Goal: Transaction & Acquisition: Book appointment/travel/reservation

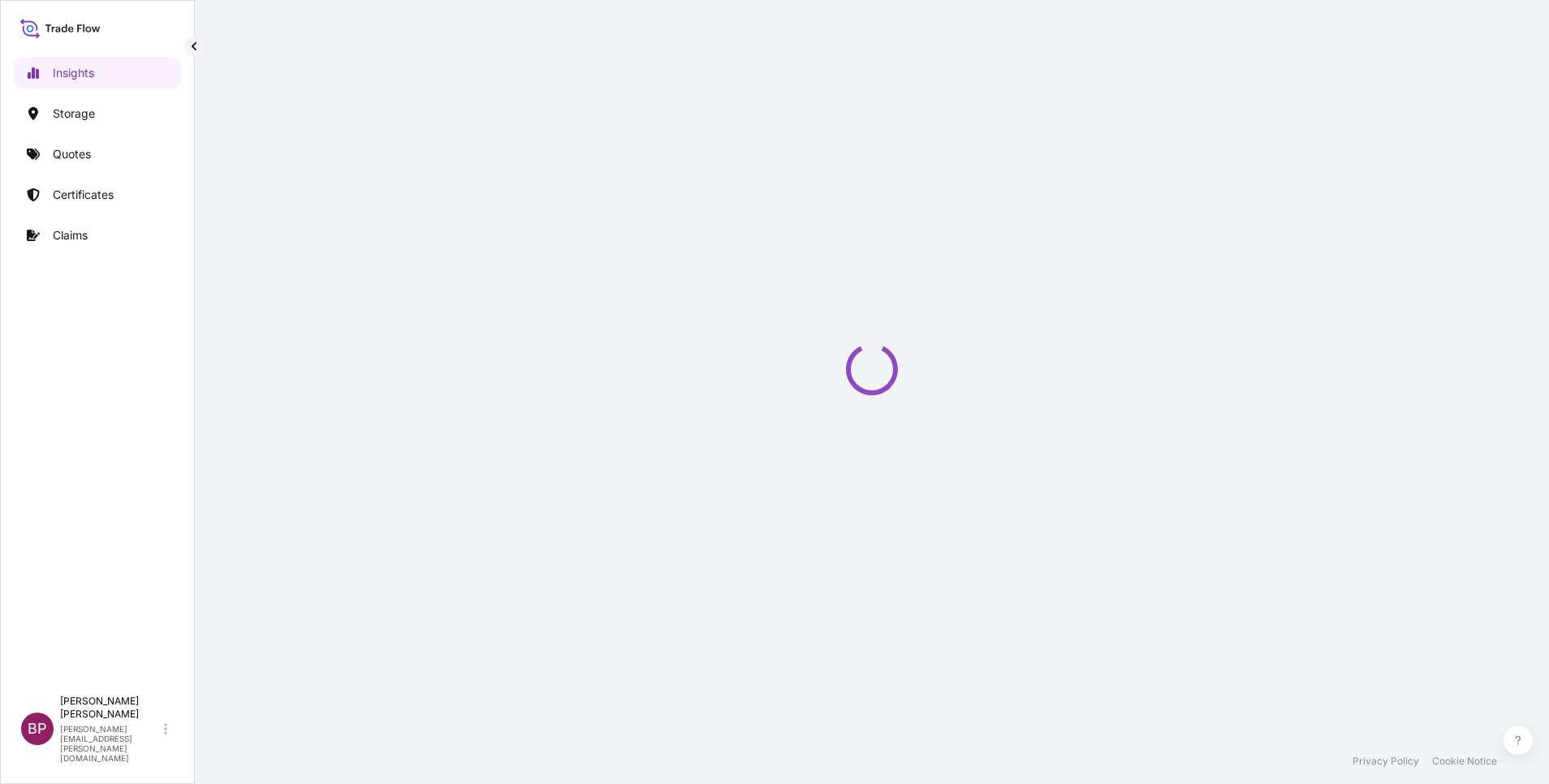
select select "2025"
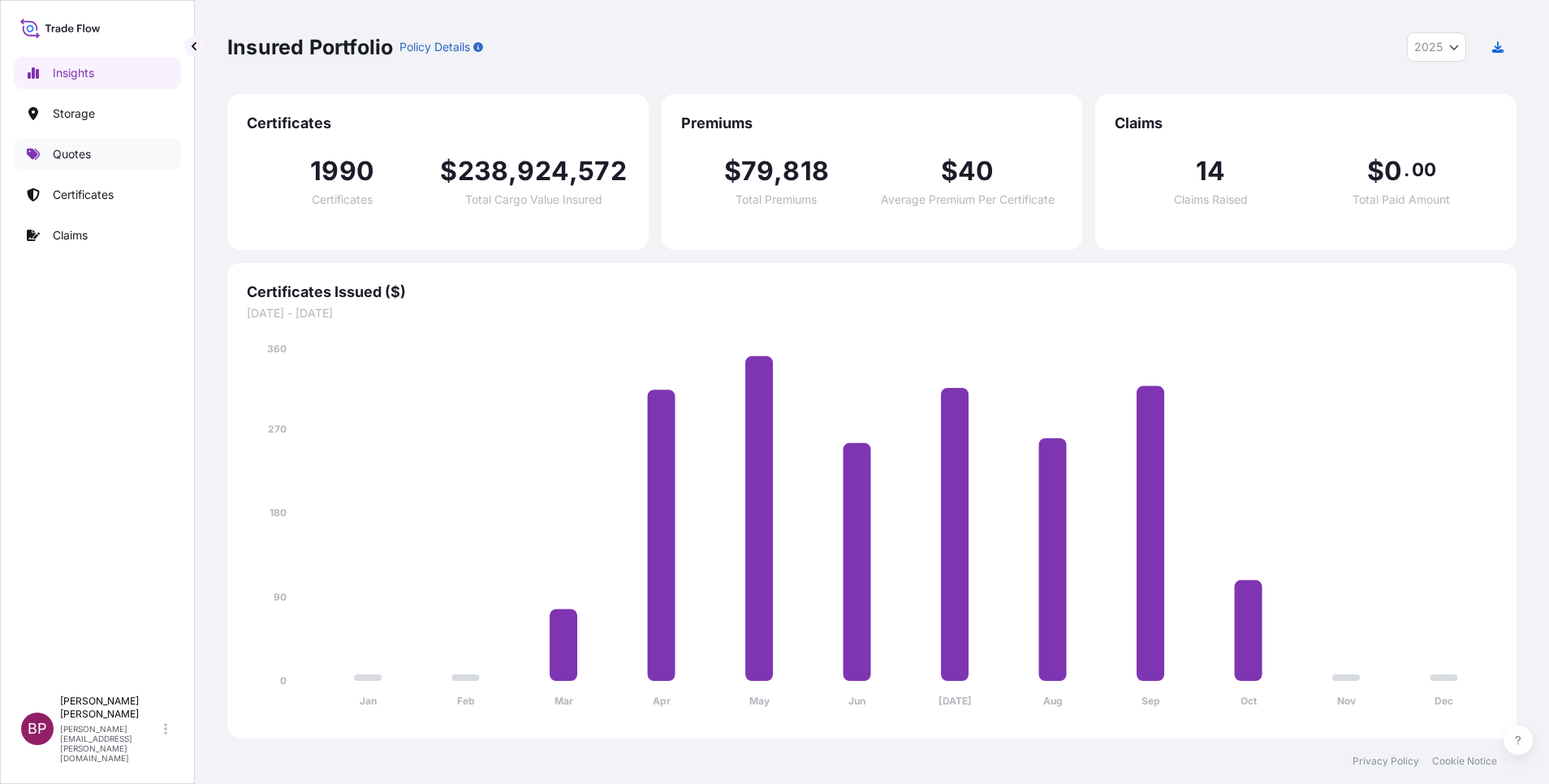
click at [83, 154] on p "Quotes" at bounding box center [71, 154] width 39 height 16
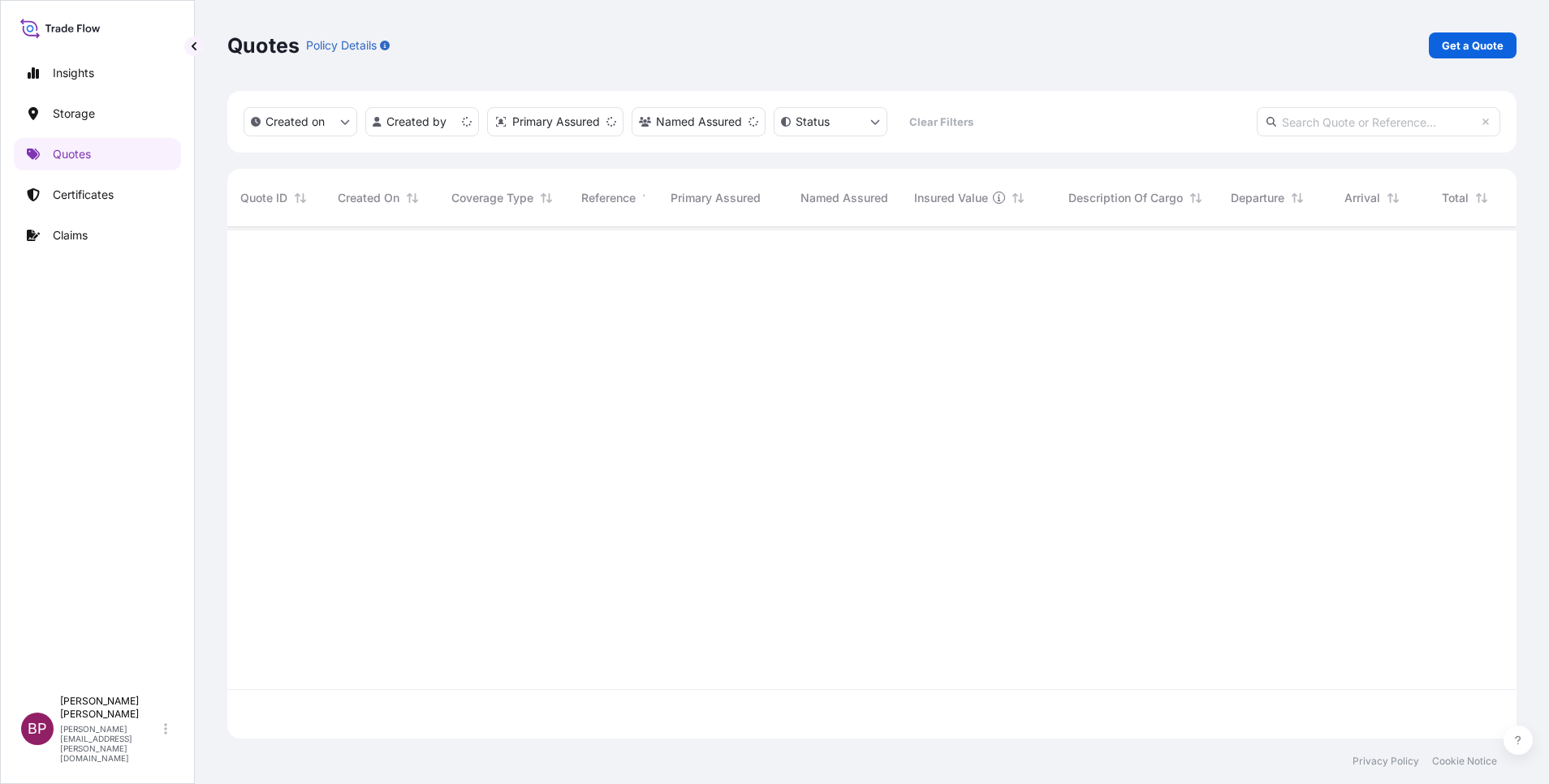
scroll to position [502, 1271]
click at [1483, 43] on p "Get a Quote" at bounding box center [1473, 46] width 61 height 16
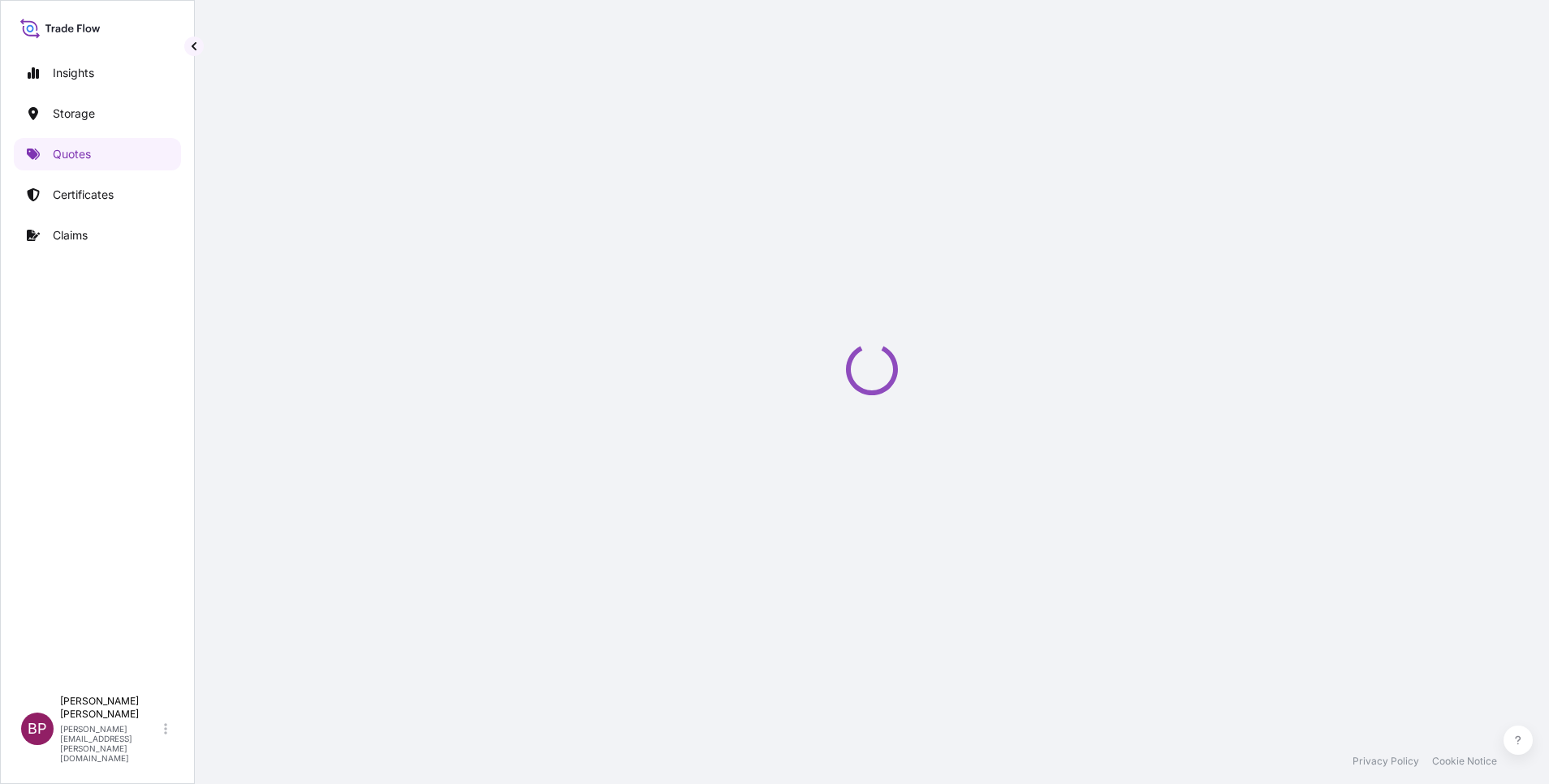
select select "Water"
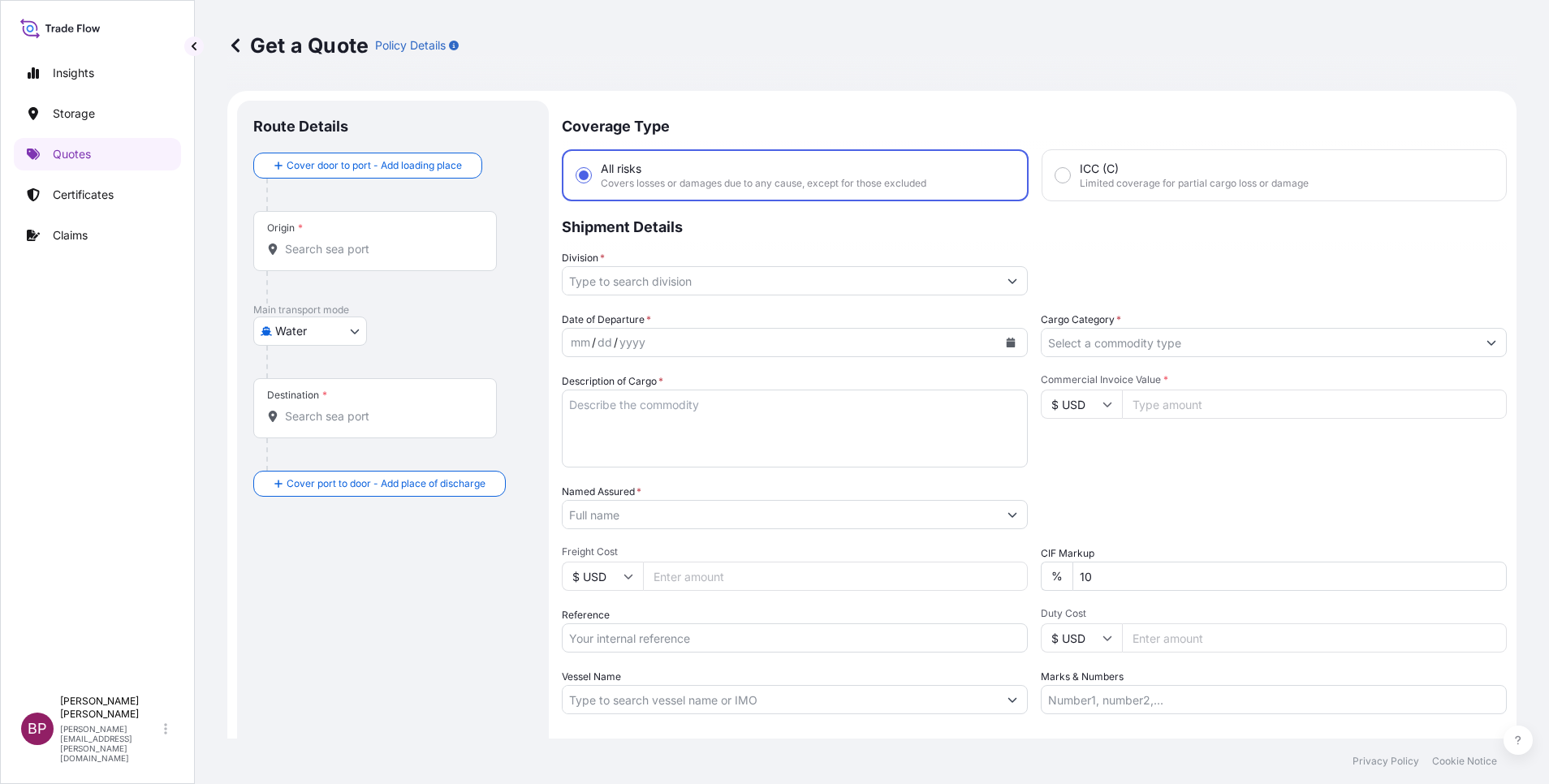
scroll to position [26, 0]
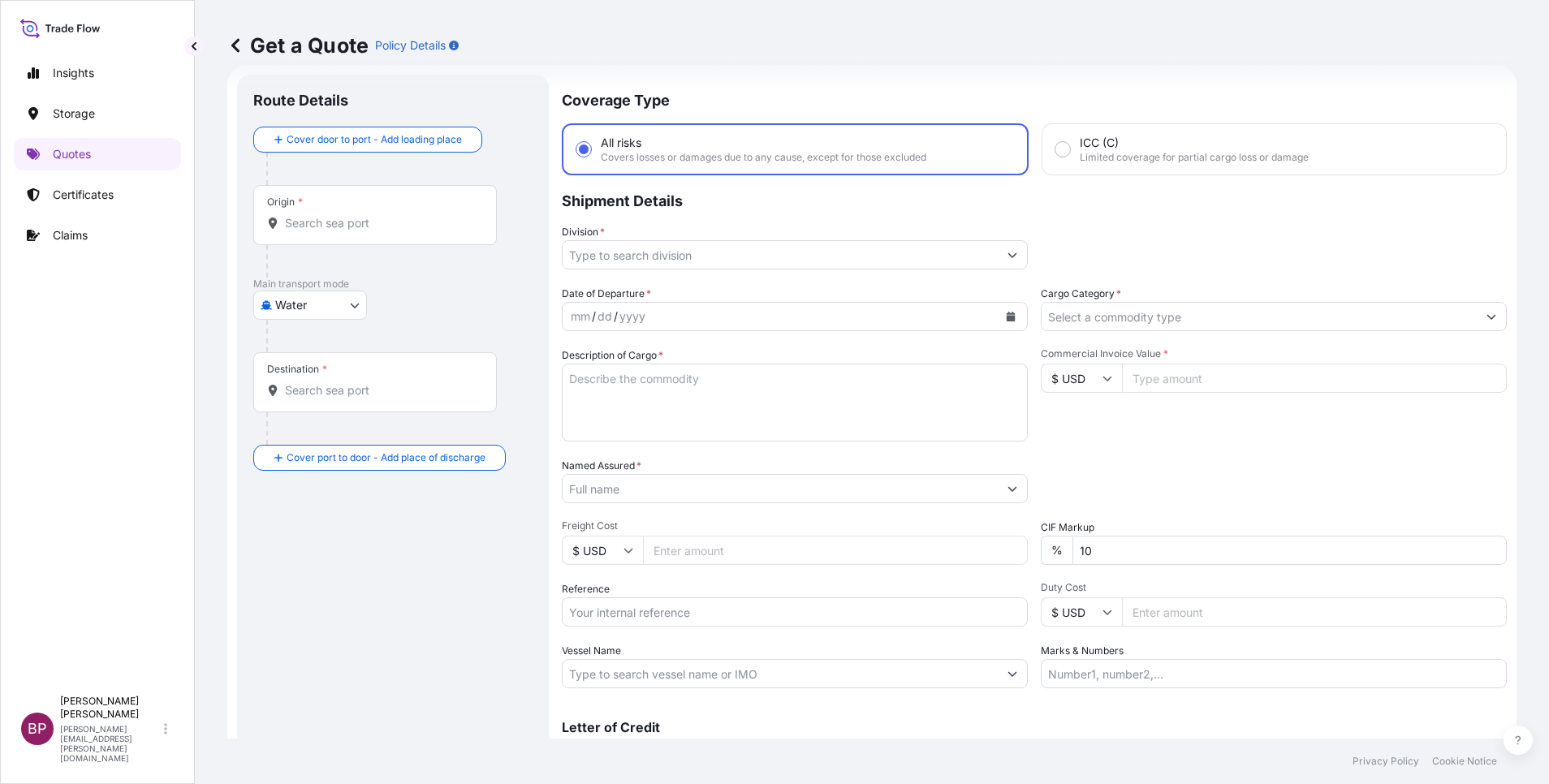
click at [713, 610] on input "Reference" at bounding box center [794, 612] width 465 height 30
paste input "SSLS3440 BTS0143473"
type input "SSLS3440 BTS0143473"
click at [1252, 316] on input "Cargo Category *" at bounding box center [1259, 317] width 435 height 30
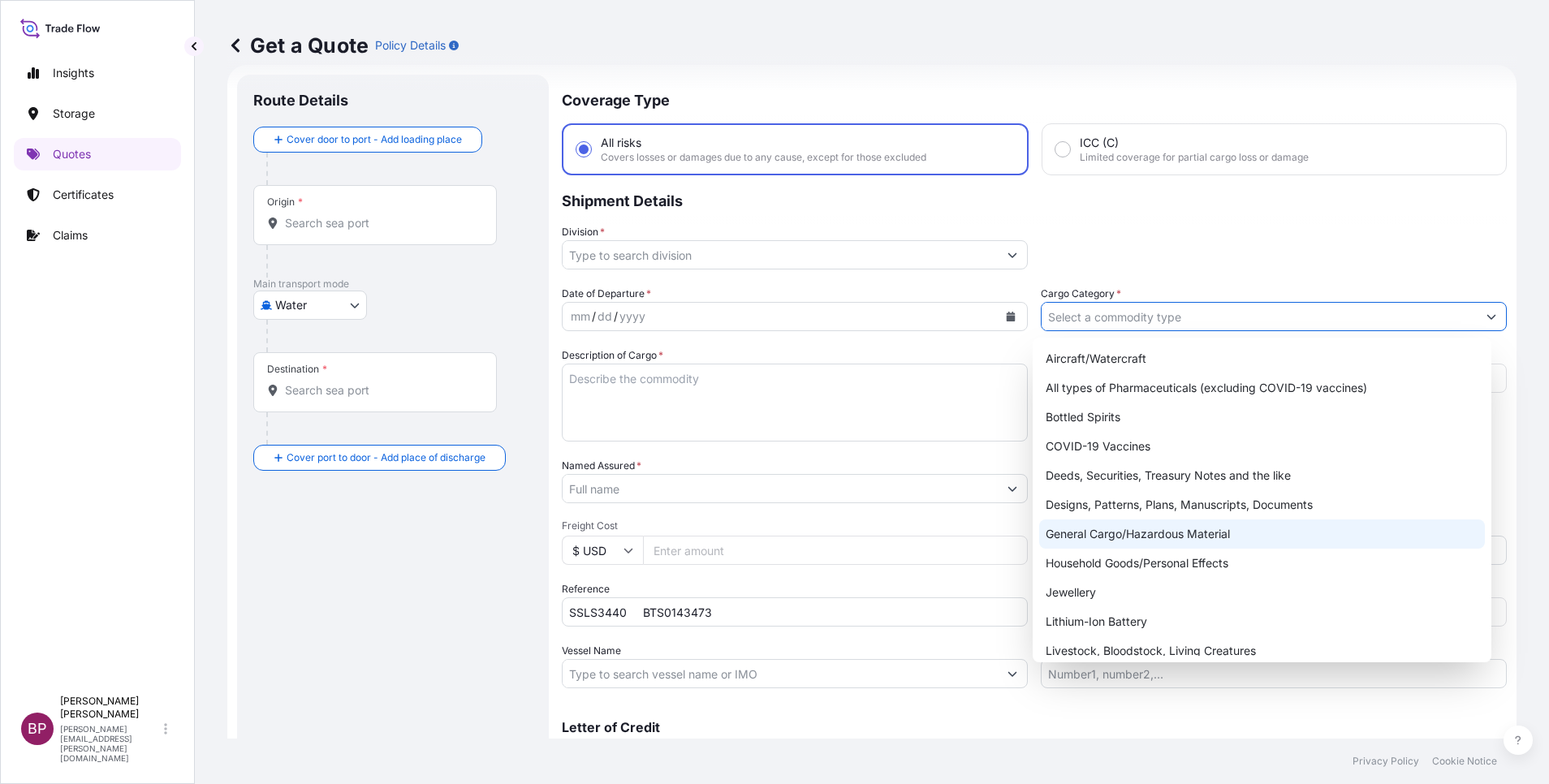
click at [1153, 535] on div "General Cargo/Hazardous Material" at bounding box center [1262, 535] width 446 height 30
type input "General Cargo/Hazardous Material"
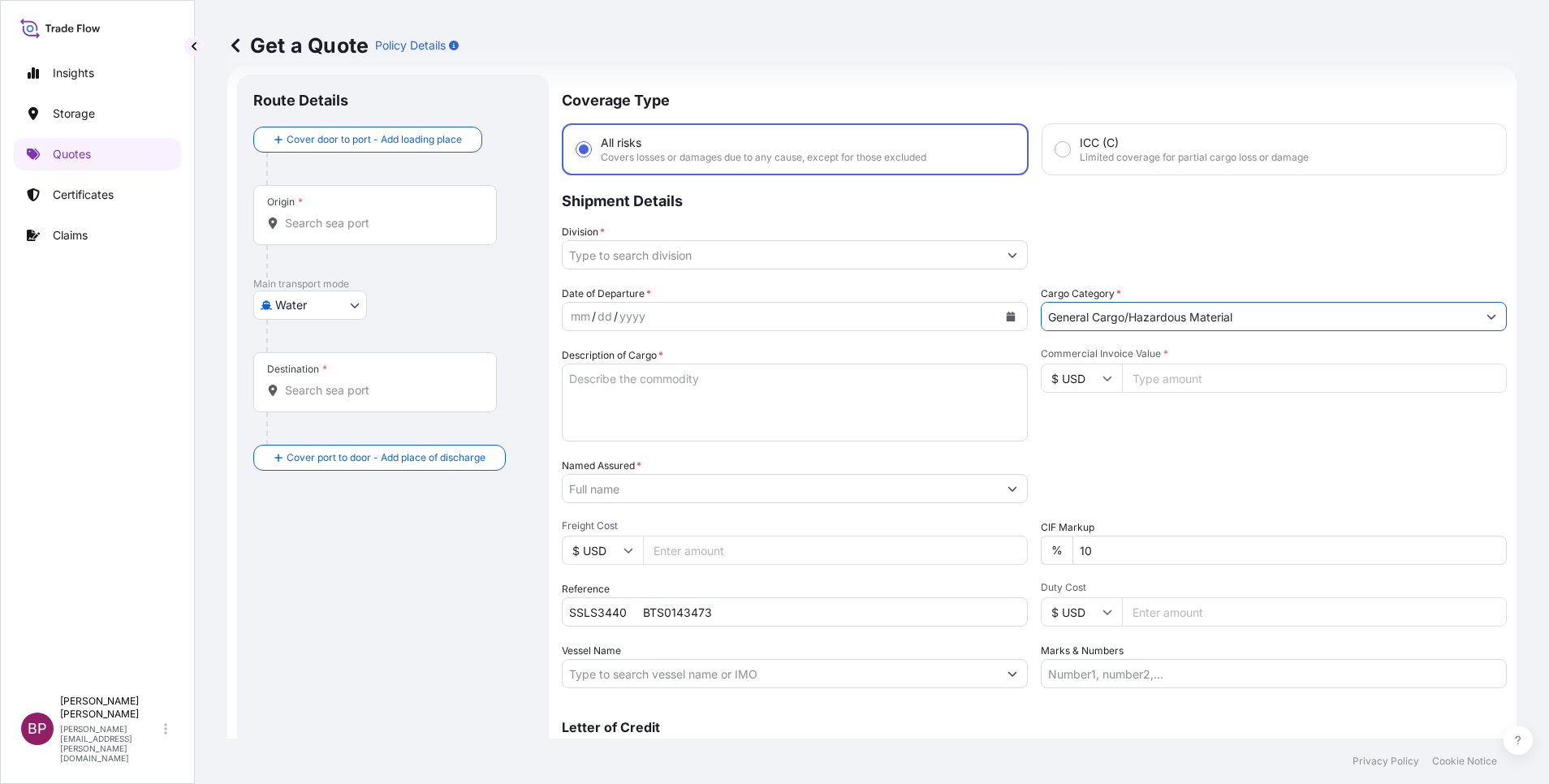
click at [986, 258] on input "Division *" at bounding box center [779, 255] width 435 height 30
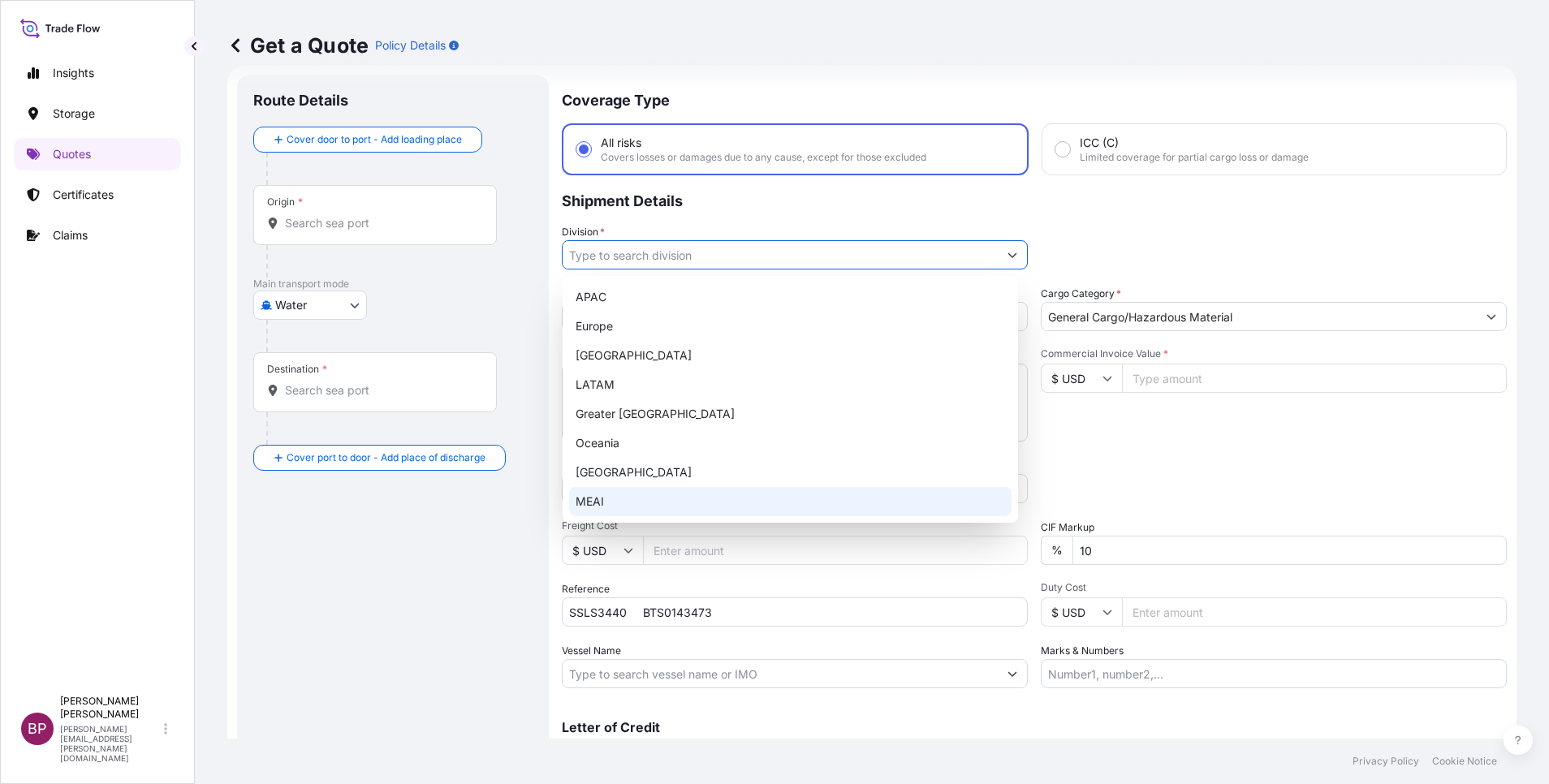
click at [673, 504] on div "MEAI" at bounding box center [790, 502] width 443 height 30
type input "MEAI"
click at [1109, 491] on div "Packing Category Type to search a container mode Please select a primary mode o…" at bounding box center [1274, 480] width 465 height 46
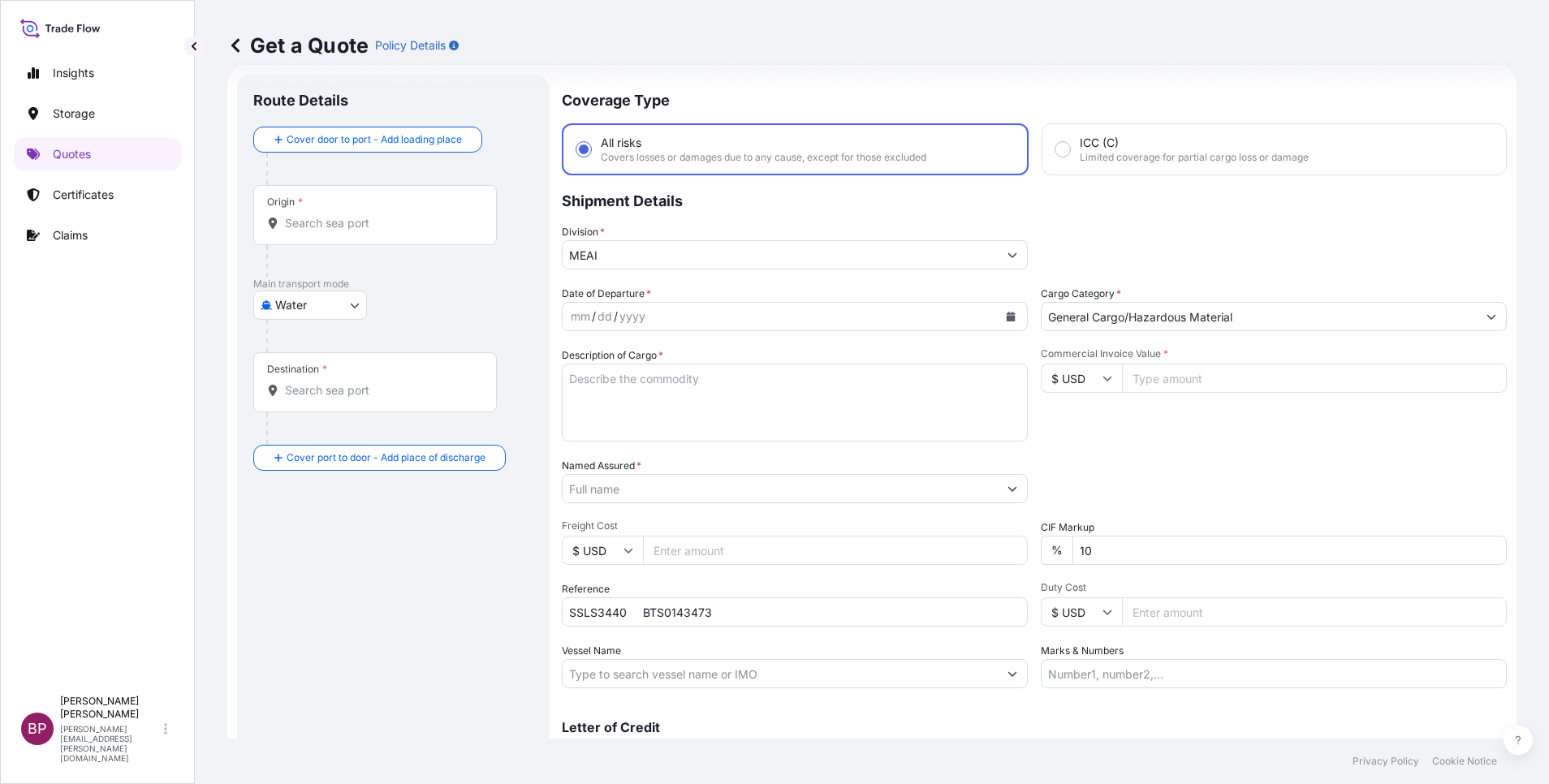
click at [725, 498] on input "Named Assured *" at bounding box center [779, 489] width 435 height 30
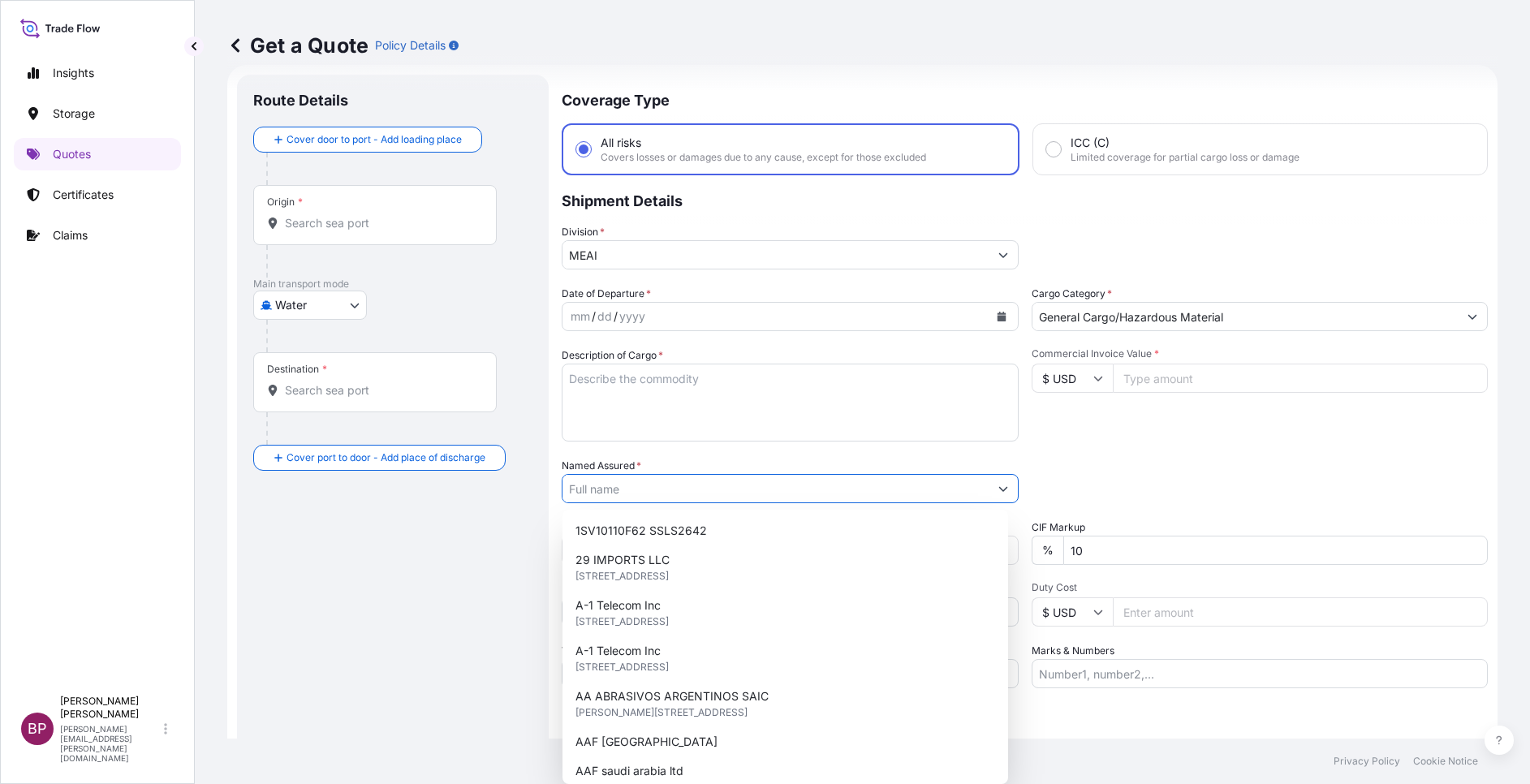
paste input "ALAA INT'L TRADING SERVICES CO"
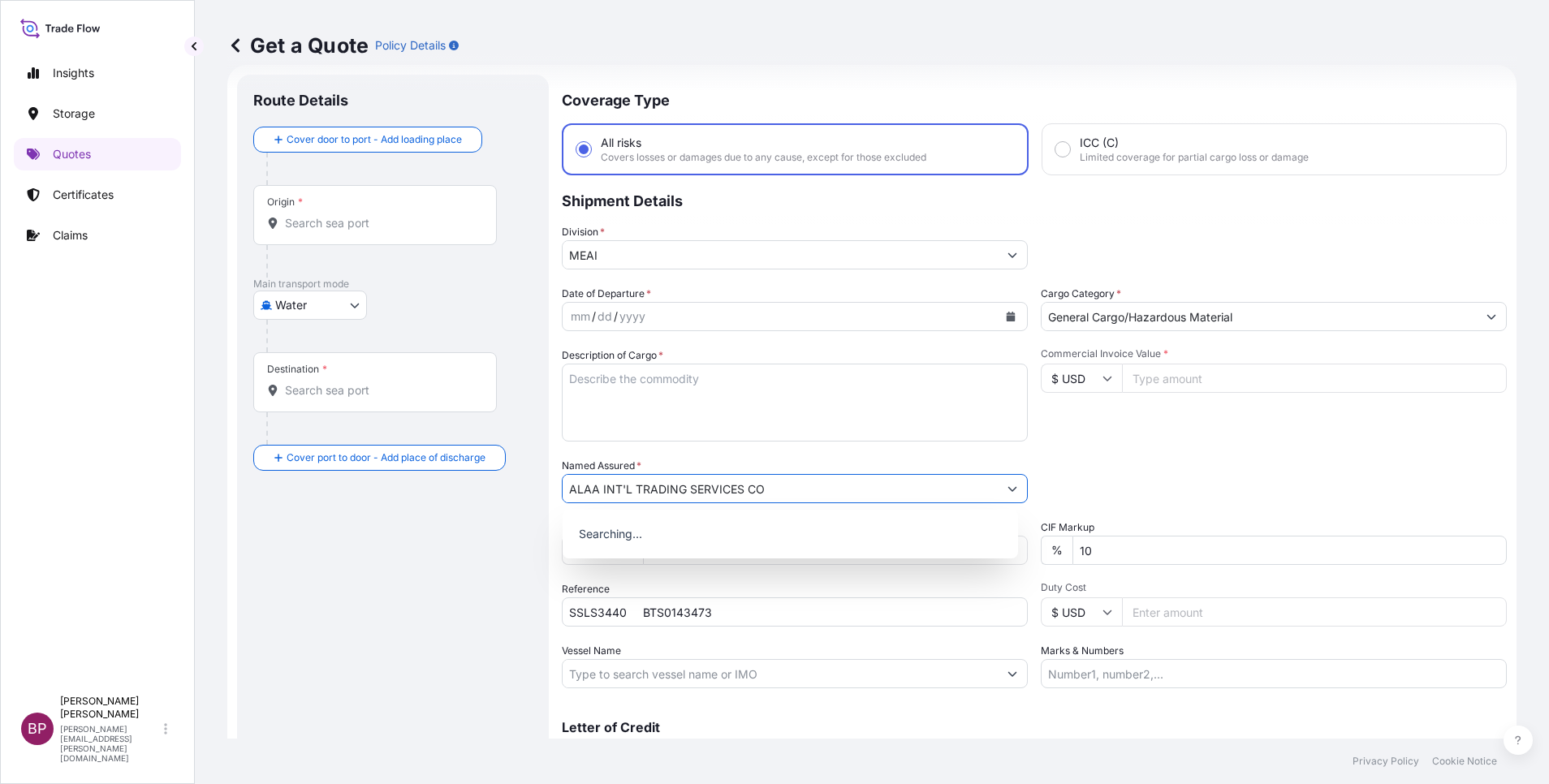
type input "ALAA INT'L TRADING SERVICES CO"
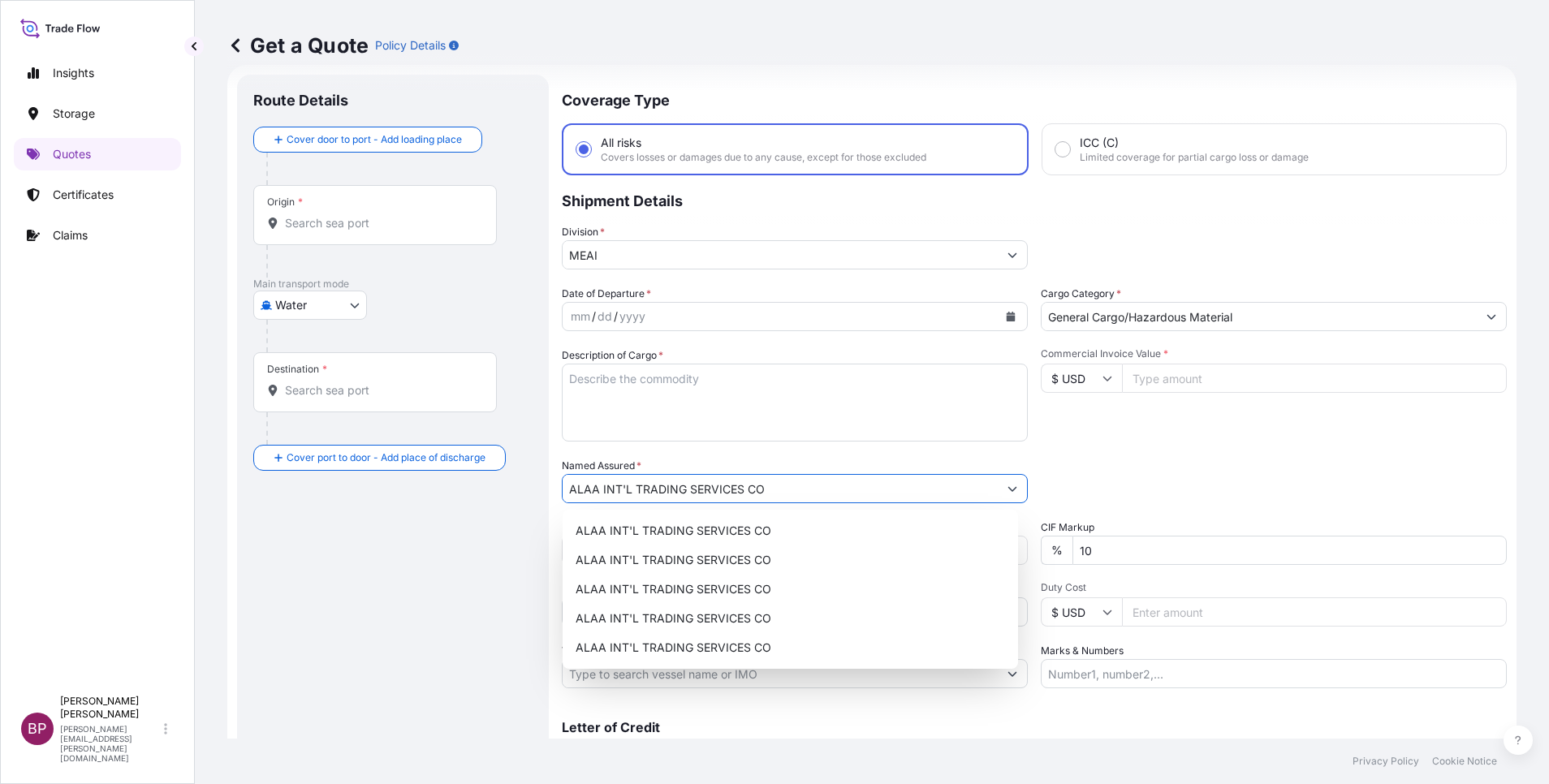
click at [684, 400] on textarea "Description of Cargo *" at bounding box center [794, 402] width 465 height 78
paste textarea "TAIL GATES"
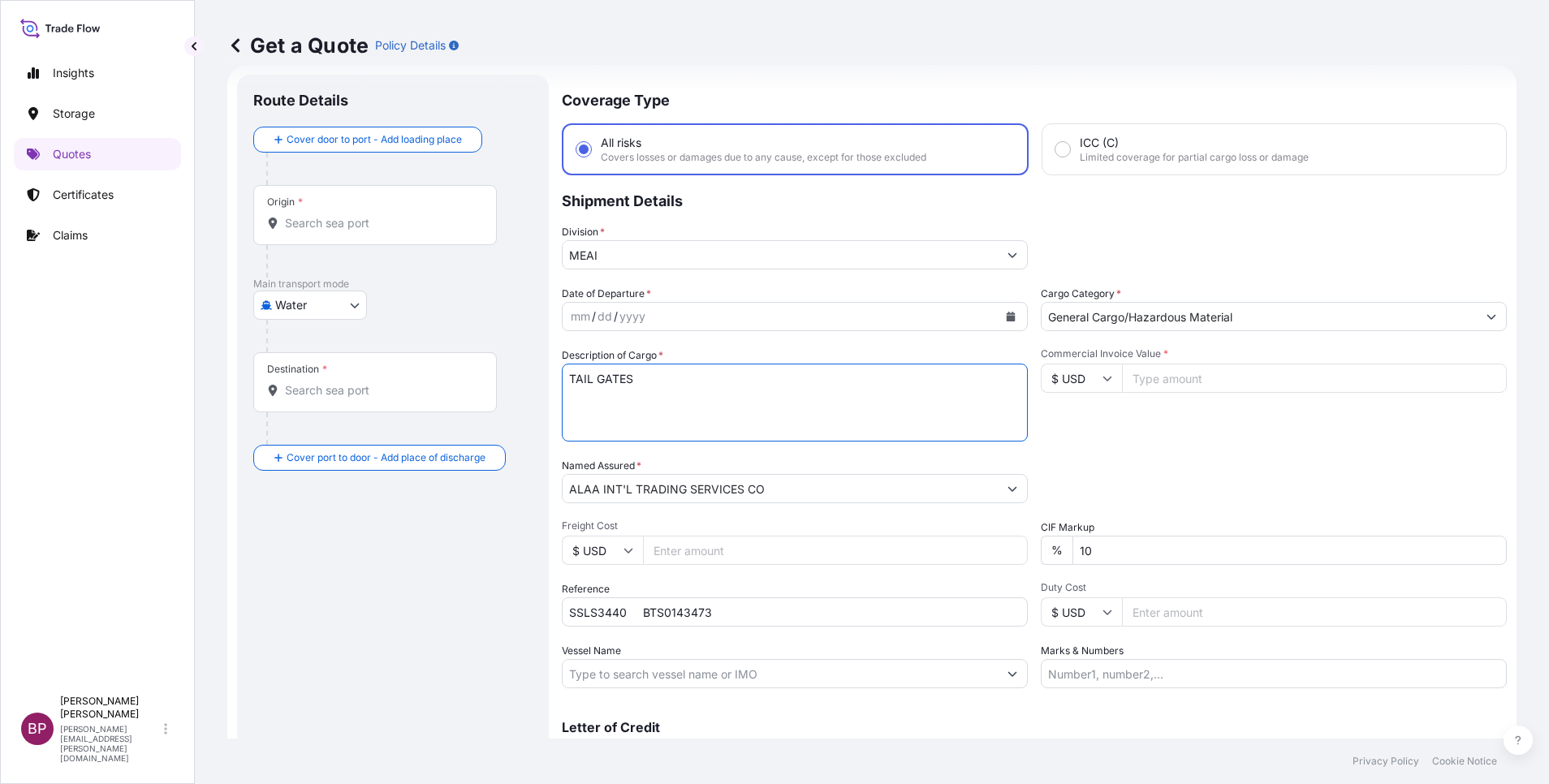
type textarea "TAIL GATES"
click at [1102, 376] on icon at bounding box center [1107, 378] width 10 height 10
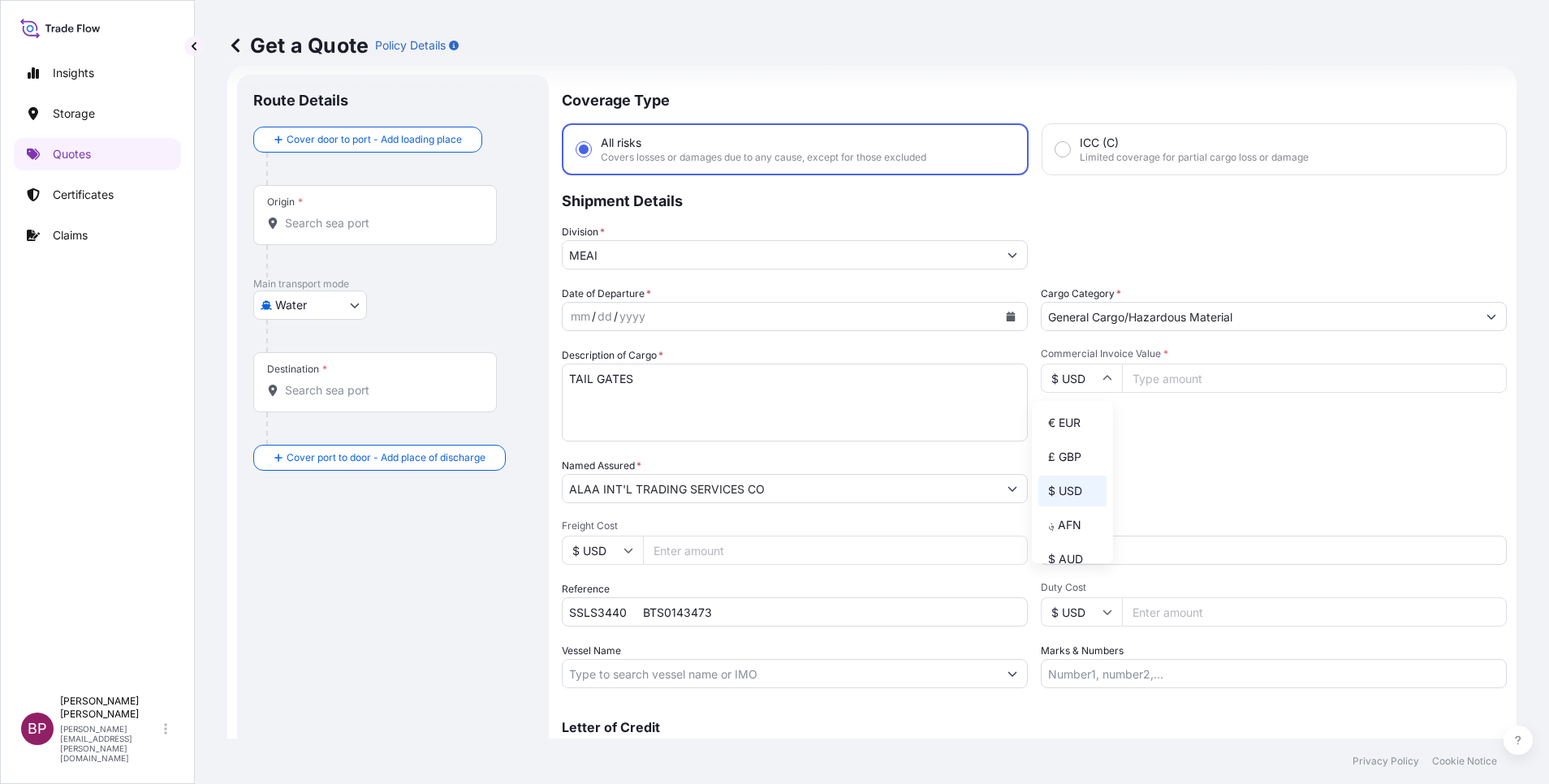
click at [1073, 430] on div "€ EUR" at bounding box center [1072, 422] width 68 height 31
type input "€ EUR"
click at [1236, 375] on input "Commercial Invoice Value *" at bounding box center [1314, 378] width 385 height 30
paste input "82600.00"
type input "82600.00"
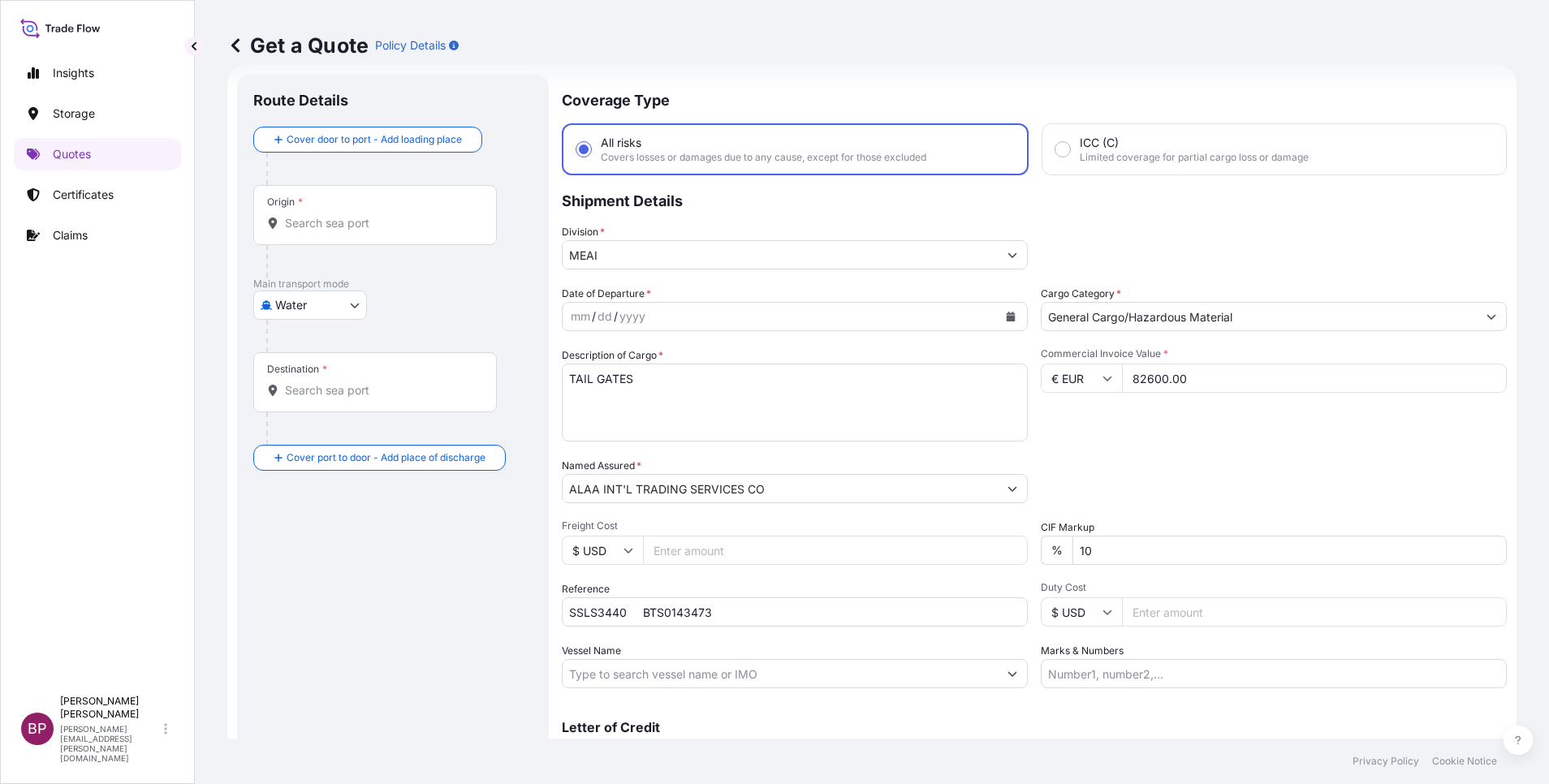
click at [826, 466] on div "Date of Departure * mm / dd / yyyy Cargo Category * General Cargo/Hazardous Mat…" at bounding box center [1034, 487] width 945 height 403
type input "0"
click at [1184, 464] on div "Packing Category Type to search a container mode Please select a primary mode o…" at bounding box center [1274, 480] width 465 height 46
click at [1000, 322] on button "Calendar" at bounding box center [1010, 317] width 26 height 26
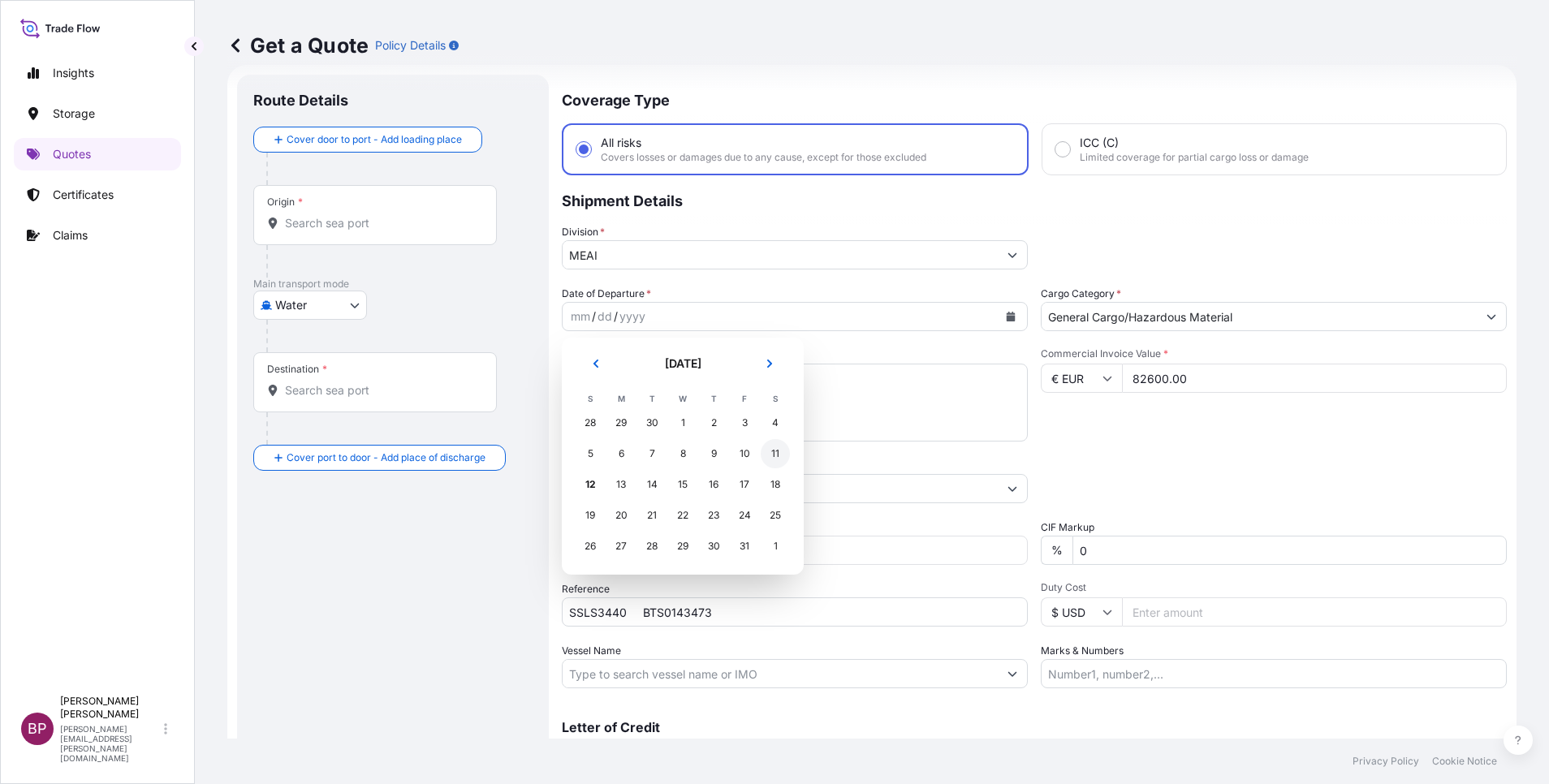
click at [778, 452] on div "11" at bounding box center [775, 453] width 30 height 30
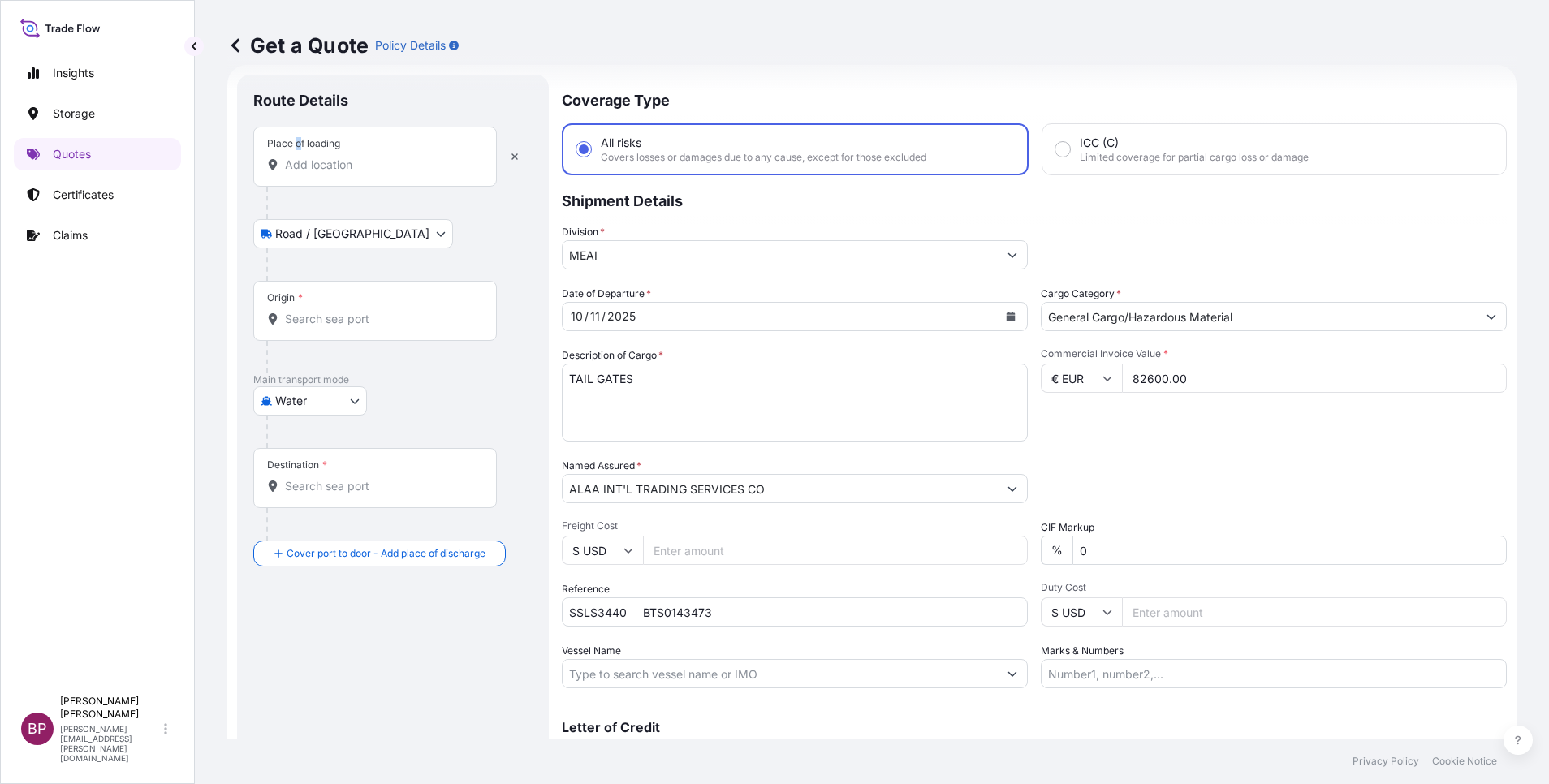
click at [300, 150] on div "Place of loading" at bounding box center [375, 156] width 244 height 60
drag, startPoint x: 300, startPoint y: 150, endPoint x: 331, endPoint y: 169, distance: 36.4
click at [331, 166] on input "Place of loading" at bounding box center [380, 164] width 191 height 16
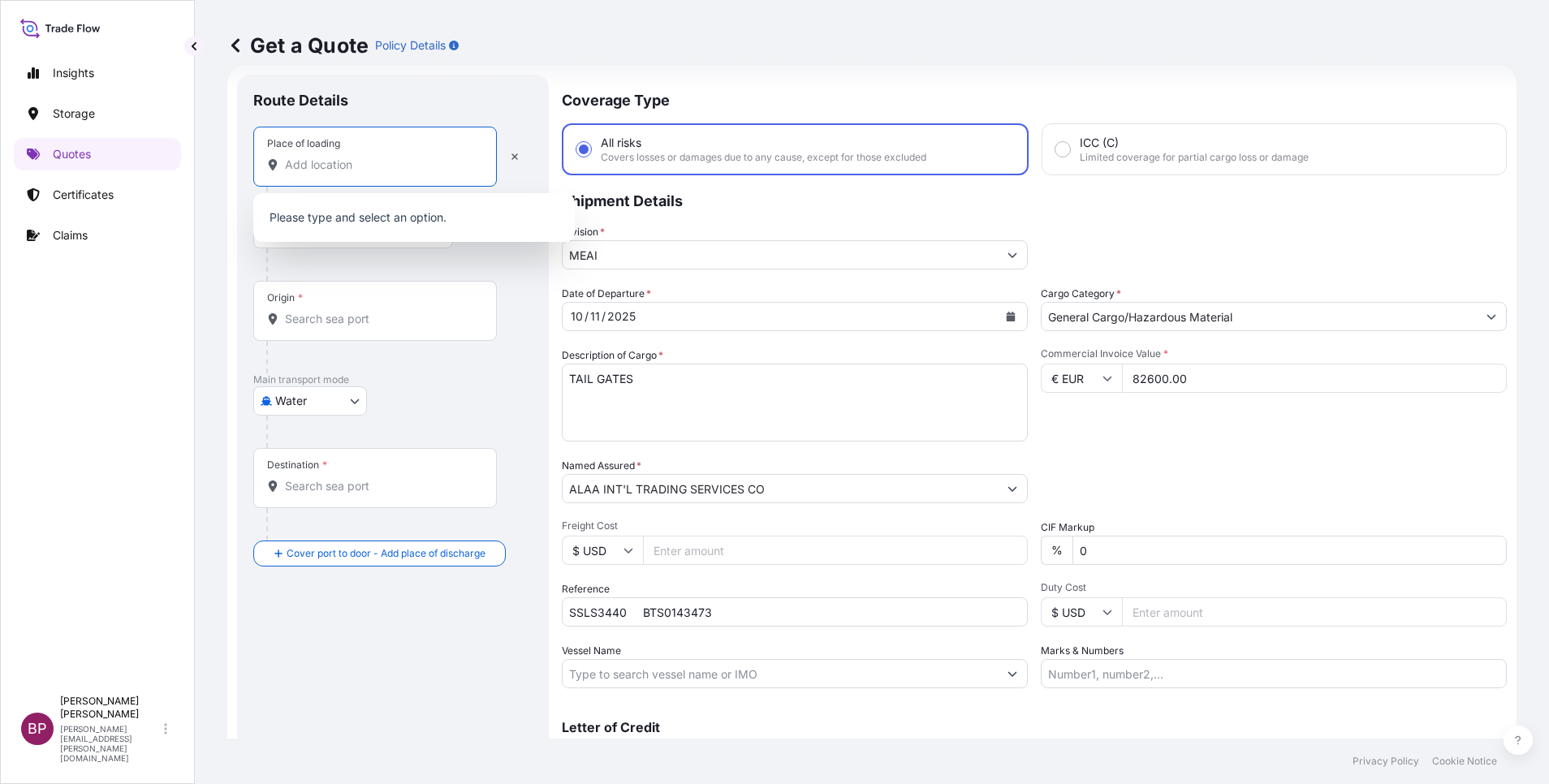
paste input "KOPER"
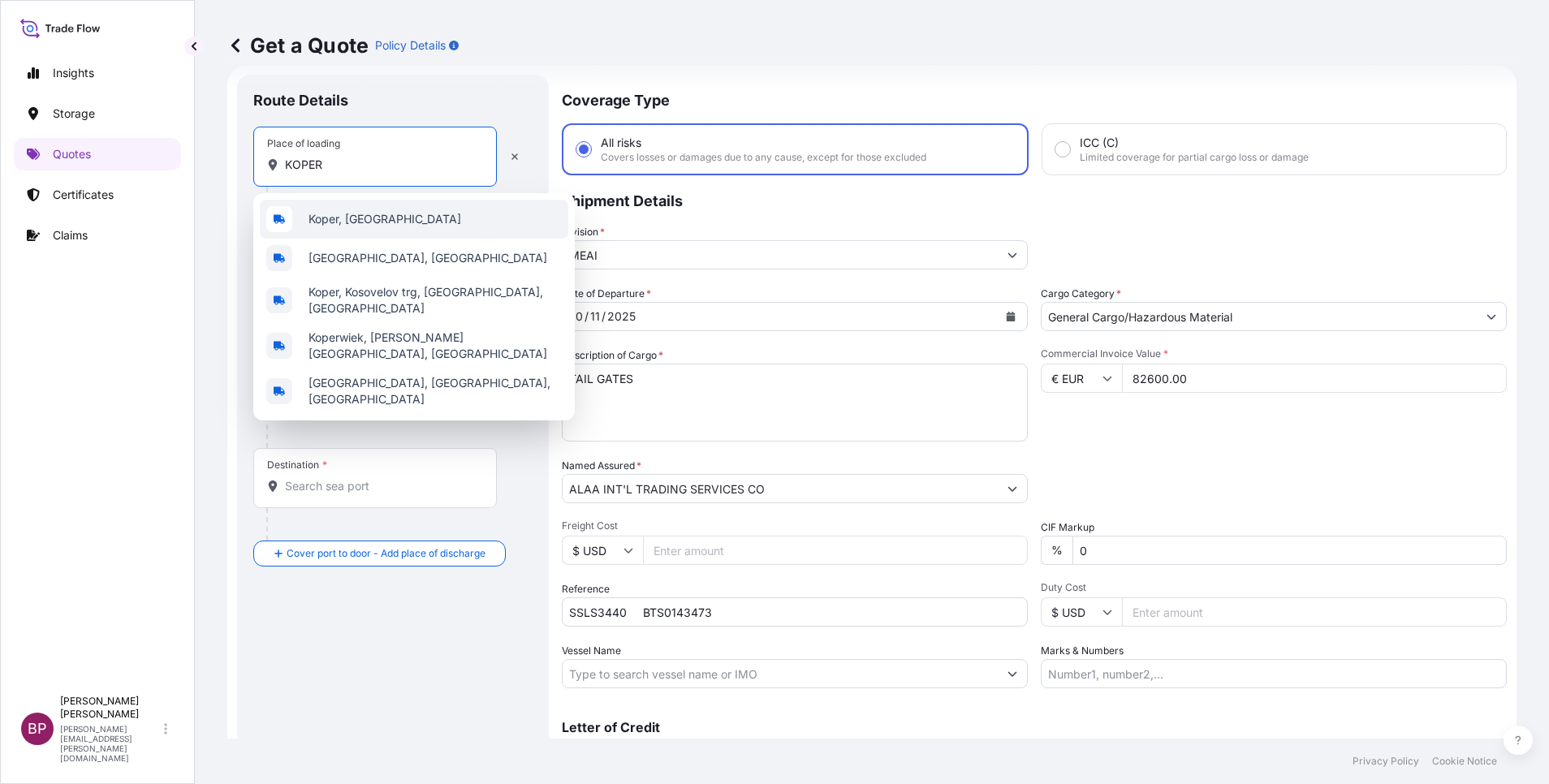
click at [364, 228] on div "Koper, [GEOGRAPHIC_DATA]" at bounding box center [413, 219] width 308 height 39
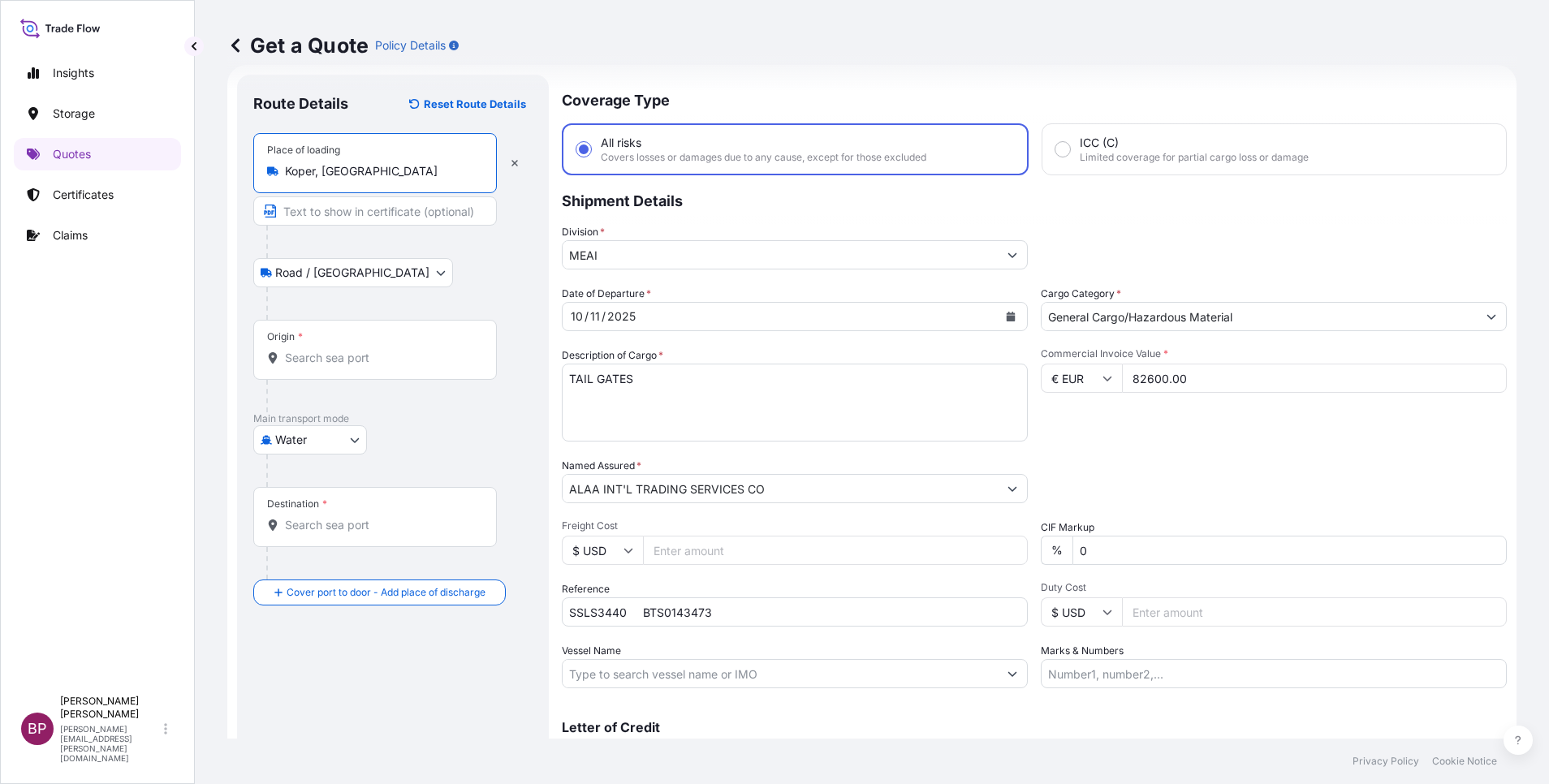
type input "Koper, [GEOGRAPHIC_DATA]"
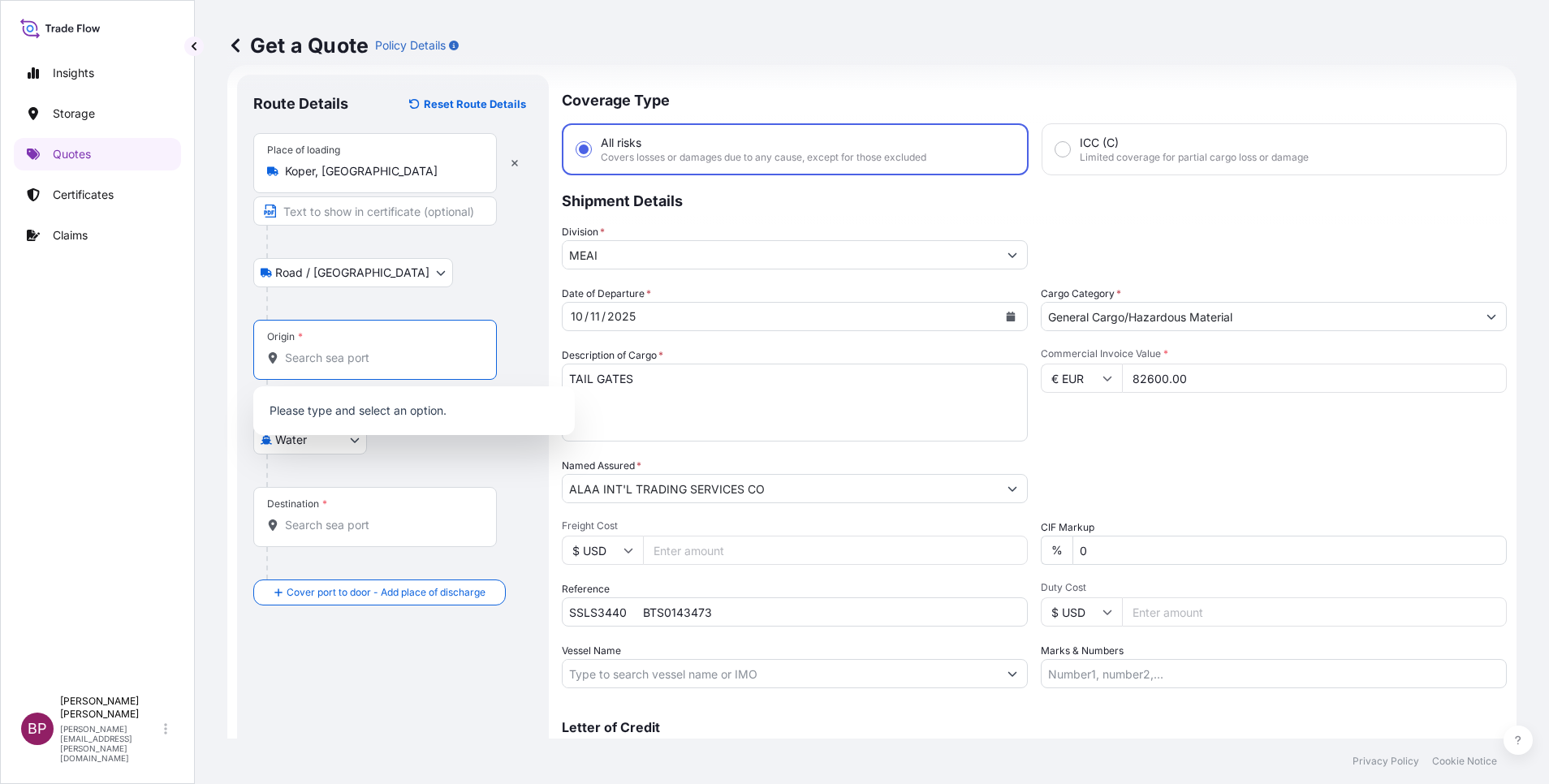
click at [347, 357] on input "Origin *" at bounding box center [380, 357] width 191 height 16
paste input "KOPER"
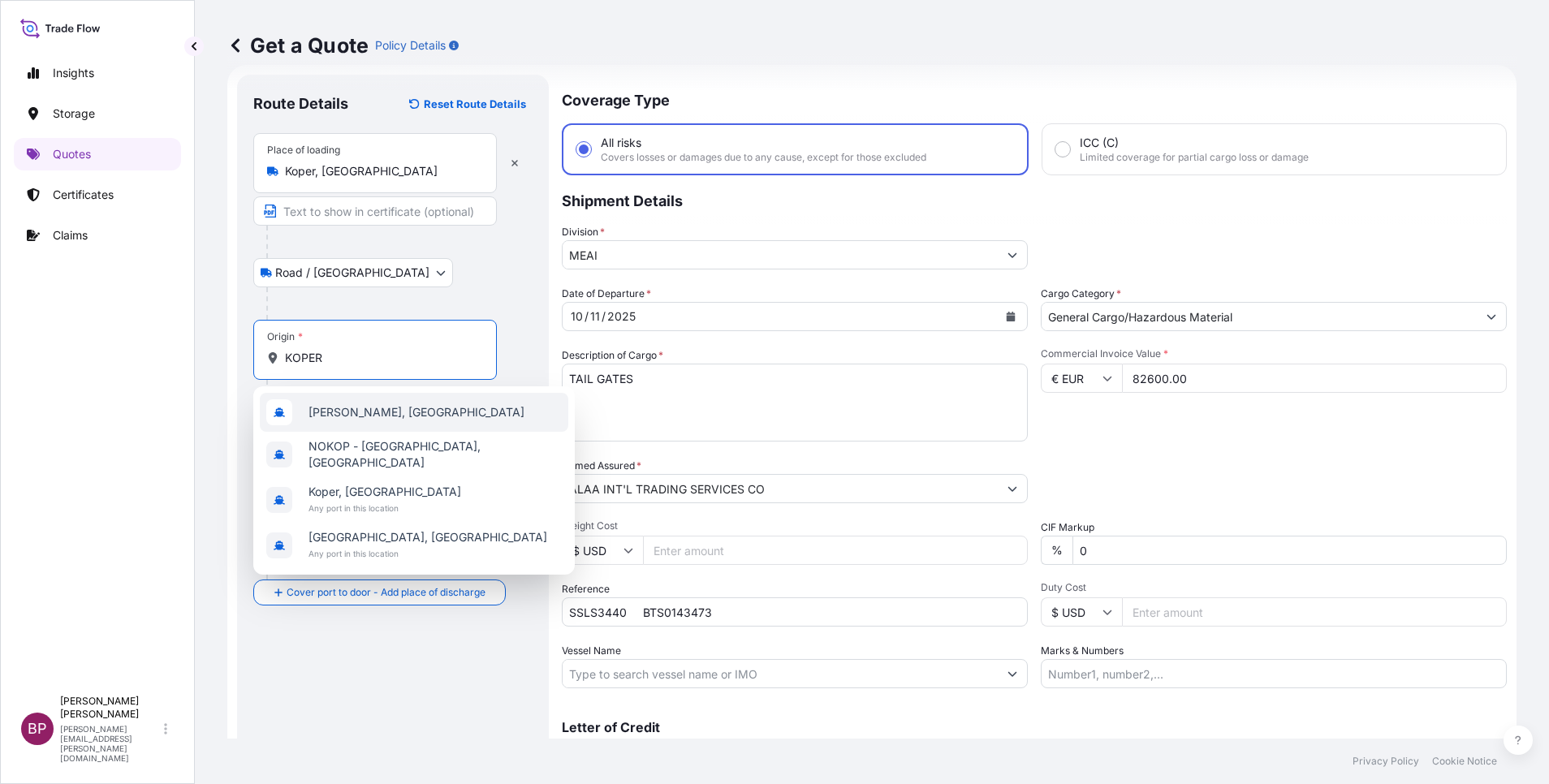
click at [438, 423] on div "[PERSON_NAME], [GEOGRAPHIC_DATA]" at bounding box center [413, 412] width 308 height 39
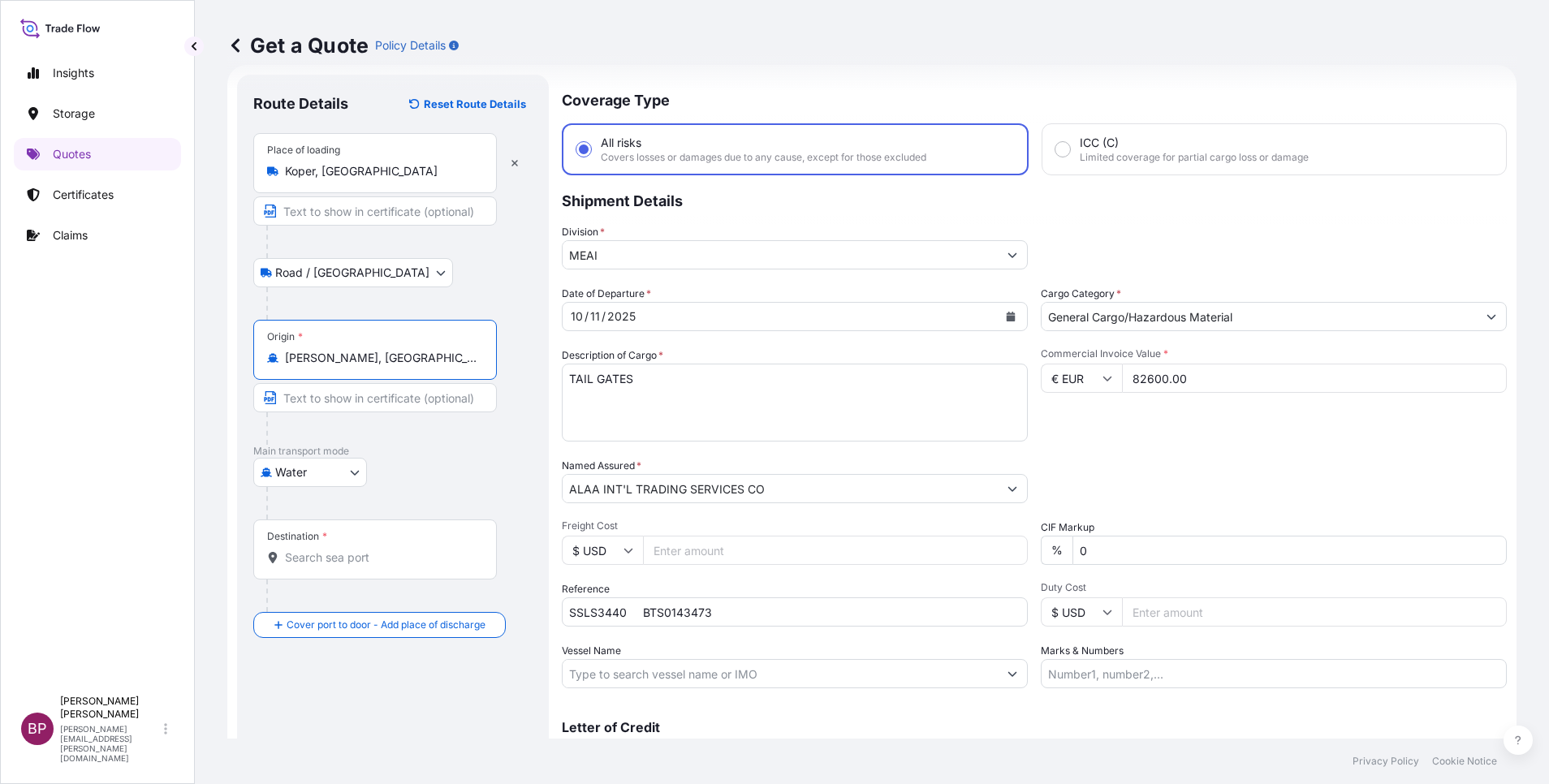
type input "[PERSON_NAME], [GEOGRAPHIC_DATA]"
drag, startPoint x: 379, startPoint y: 541, endPoint x: 372, endPoint y: 517, distance: 25.0
click at [371, 534] on div "Destination *" at bounding box center [375, 549] width 244 height 60
click at [371, 549] on input "Destination *" at bounding box center [380, 557] width 191 height 16
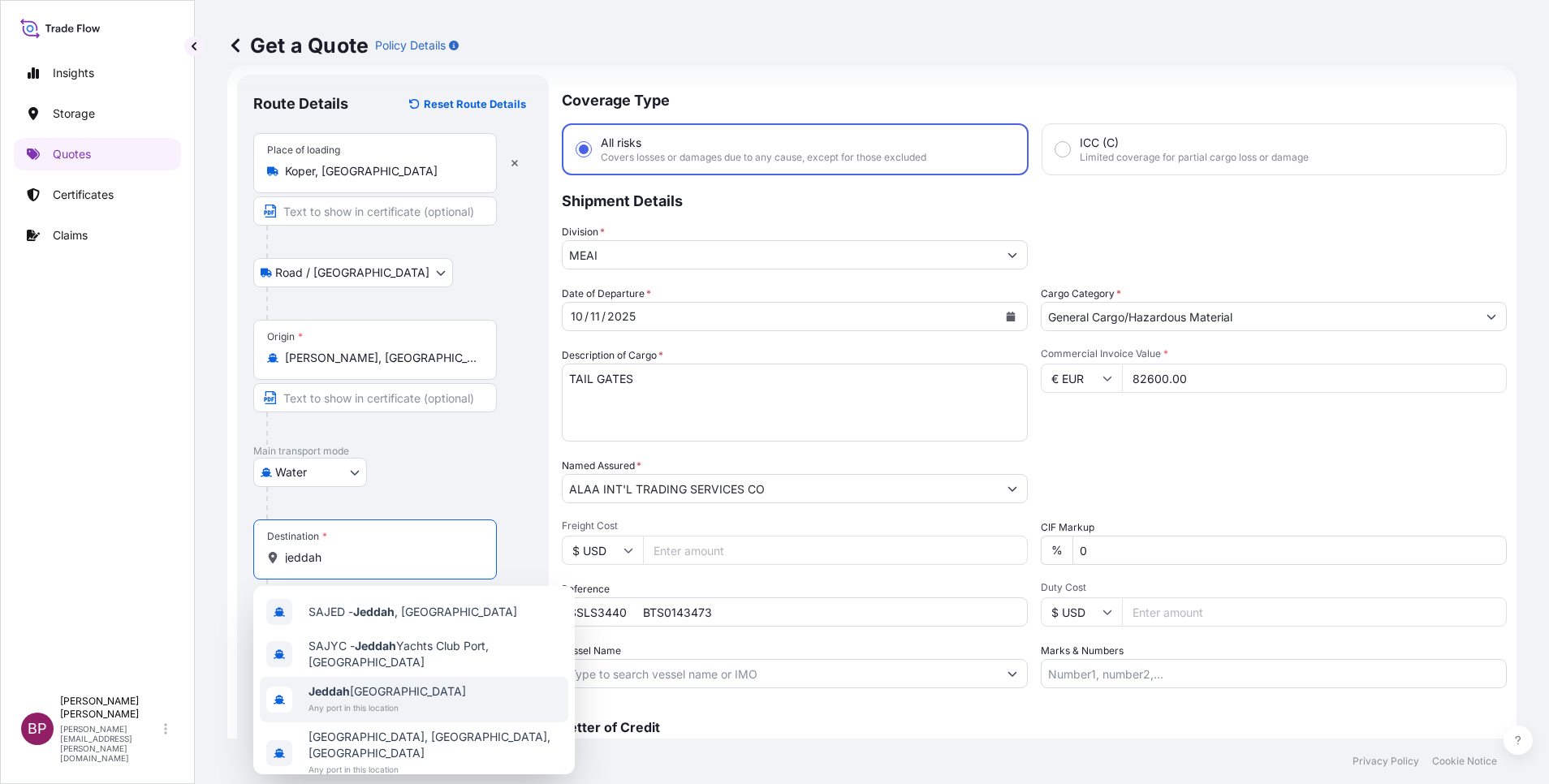
click at [406, 693] on span "Jeddah [GEOGRAPHIC_DATA]" at bounding box center [386, 691] width 157 height 16
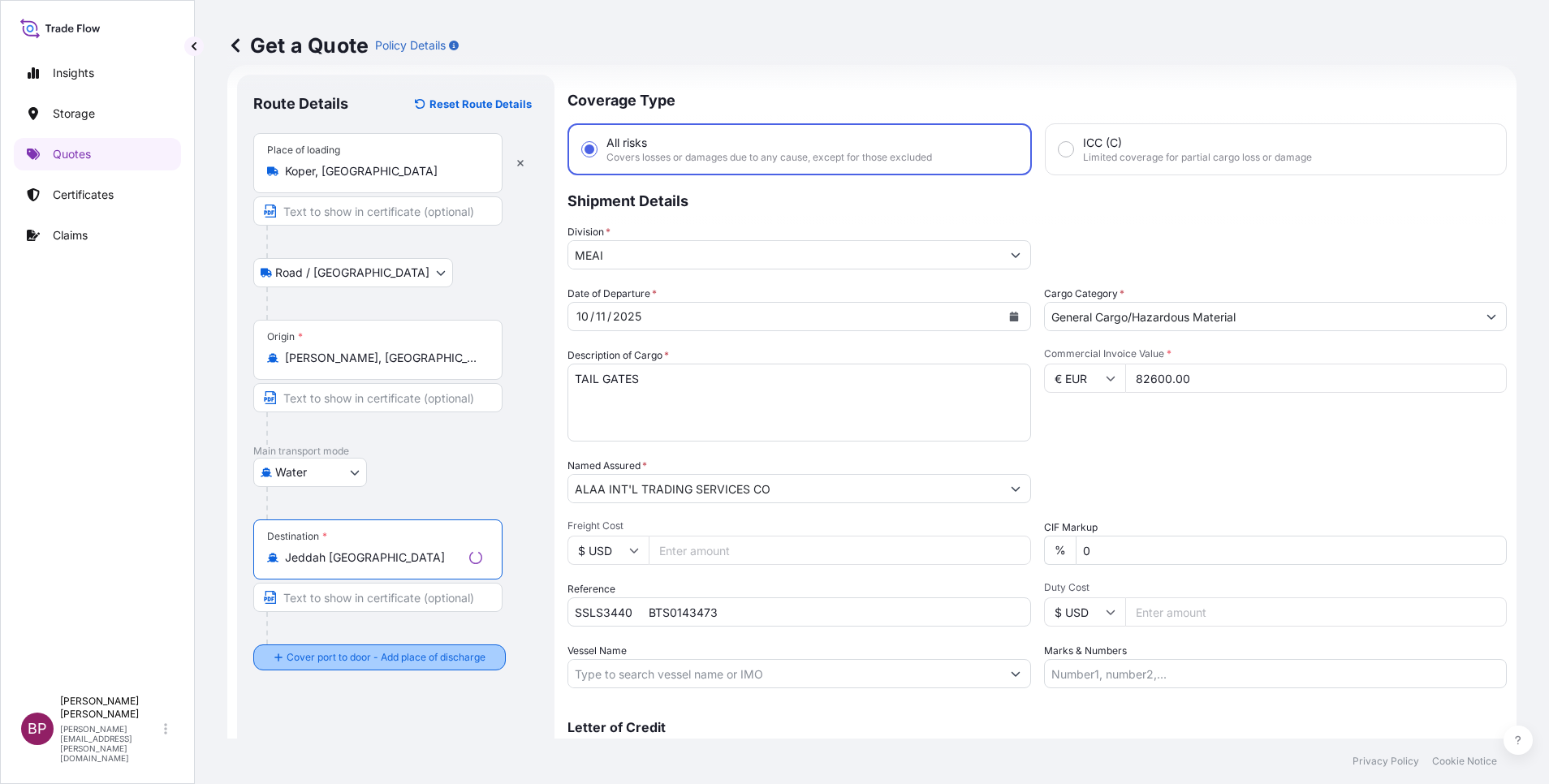
type input "Jeddah [GEOGRAPHIC_DATA]"
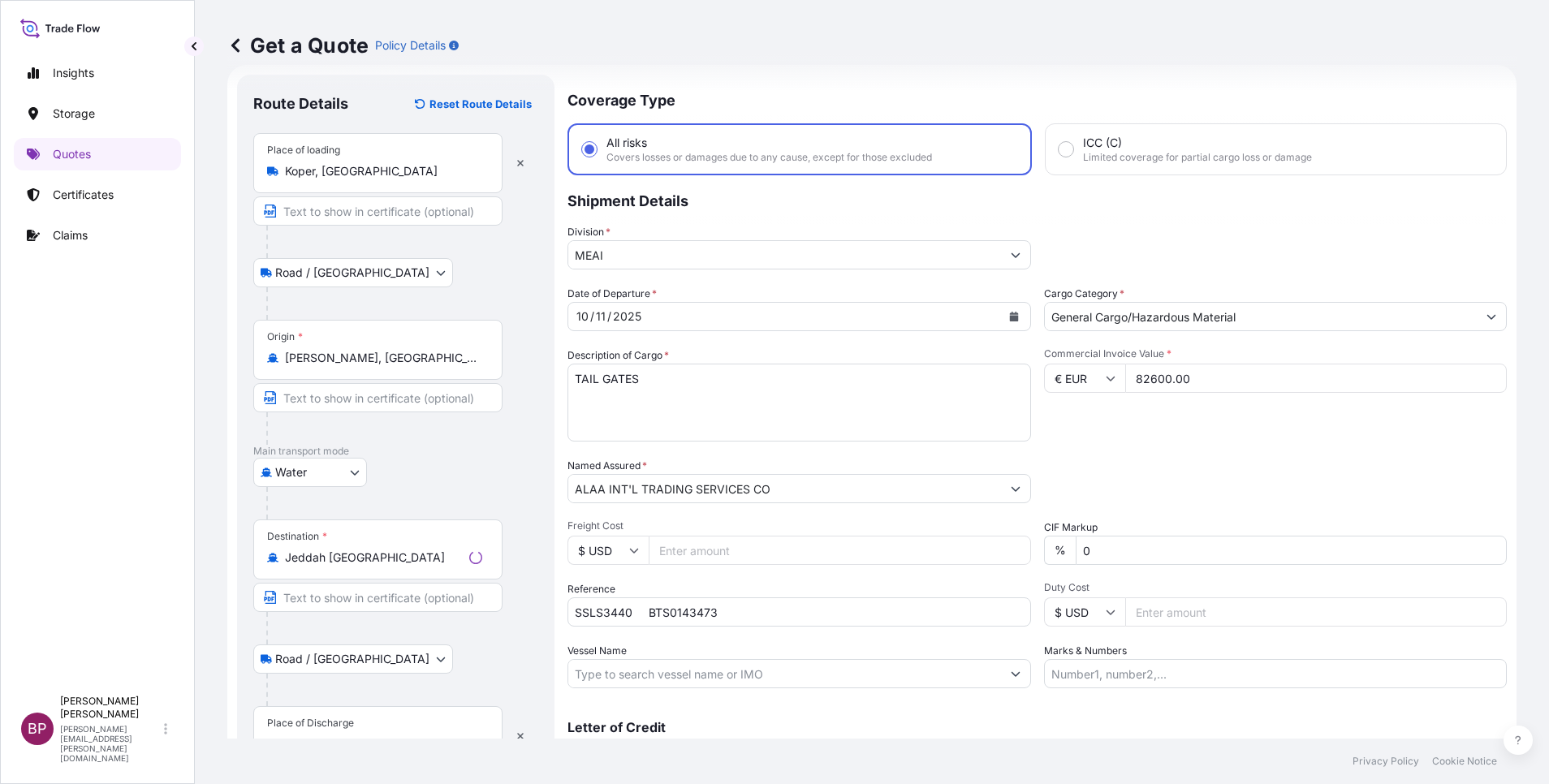
scroll to position [106, 0]
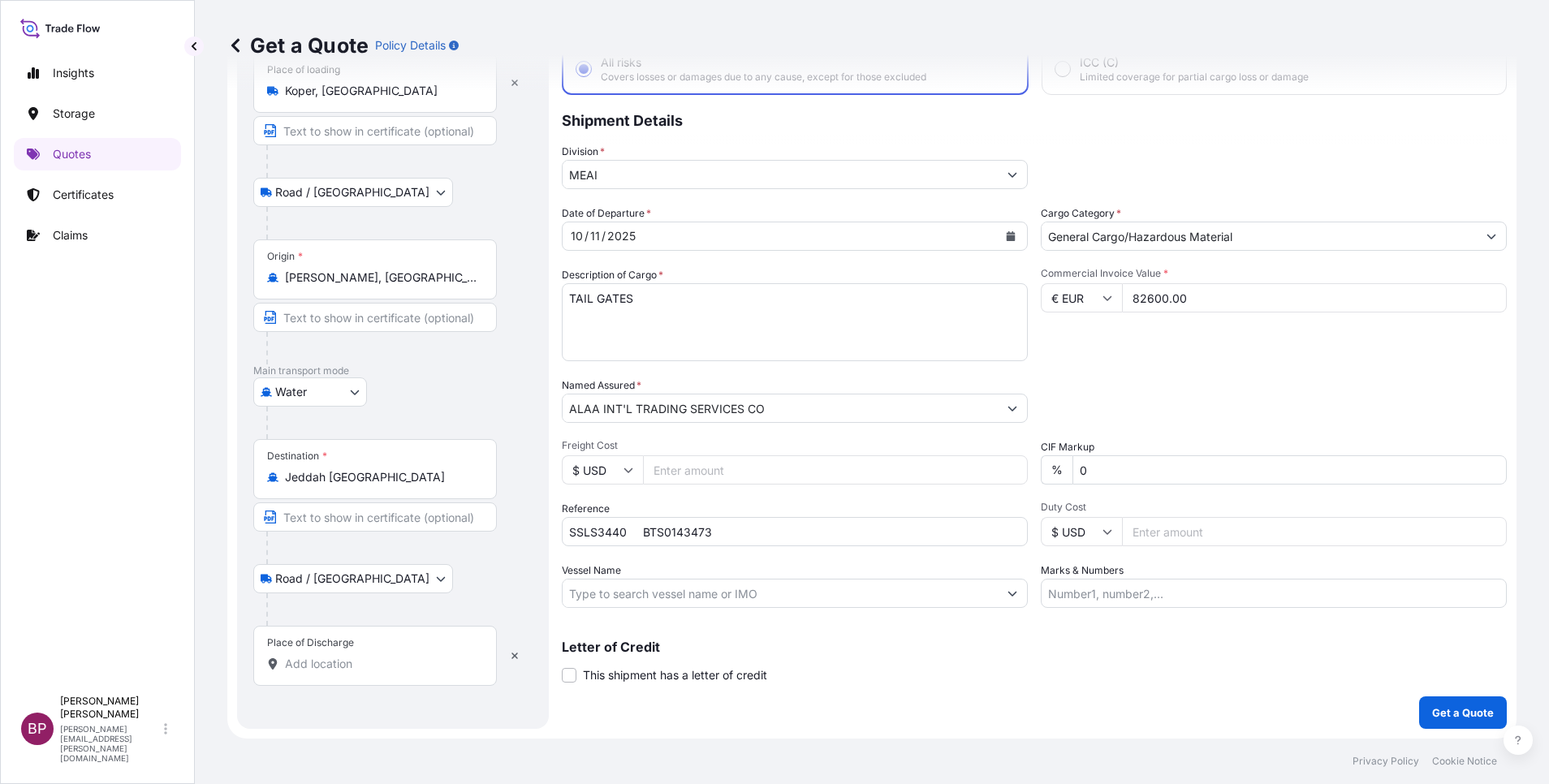
click at [370, 670] on input "Place of Discharge" at bounding box center [380, 663] width 191 height 16
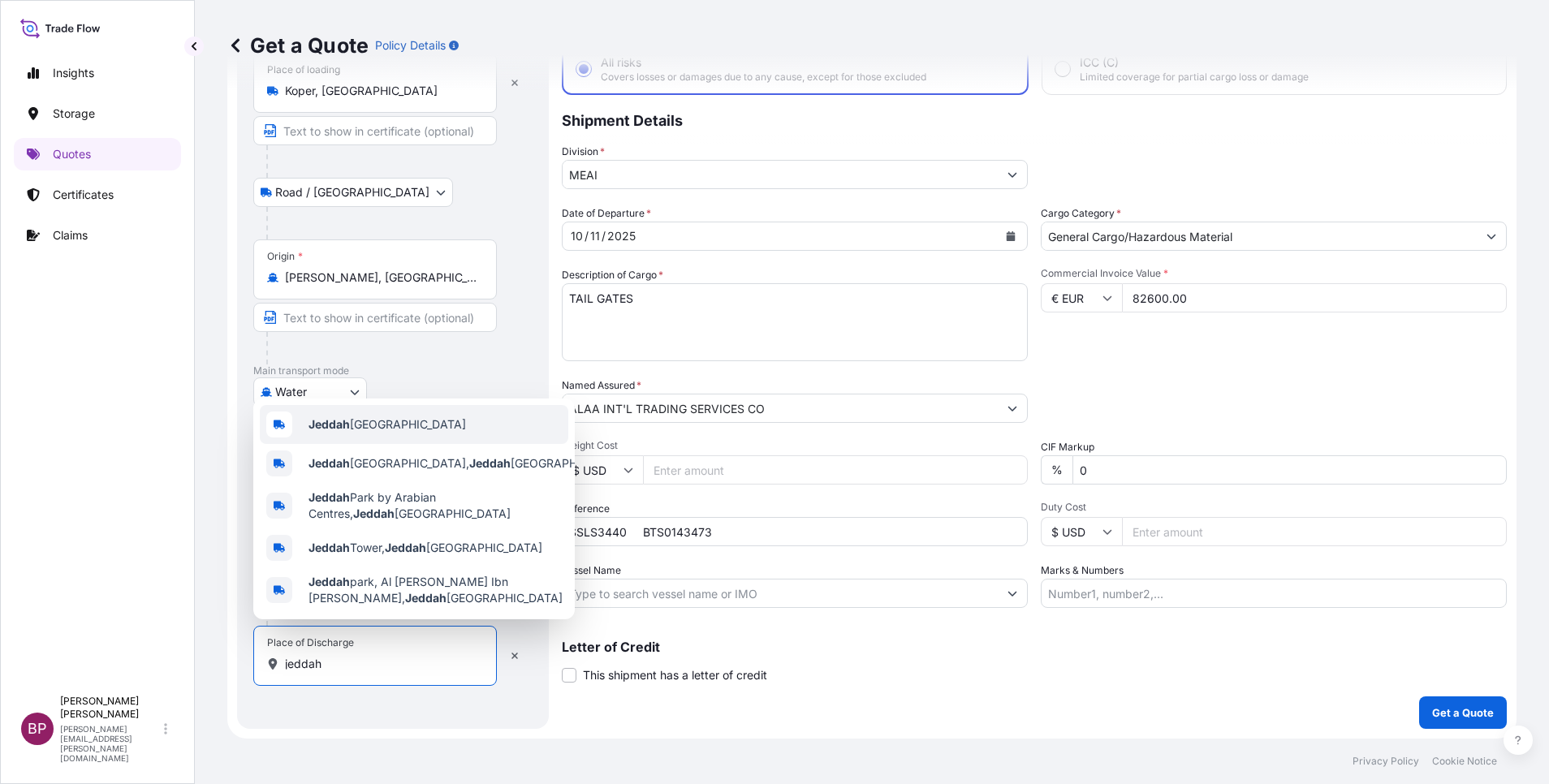
click at [415, 416] on span "Jeddah [GEOGRAPHIC_DATA]" at bounding box center [386, 424] width 157 height 16
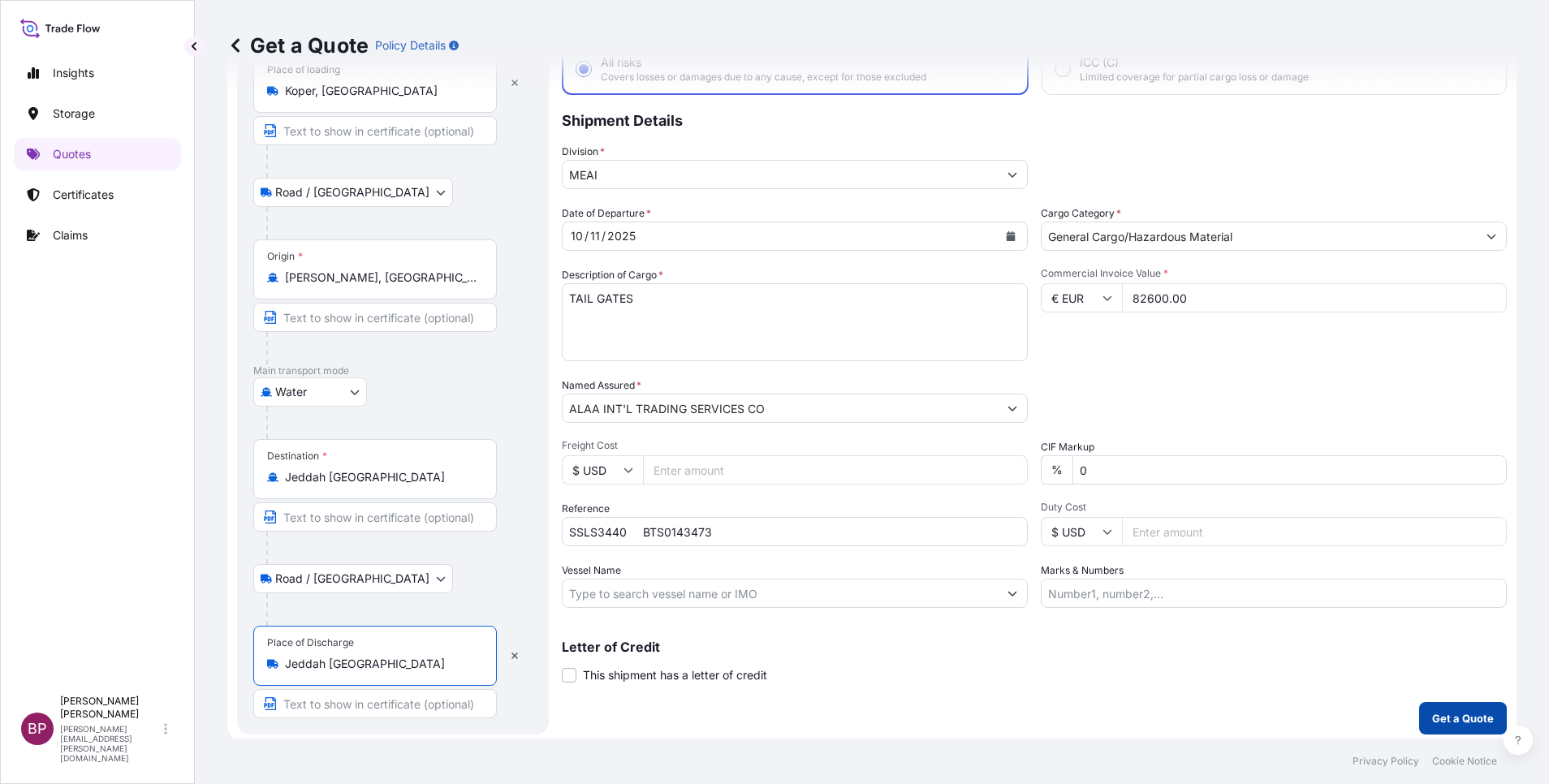
type input "Jeddah [GEOGRAPHIC_DATA]"
click at [1432, 726] on p "Get a Quote" at bounding box center [1463, 718] width 61 height 16
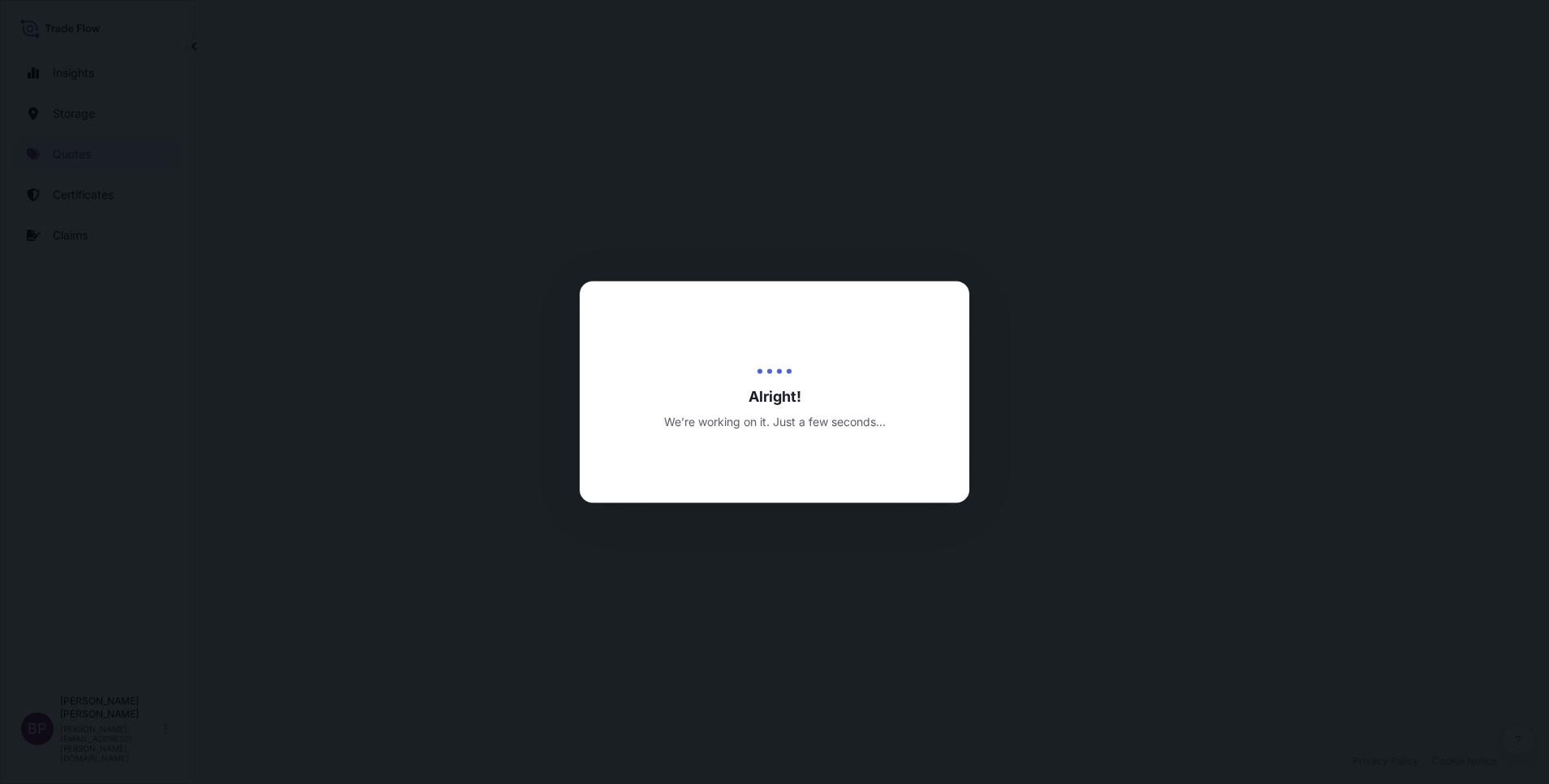
select select "Road / [GEOGRAPHIC_DATA]"
select select "Water"
select select "Road / [GEOGRAPHIC_DATA]"
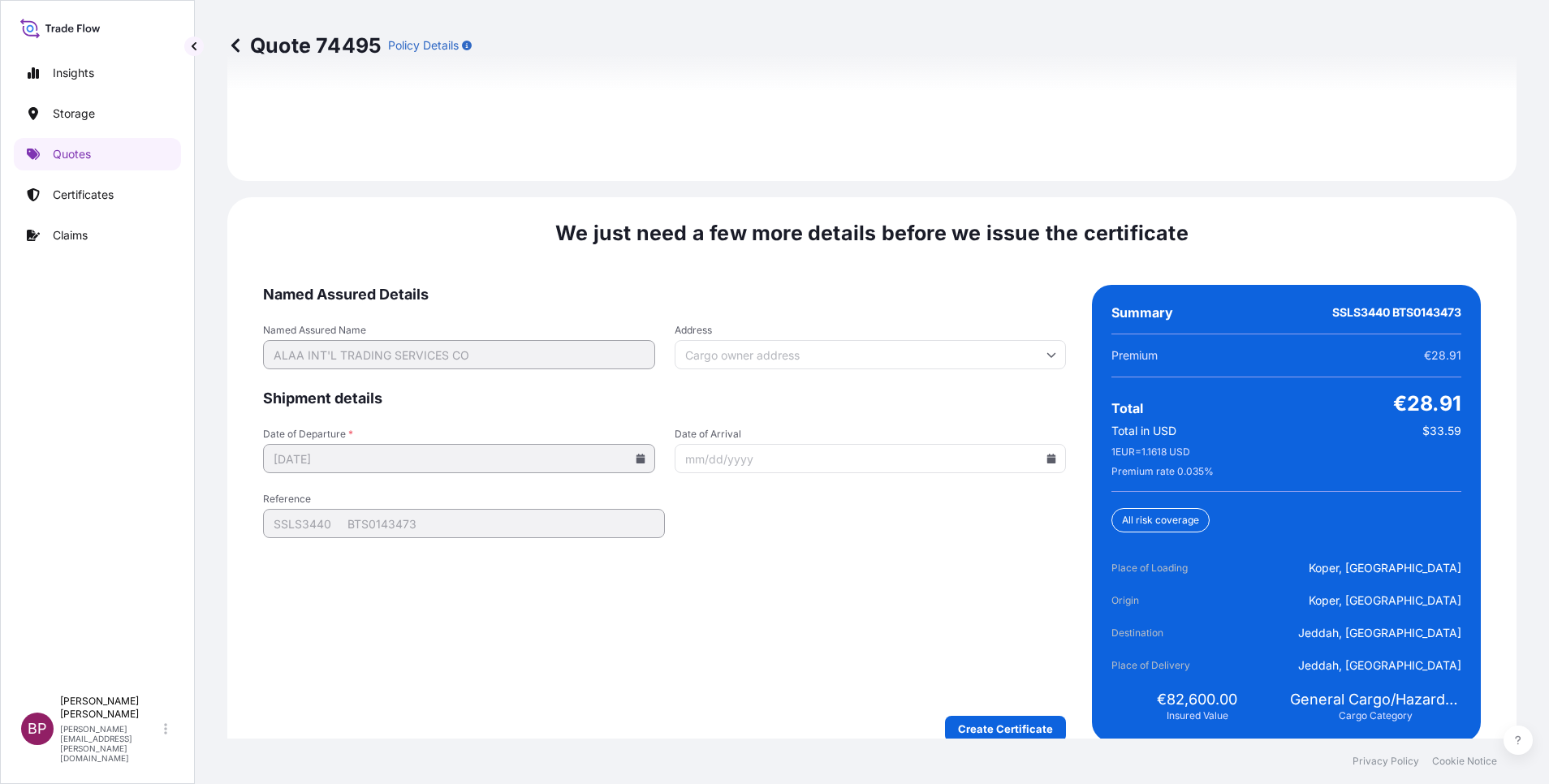
scroll to position [2490, 0]
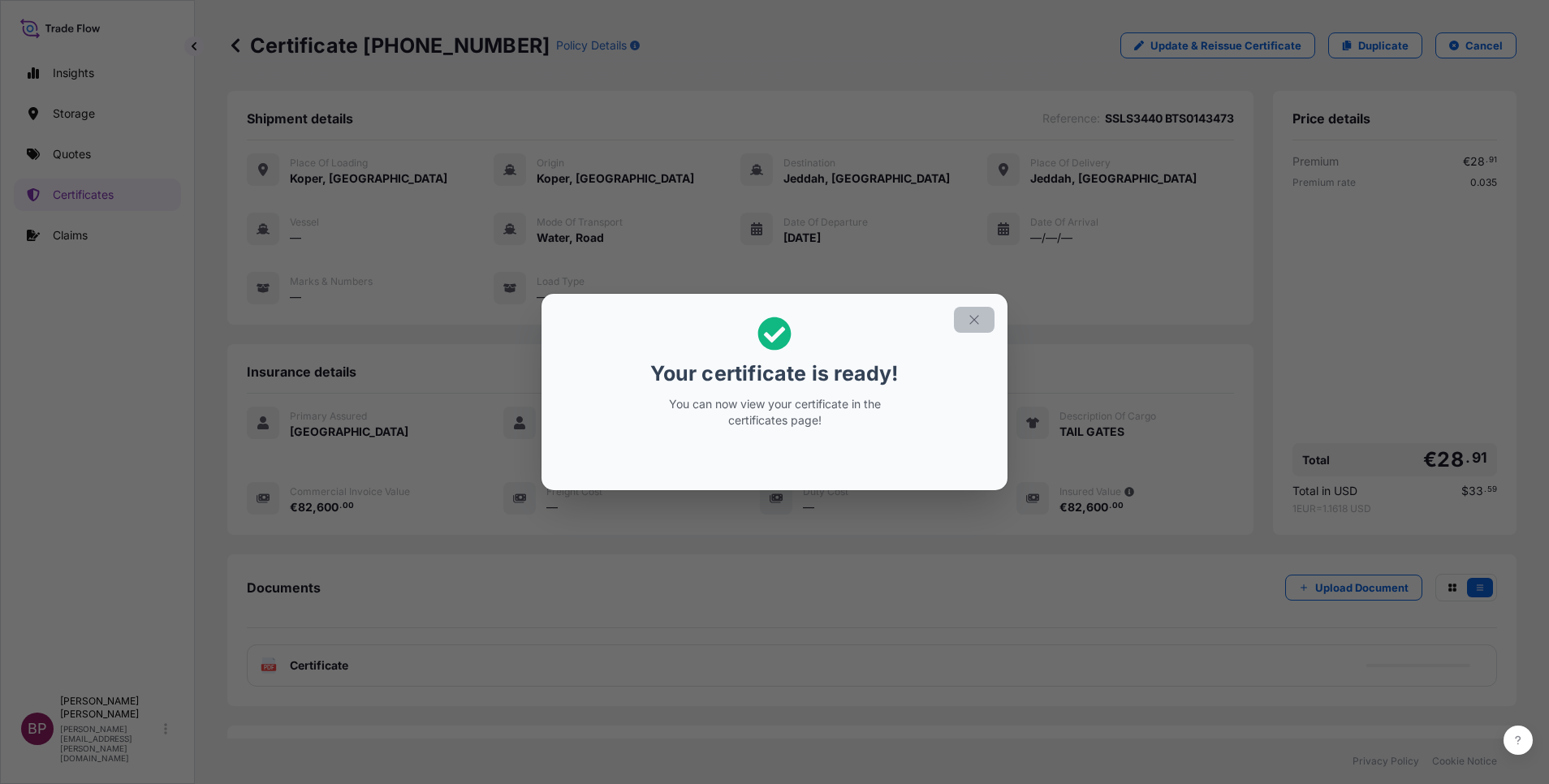
click at [978, 329] on button "button" at bounding box center [974, 320] width 41 height 26
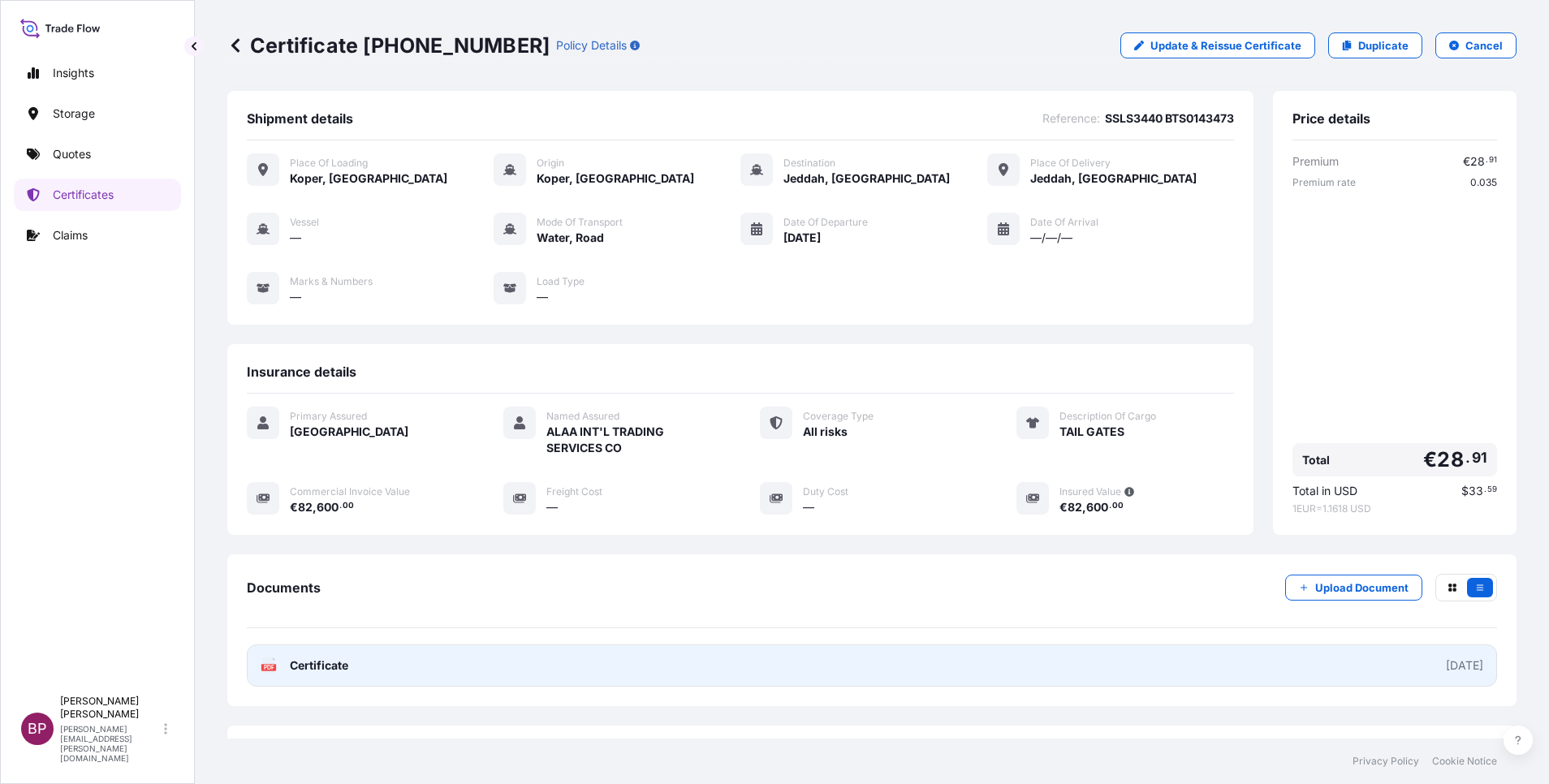
click at [329, 668] on span "Certificate" at bounding box center [319, 665] width 58 height 16
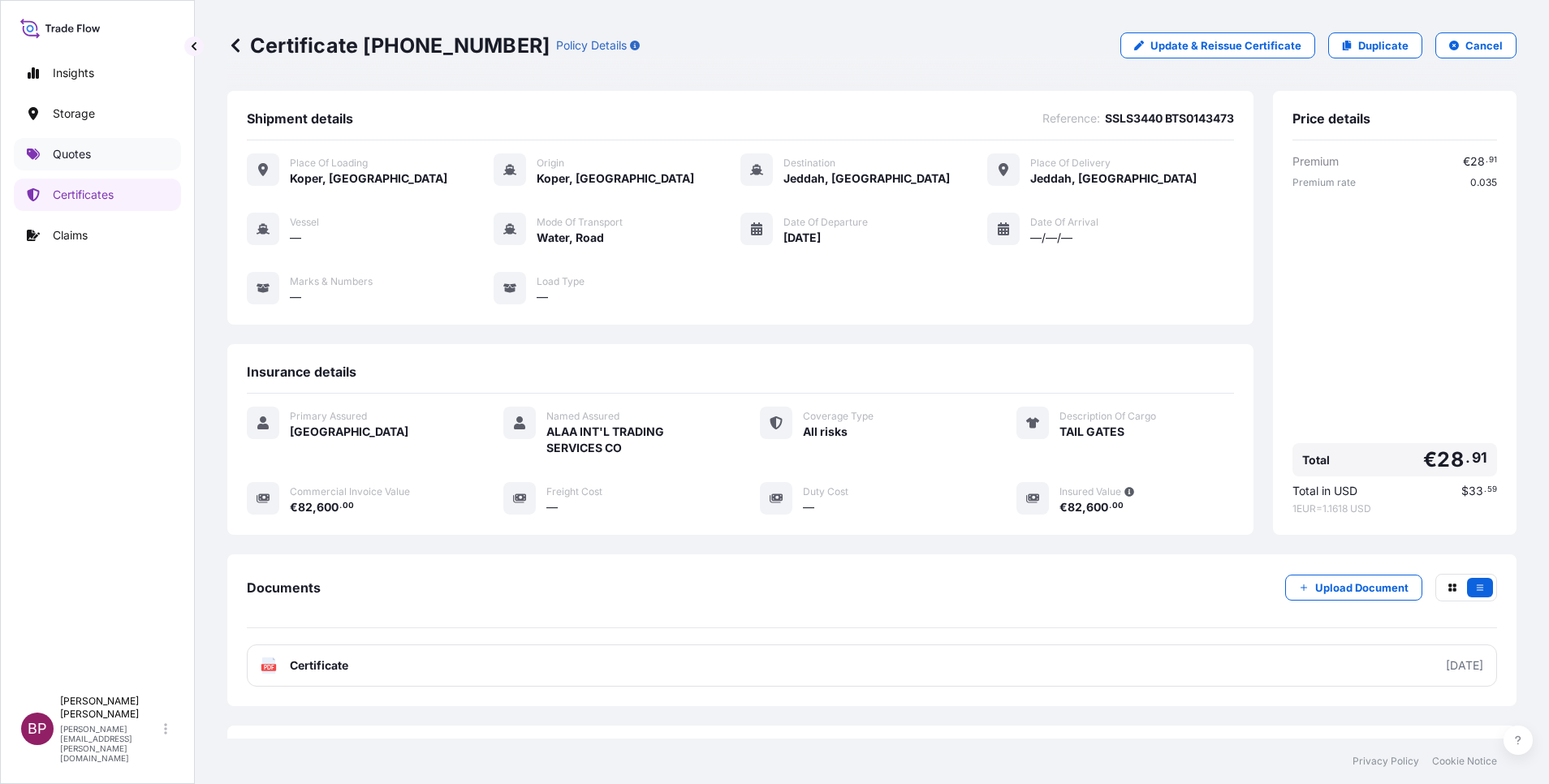
click at [79, 151] on p "Quotes" at bounding box center [71, 154] width 39 height 16
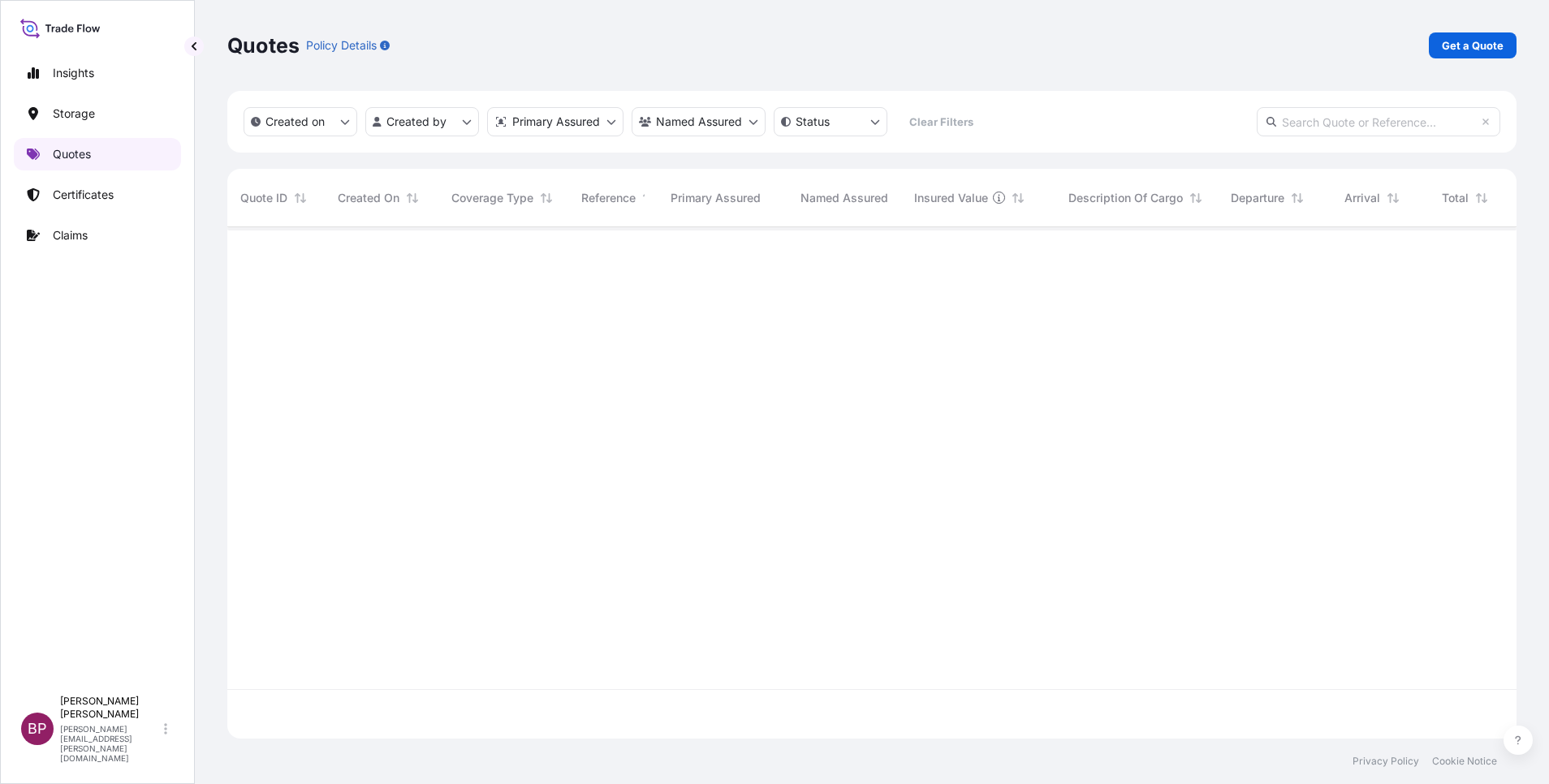
scroll to position [502, 1271]
click at [1467, 50] on p "Get a Quote" at bounding box center [1473, 46] width 61 height 16
select select "Water"
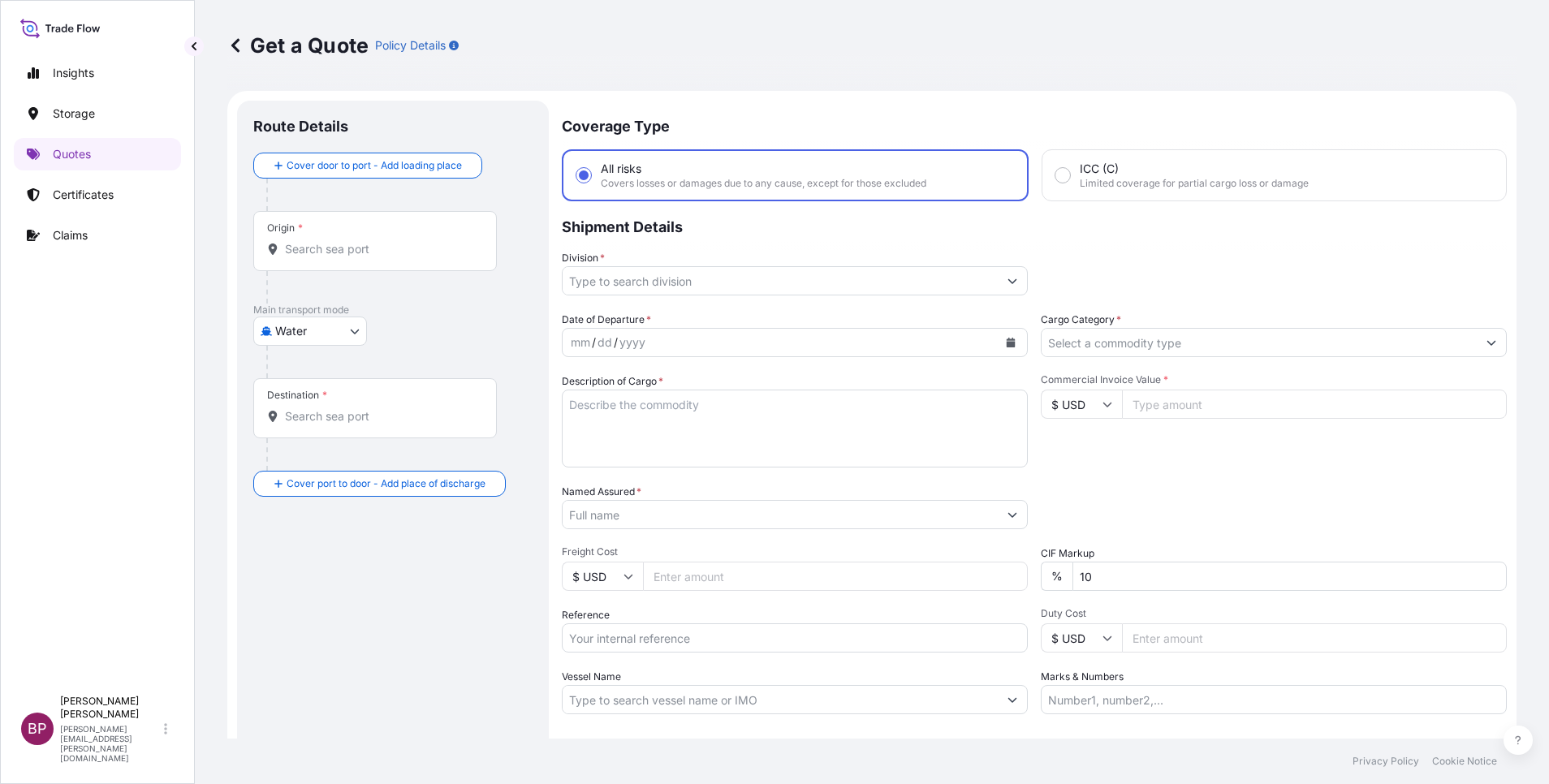
scroll to position [26, 0]
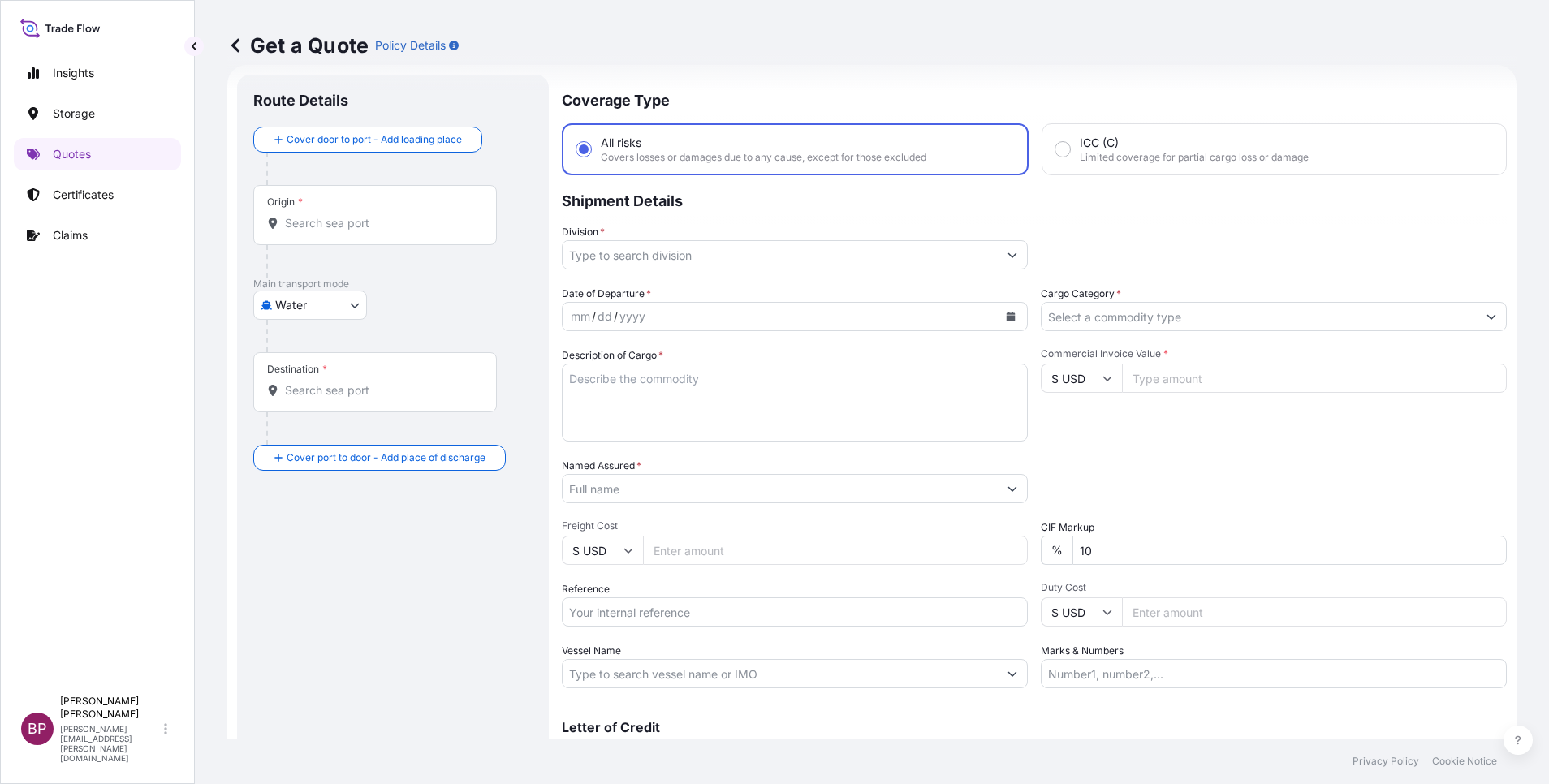
drag, startPoint x: 671, startPoint y: 606, endPoint x: 704, endPoint y: 610, distance: 33.2
click at [671, 606] on input "Reference" at bounding box center [794, 612] width 465 height 30
paste input "SSLS3320B"
type input "SSLS3320B"
click at [709, 404] on textarea "Description of Cargo *" at bounding box center [794, 402] width 465 height 78
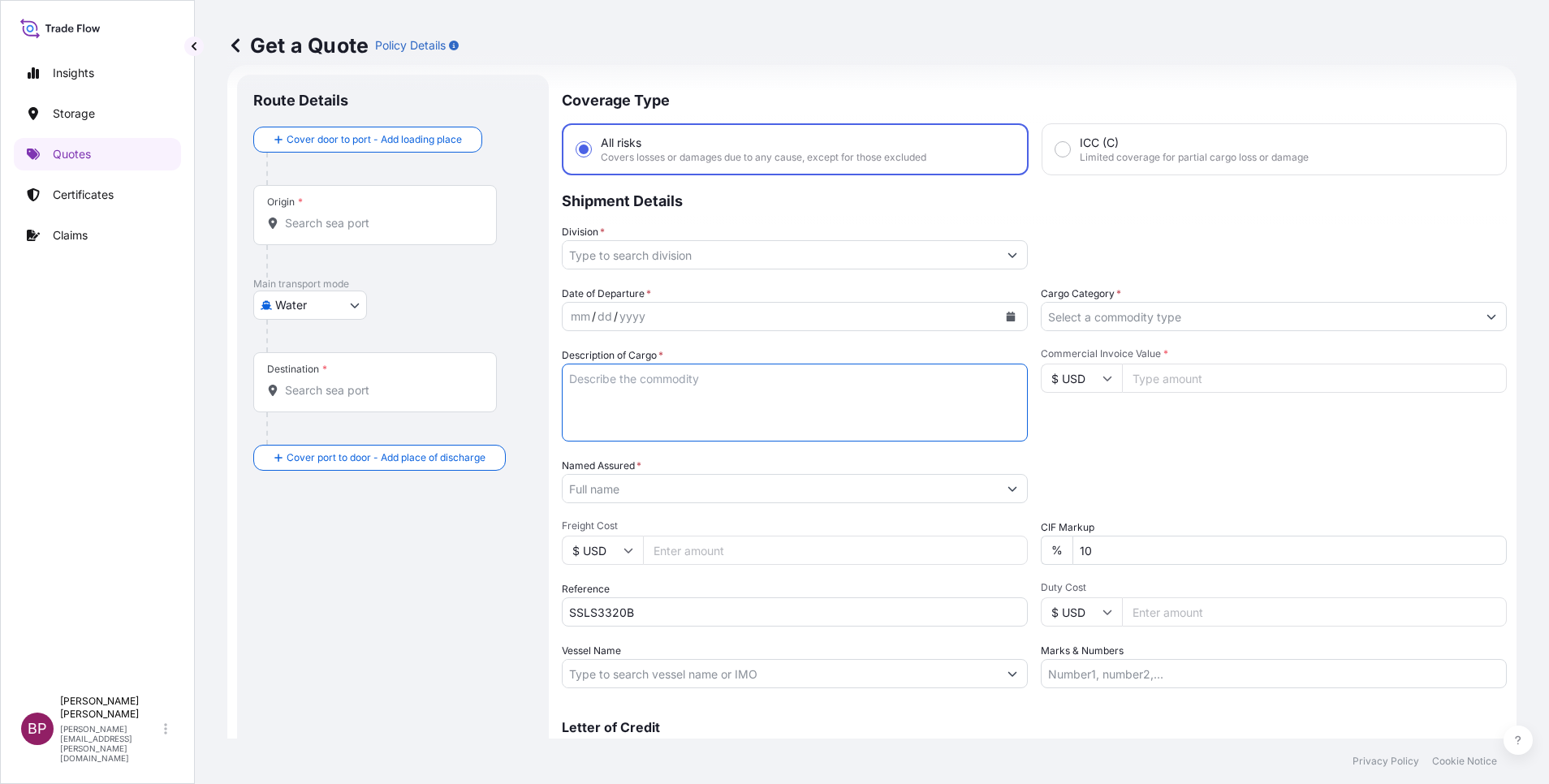
paste textarea "SAUDI FACTORY ALUMINIUM CONTAINERS"
type textarea "SAUDI FACTORY ALUMINIUM CONTAINERS"
drag, startPoint x: 866, startPoint y: 363, endPoint x: 400, endPoint y: 344, distance: 466.4
click at [401, 345] on form "Route Details Cover door to port - Add loading place Place of loading Road / In…" at bounding box center [873, 441] width 1290 height 753
click at [659, 490] on input "Named Assured *" at bounding box center [779, 489] width 435 height 30
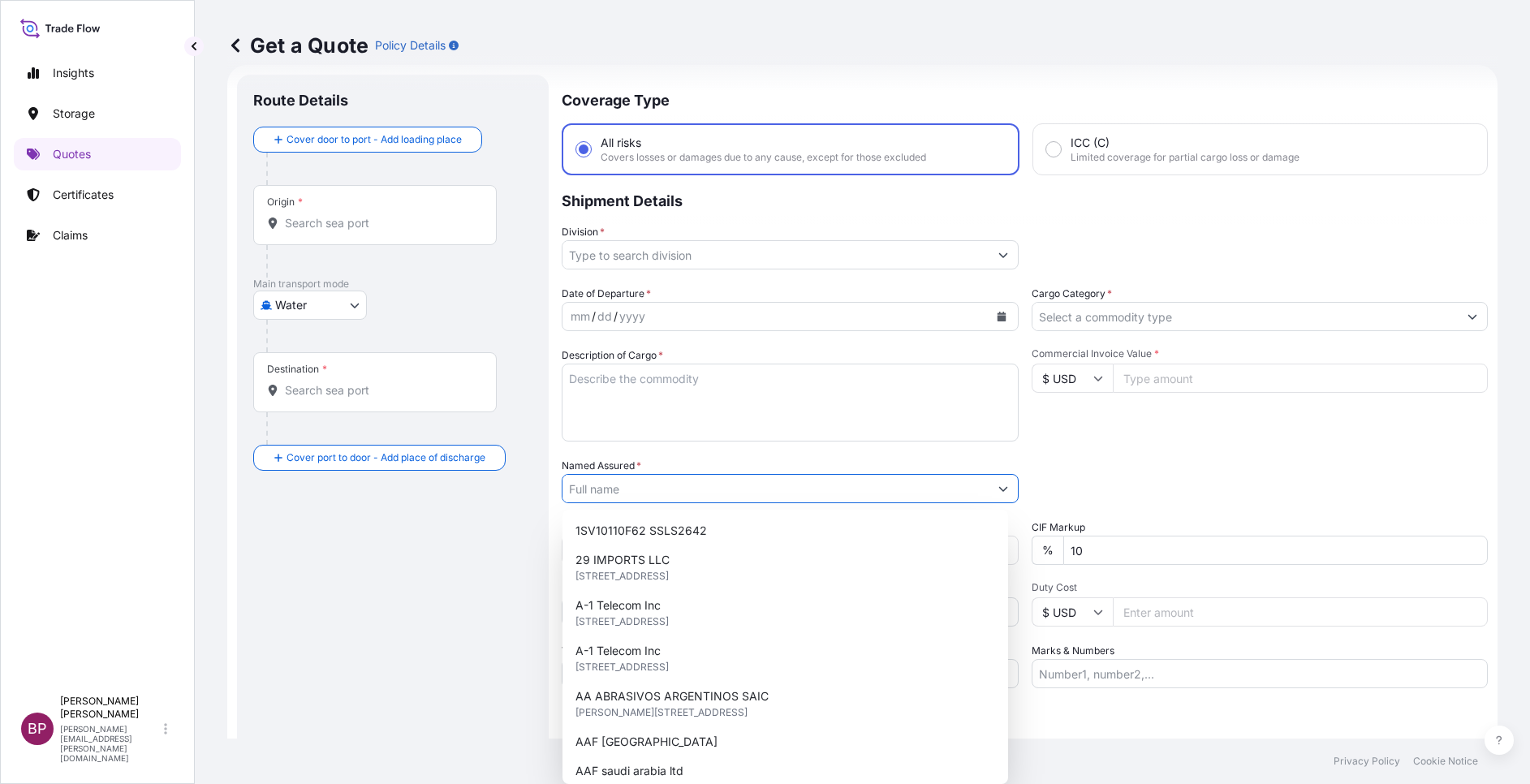
paste input "SAUDI FACTORY ALUMINIUM CONTAINERS"
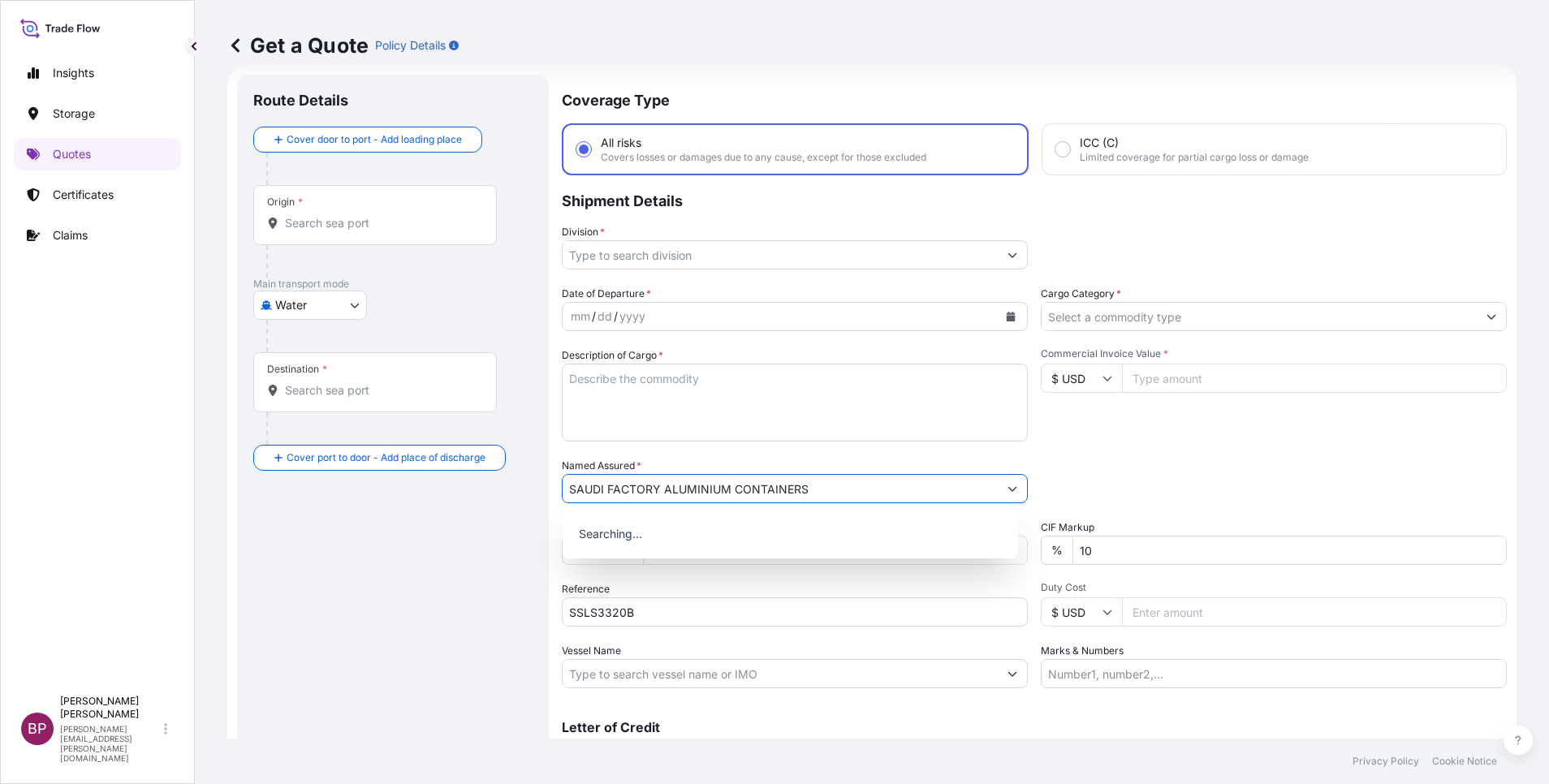
type input "SAUDI FACTORY ALUMINIUM CONTAINERS"
click at [767, 413] on textarea "Description of Cargo *" at bounding box center [794, 402] width 465 height 78
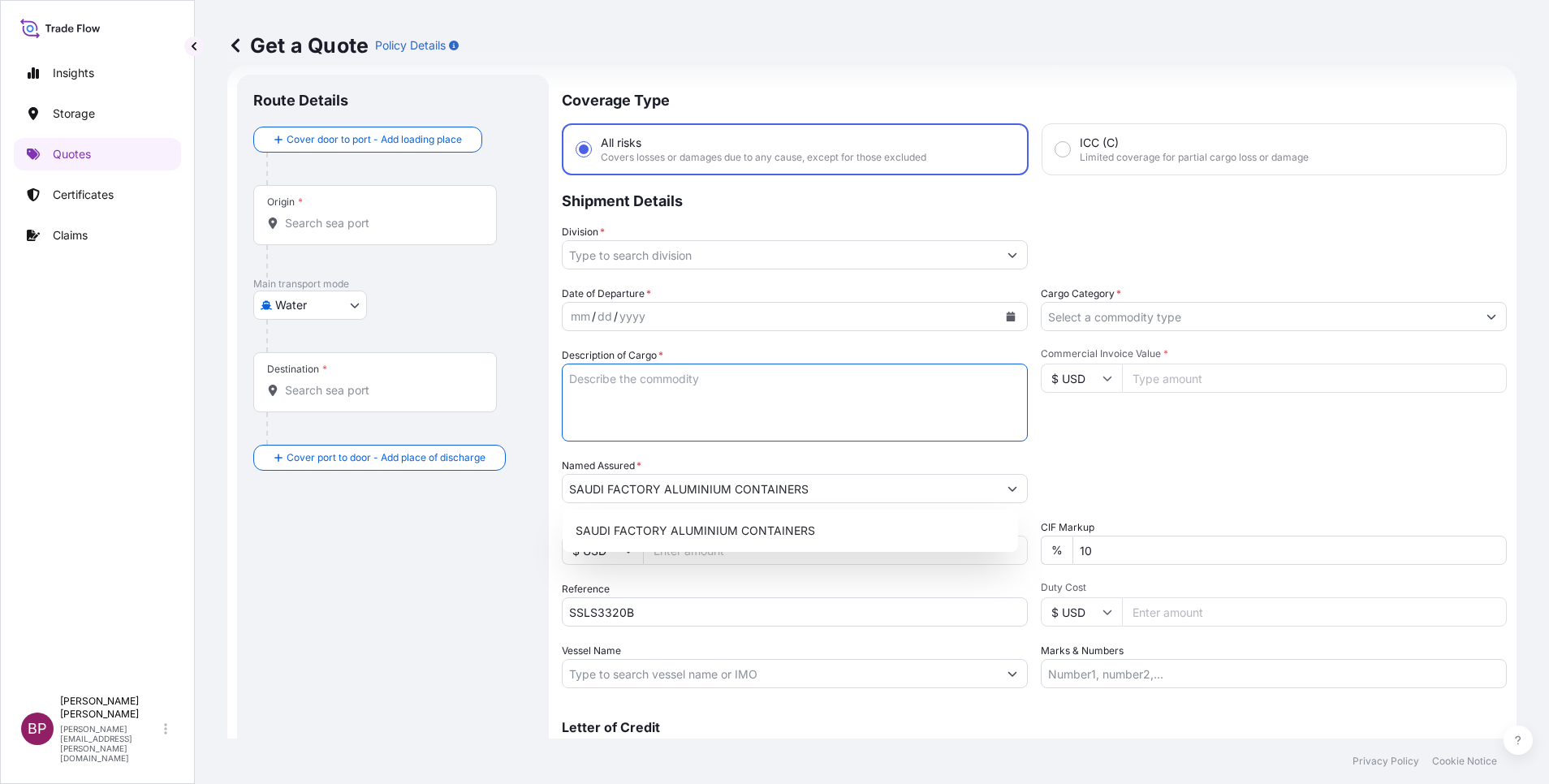
paste textarea "Printing Machine"
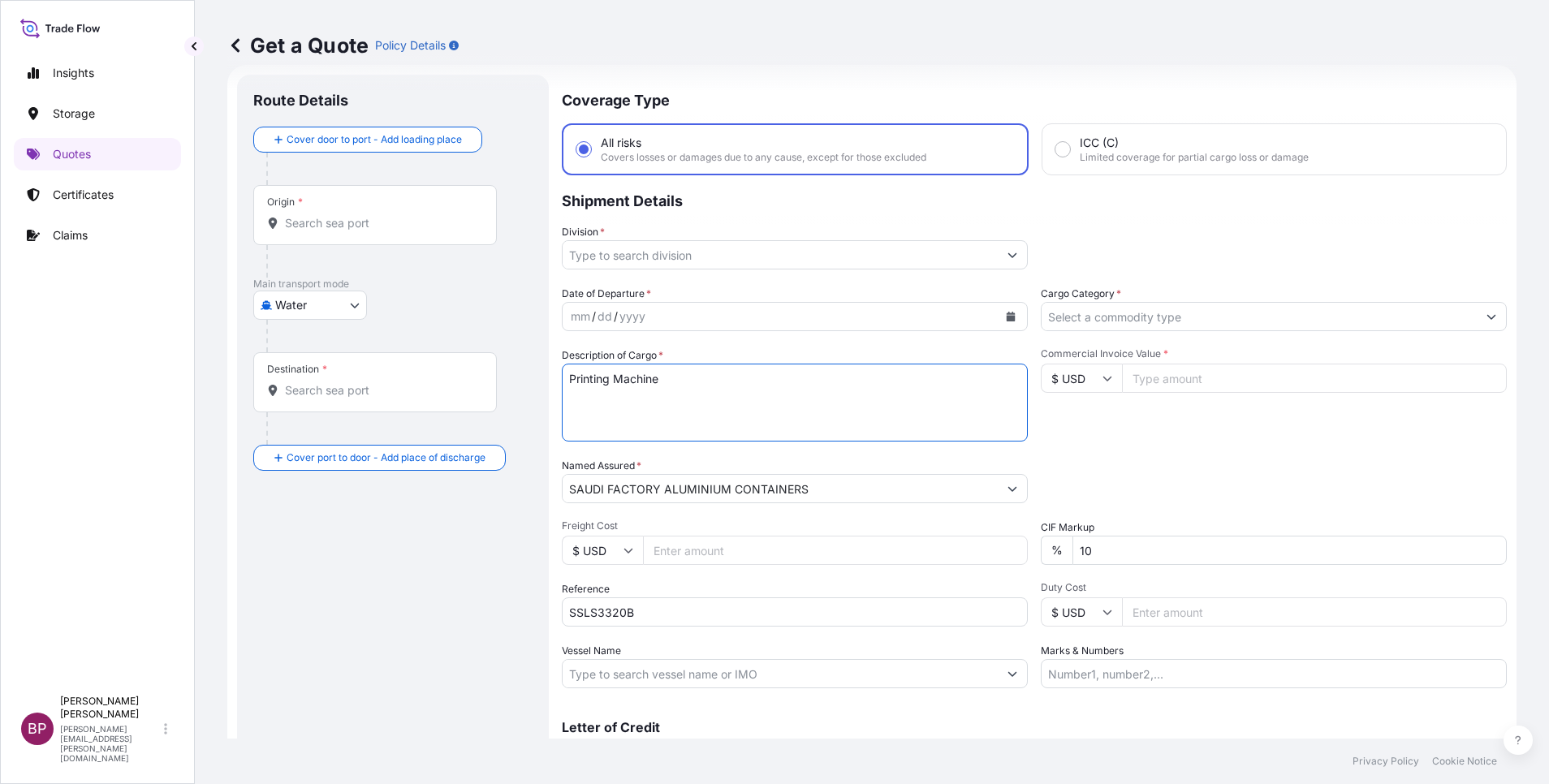
type textarea "Printing Machine"
click at [1080, 380] on input "$ USD" at bounding box center [1082, 378] width 81 height 30
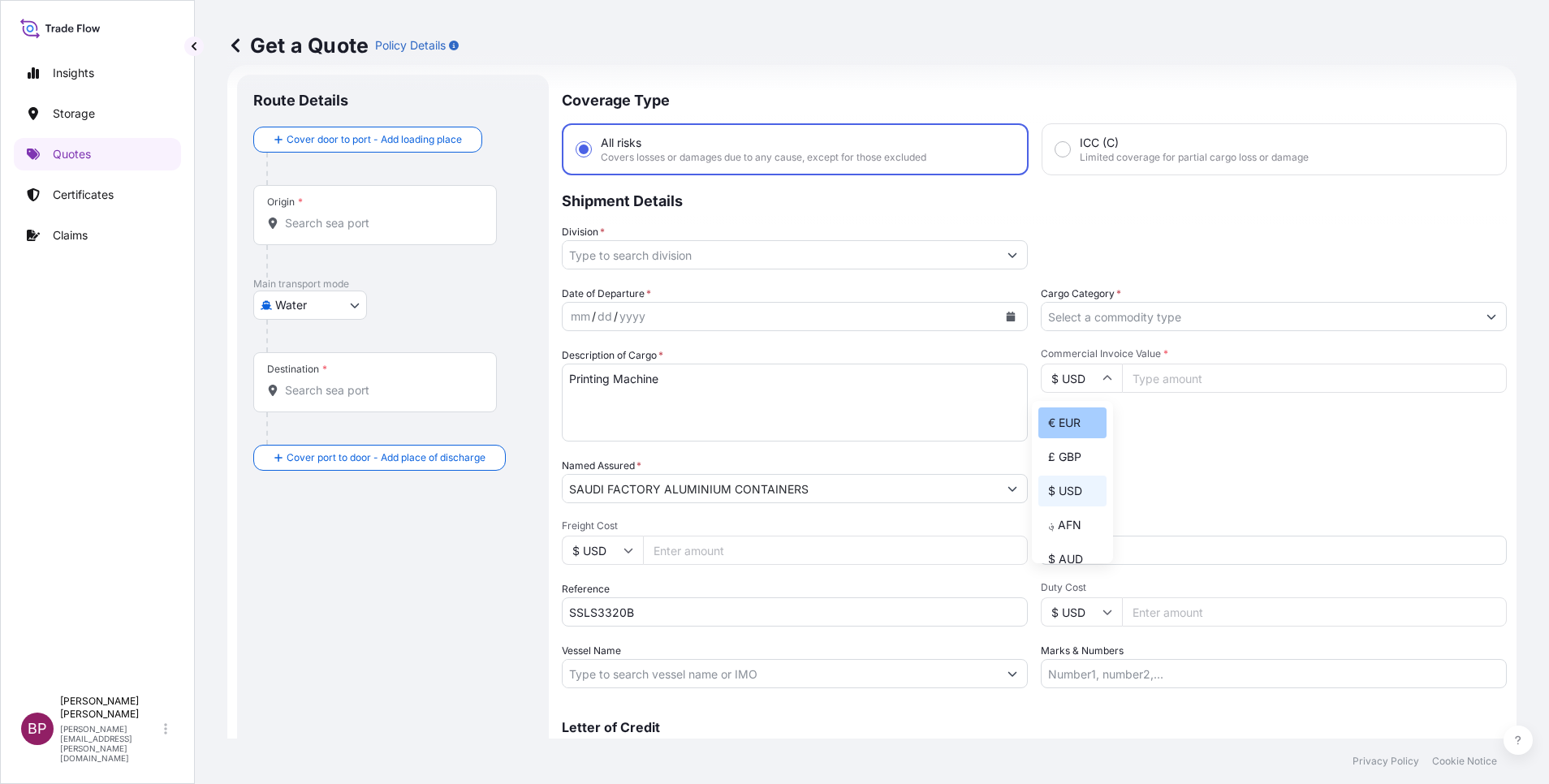
click at [1073, 432] on div "€ EUR" at bounding box center [1072, 422] width 68 height 31
type input "€ EUR"
click at [1177, 386] on input "Commercial Invoice Value *" at bounding box center [1314, 378] width 385 height 30
paste input "130000"
type input "130000"
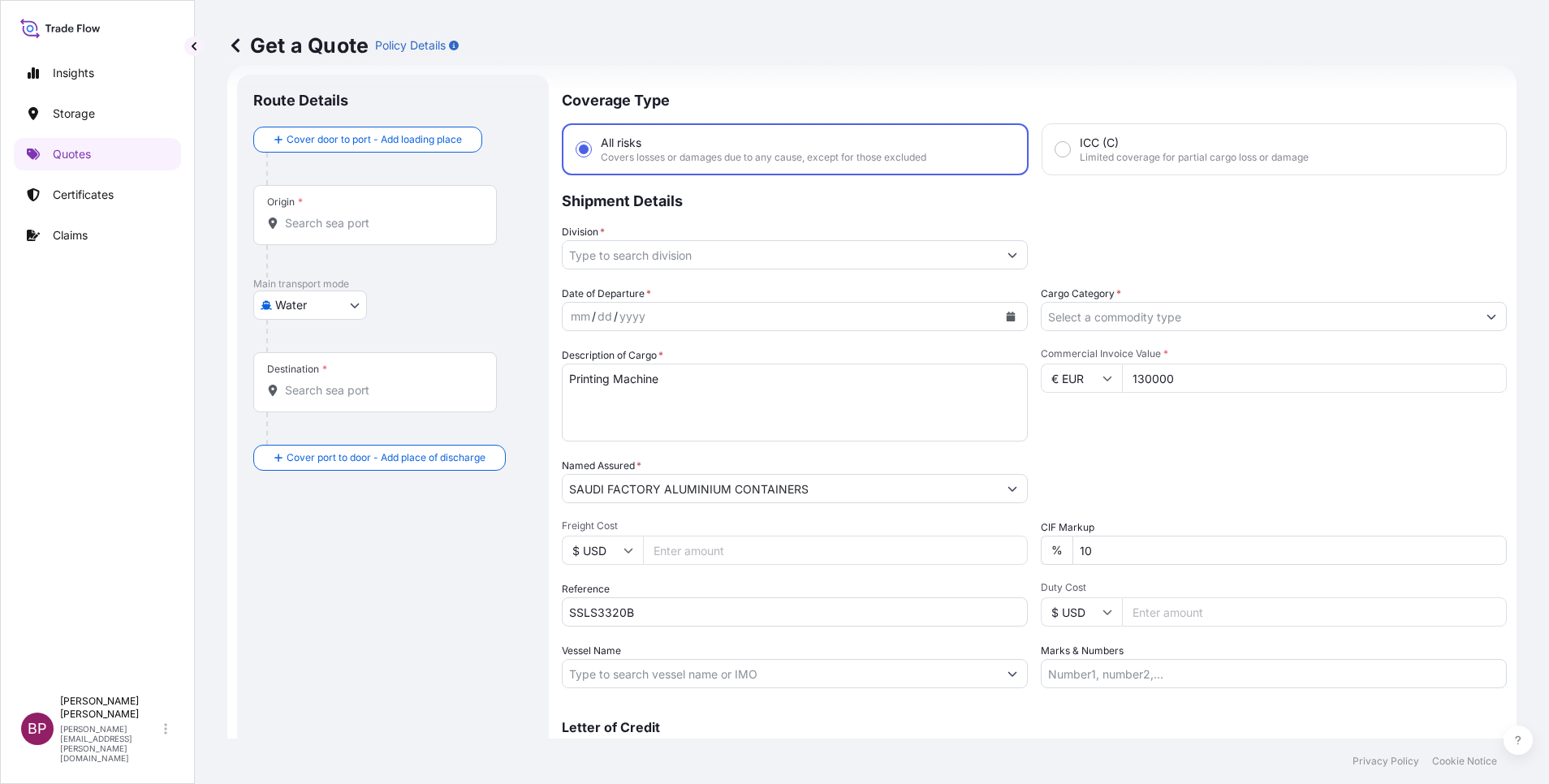
click at [1006, 319] on icon "Calendar" at bounding box center [1010, 317] width 9 height 10
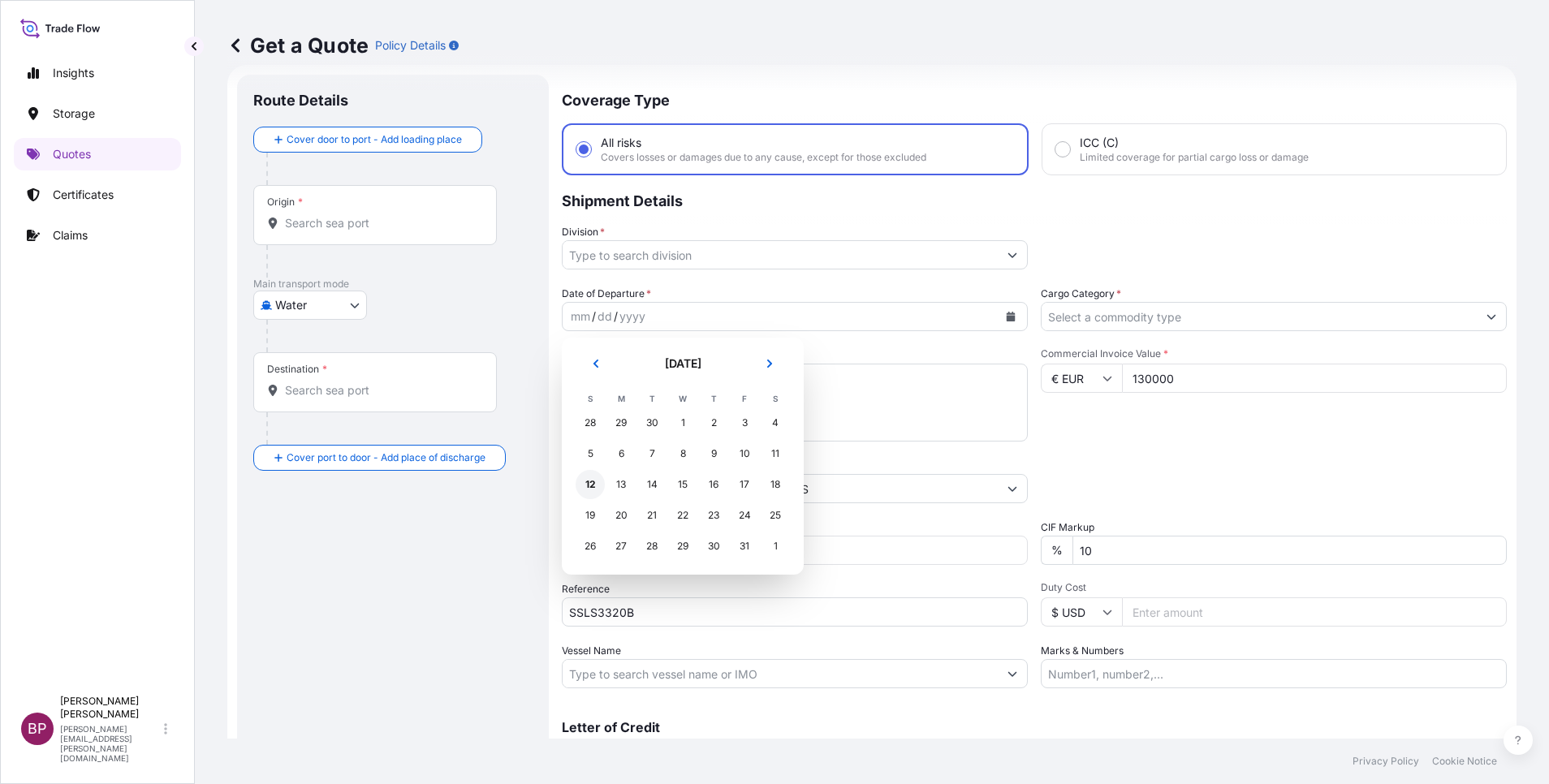
click at [587, 488] on div "12" at bounding box center [590, 485] width 30 height 30
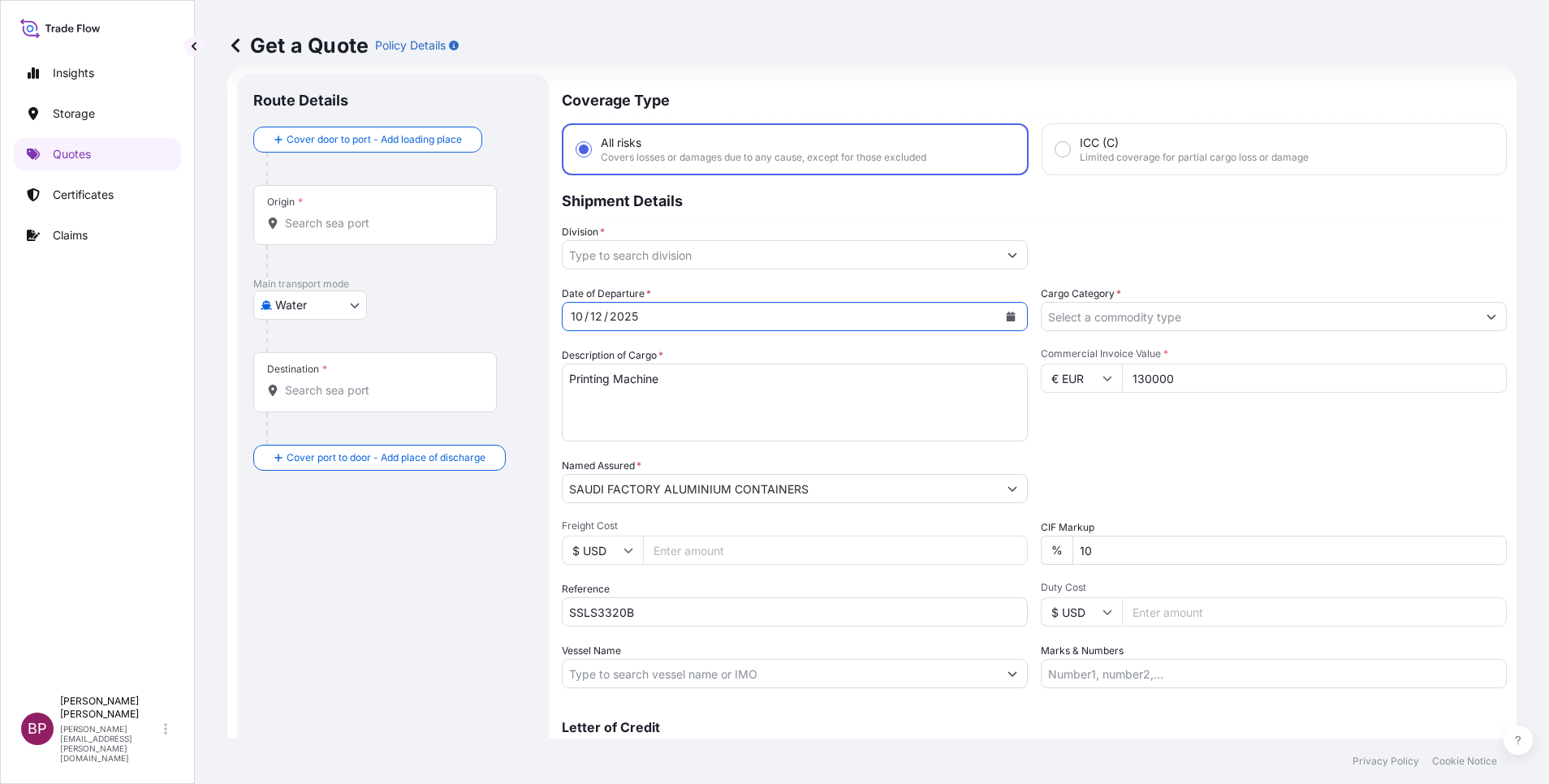
click at [1477, 314] on button "Show suggestions" at bounding box center [1492, 317] width 30 height 30
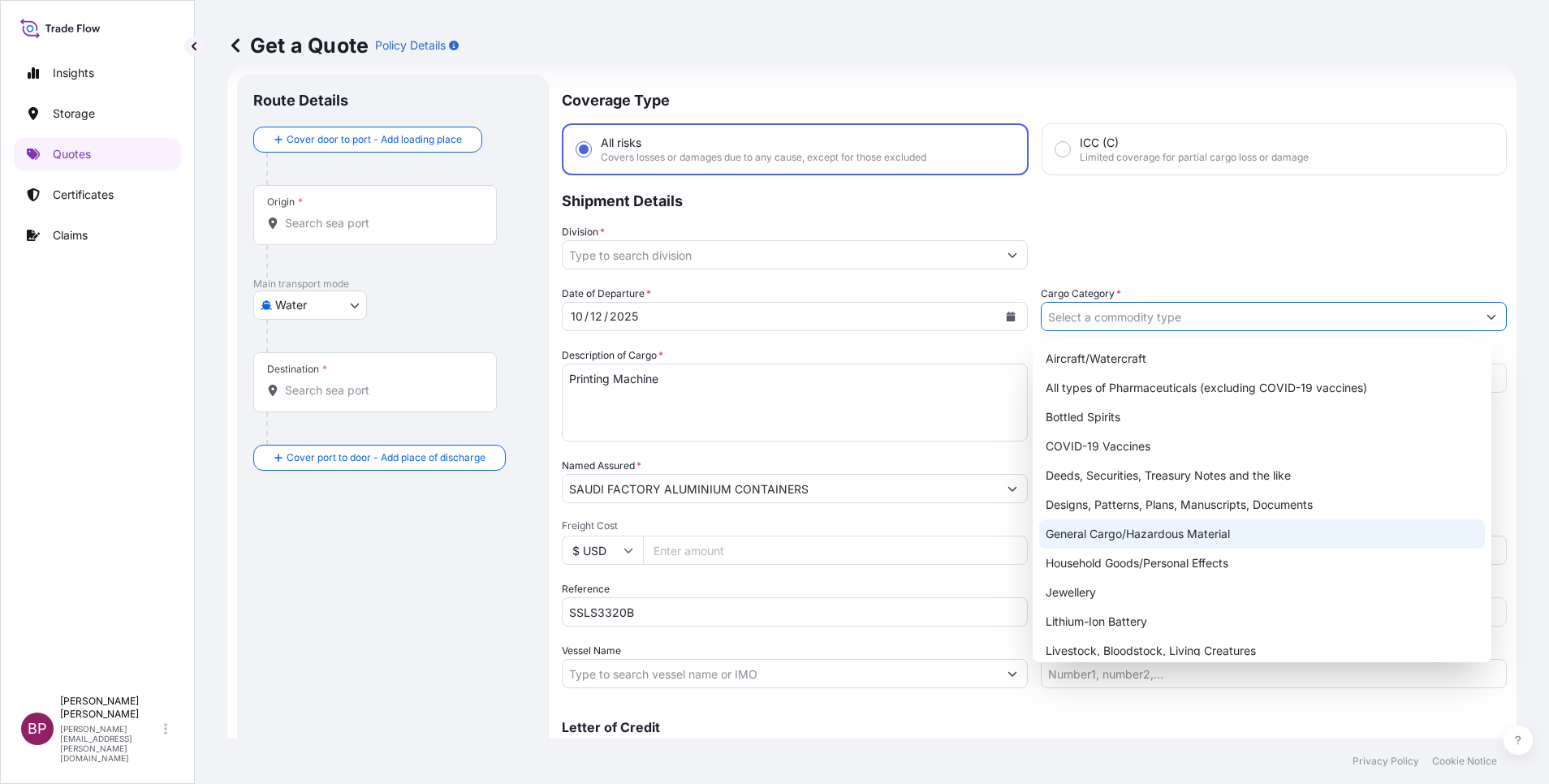
click at [1112, 537] on div "General Cargo/Hazardous Material" at bounding box center [1262, 535] width 446 height 30
type input "General Cargo/Hazardous Material"
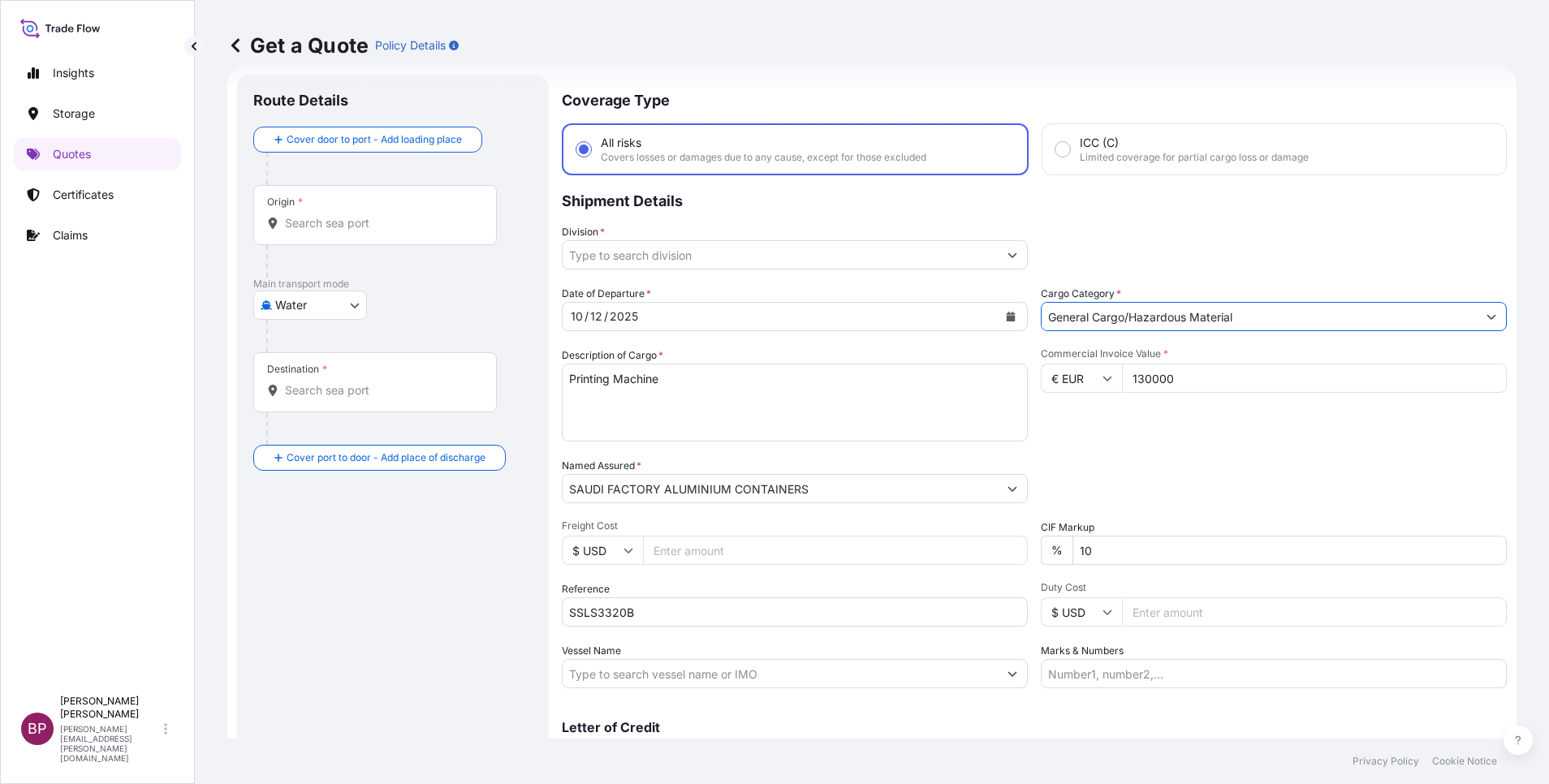
click at [1007, 258] on icon "Show suggestions" at bounding box center [1012, 254] width 10 height 10
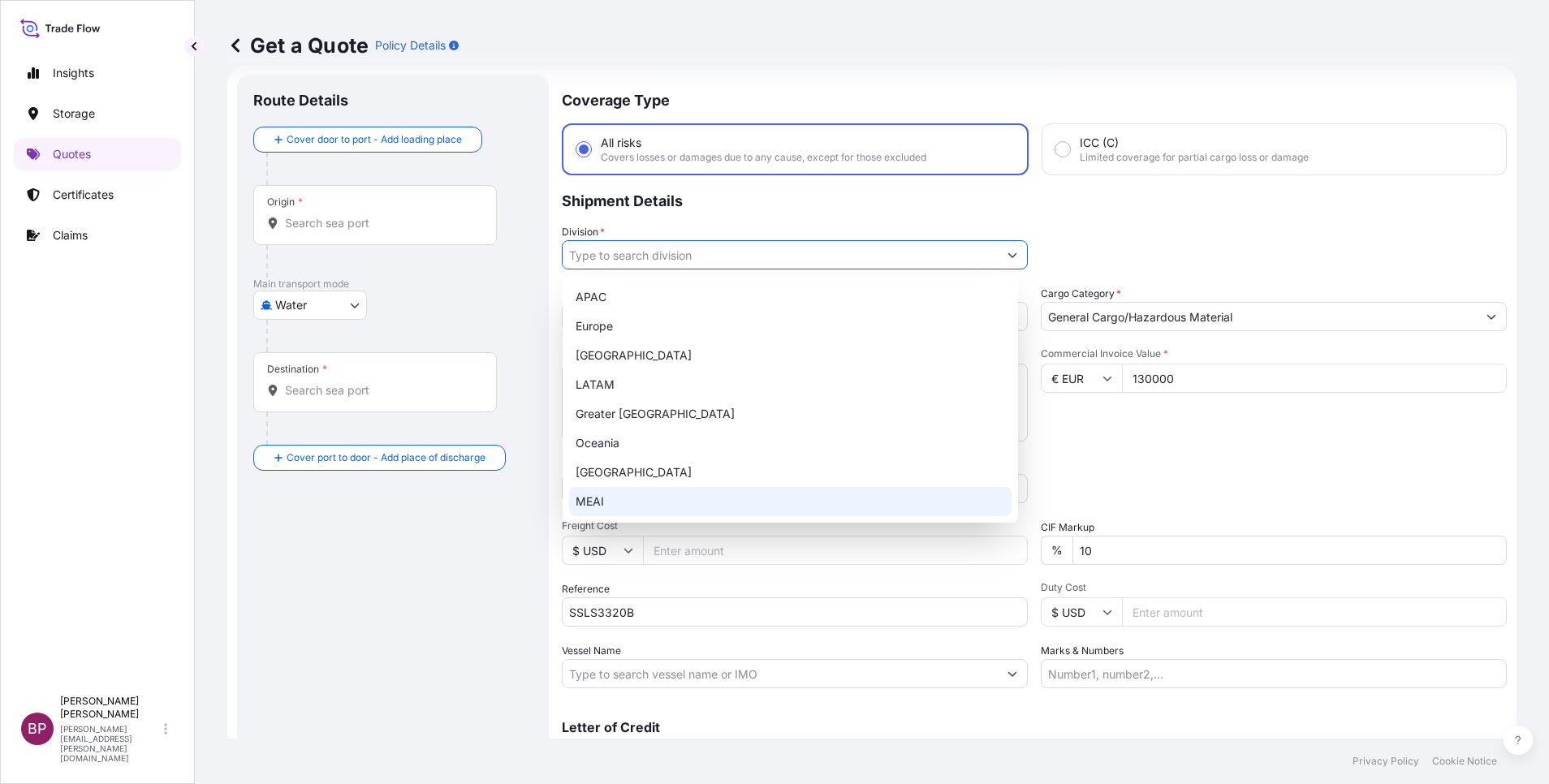
click at [641, 503] on div "MEAI" at bounding box center [790, 502] width 443 height 30
type input "MEAI"
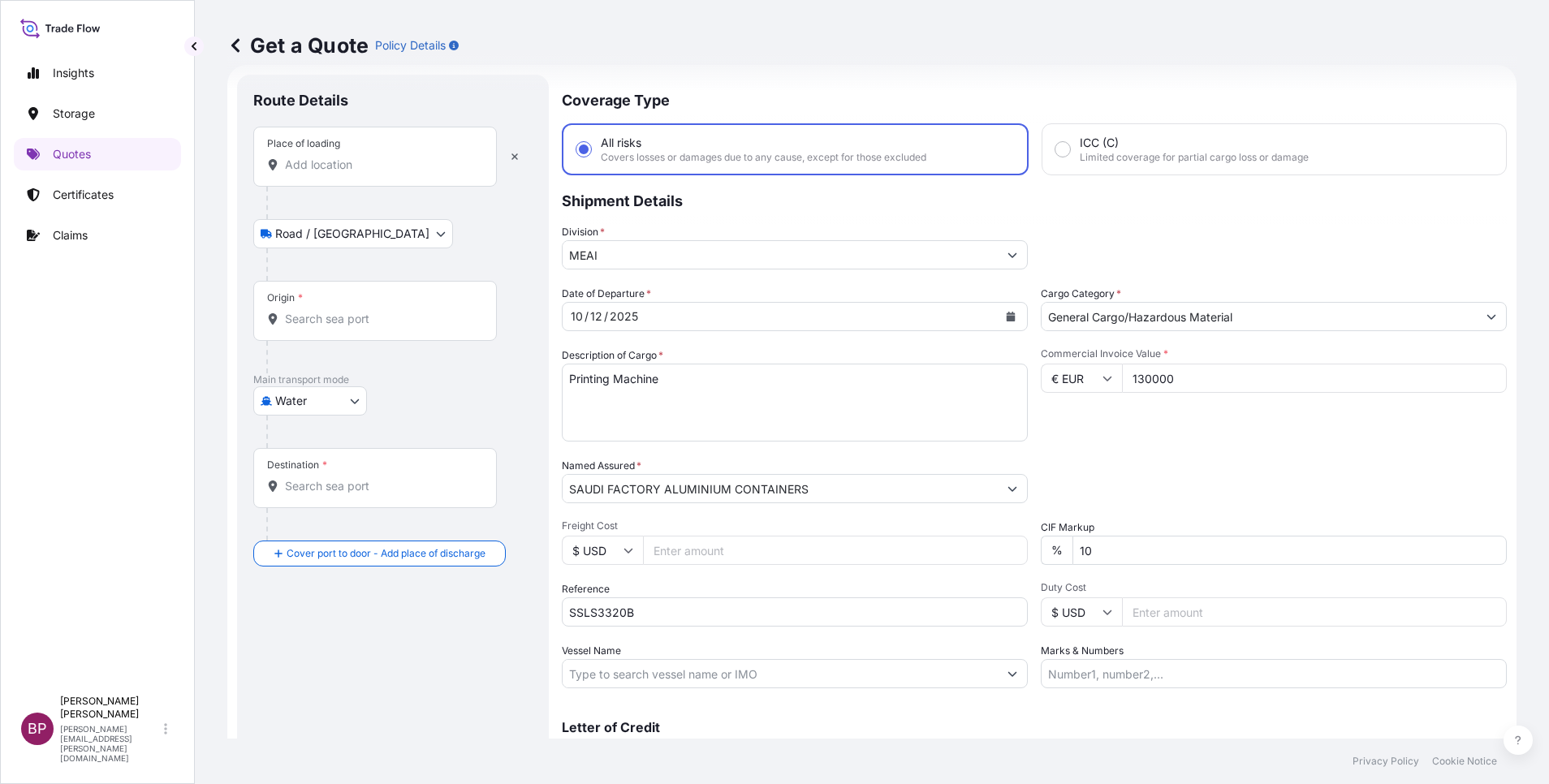
click at [351, 156] on input "Place of loading" at bounding box center [380, 164] width 191 height 16
paste input "[GEOGRAPHIC_DATA]"
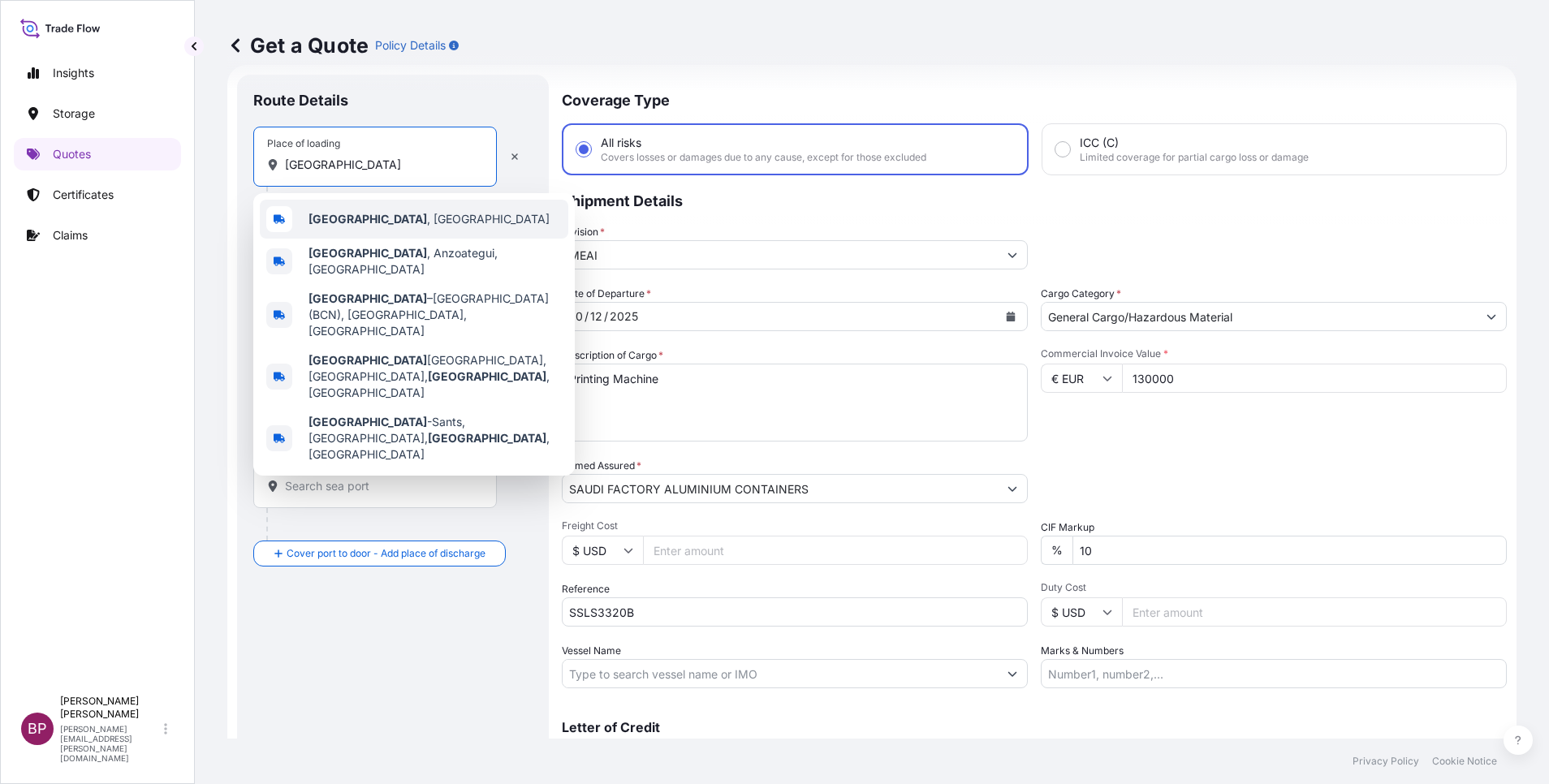
click at [405, 230] on div "[GEOGRAPHIC_DATA] , [GEOGRAPHIC_DATA]" at bounding box center [413, 219] width 308 height 39
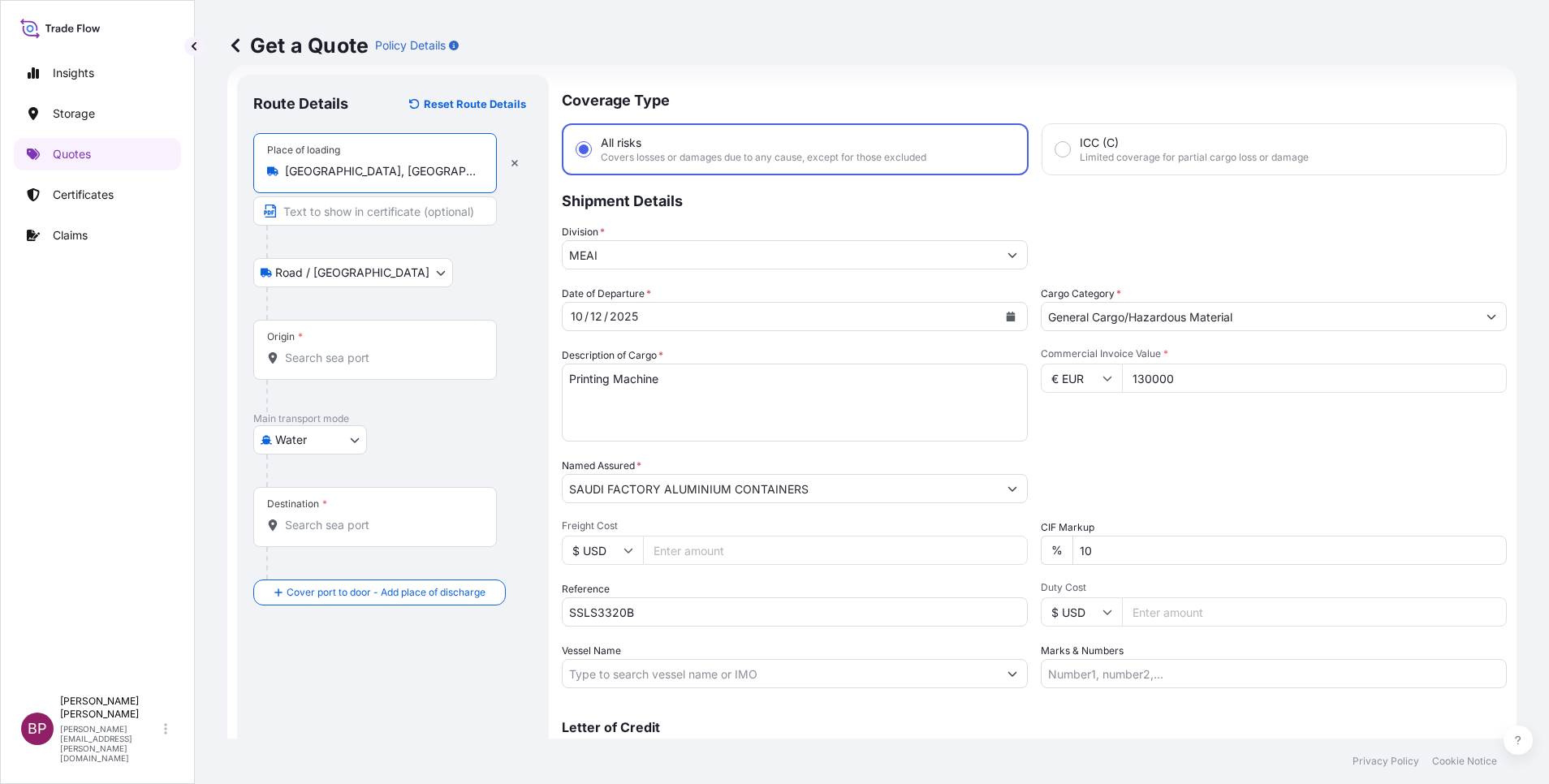
type input "[GEOGRAPHIC_DATA], [GEOGRAPHIC_DATA]"
click at [358, 362] on input "Origin *" at bounding box center [380, 357] width 191 height 16
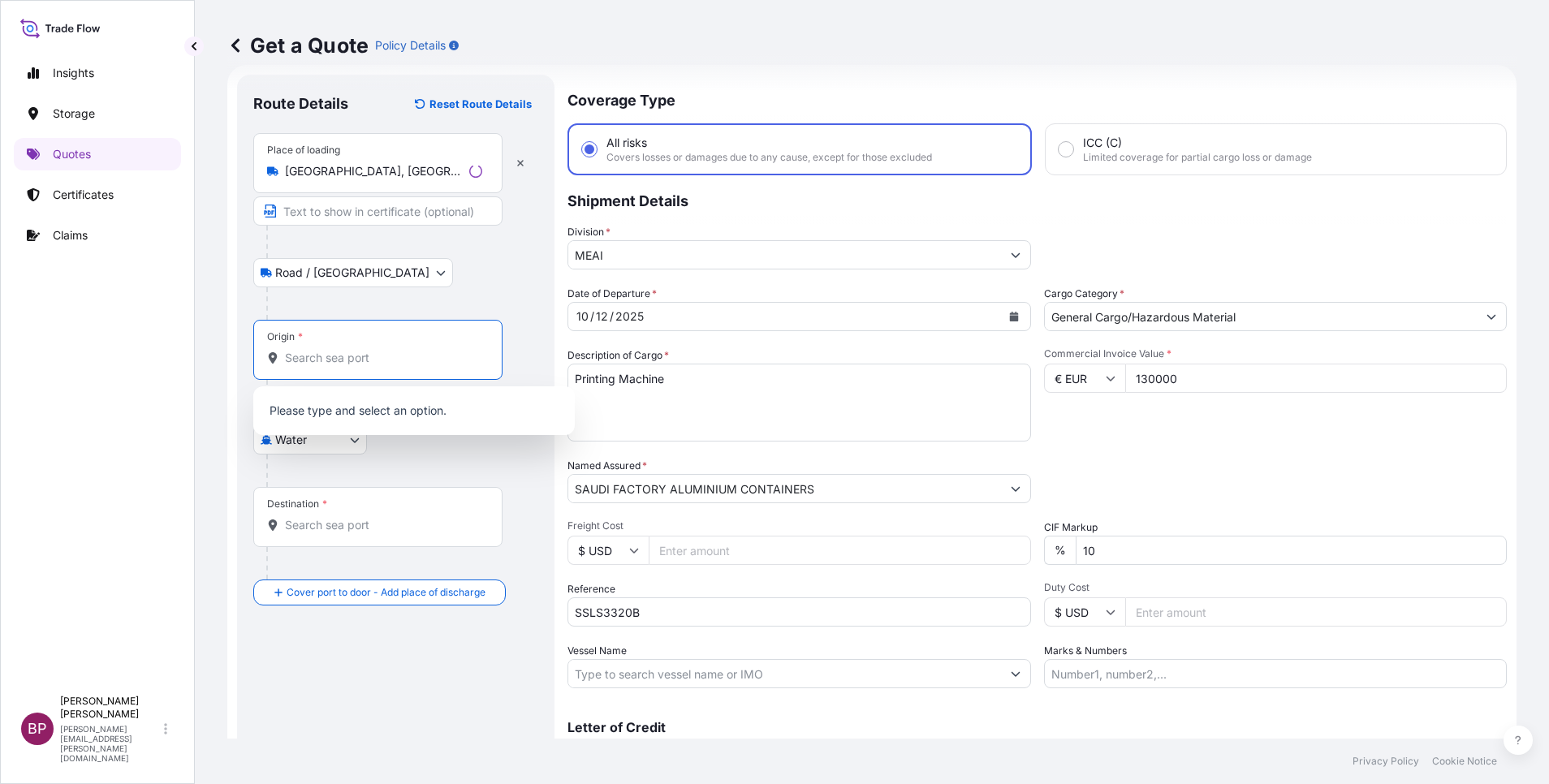
paste input "[GEOGRAPHIC_DATA]"
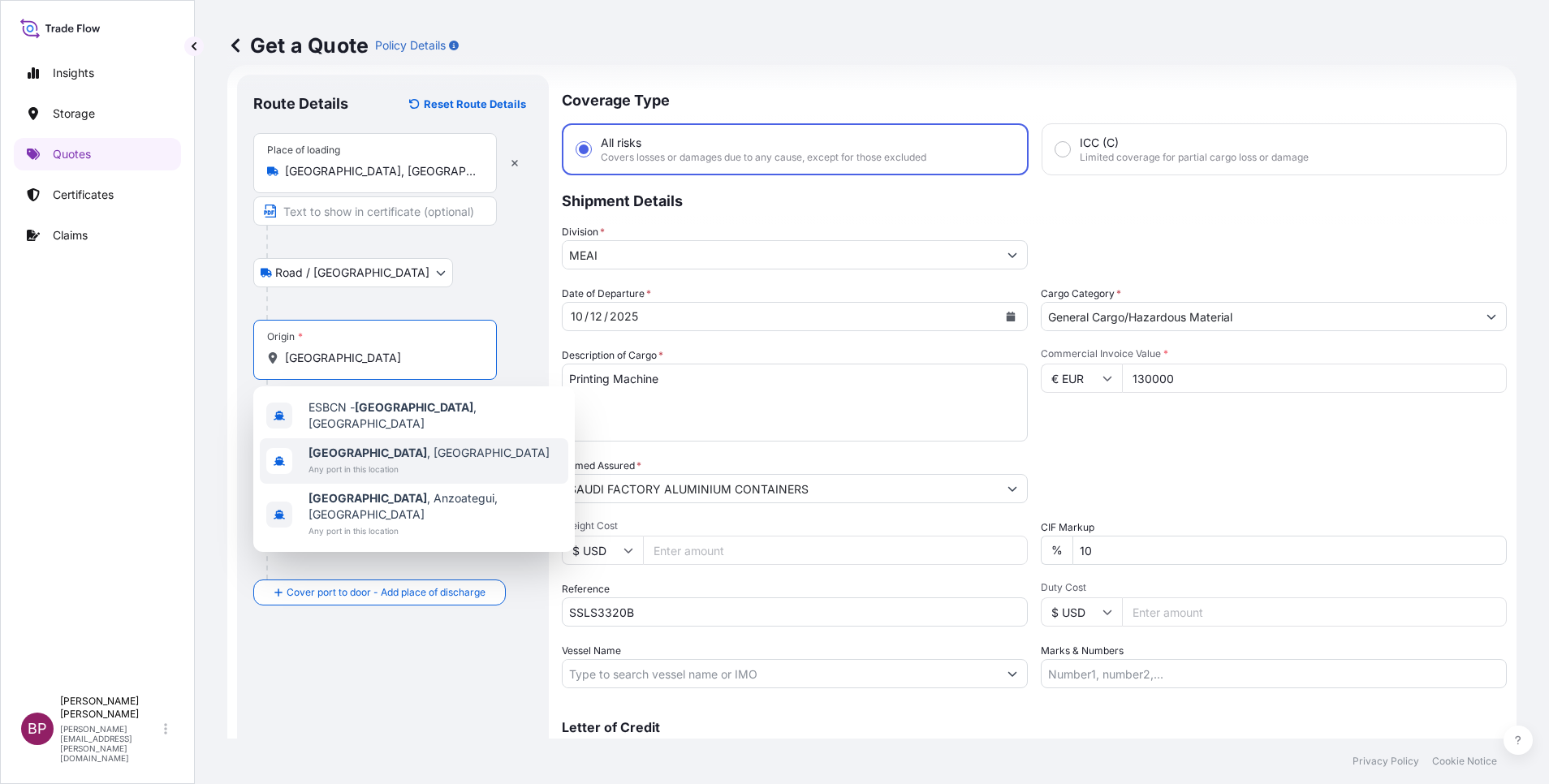
click at [387, 444] on span "[GEOGRAPHIC_DATA] , [GEOGRAPHIC_DATA]" at bounding box center [428, 452] width 241 height 16
type input "[GEOGRAPHIC_DATA], [GEOGRAPHIC_DATA]"
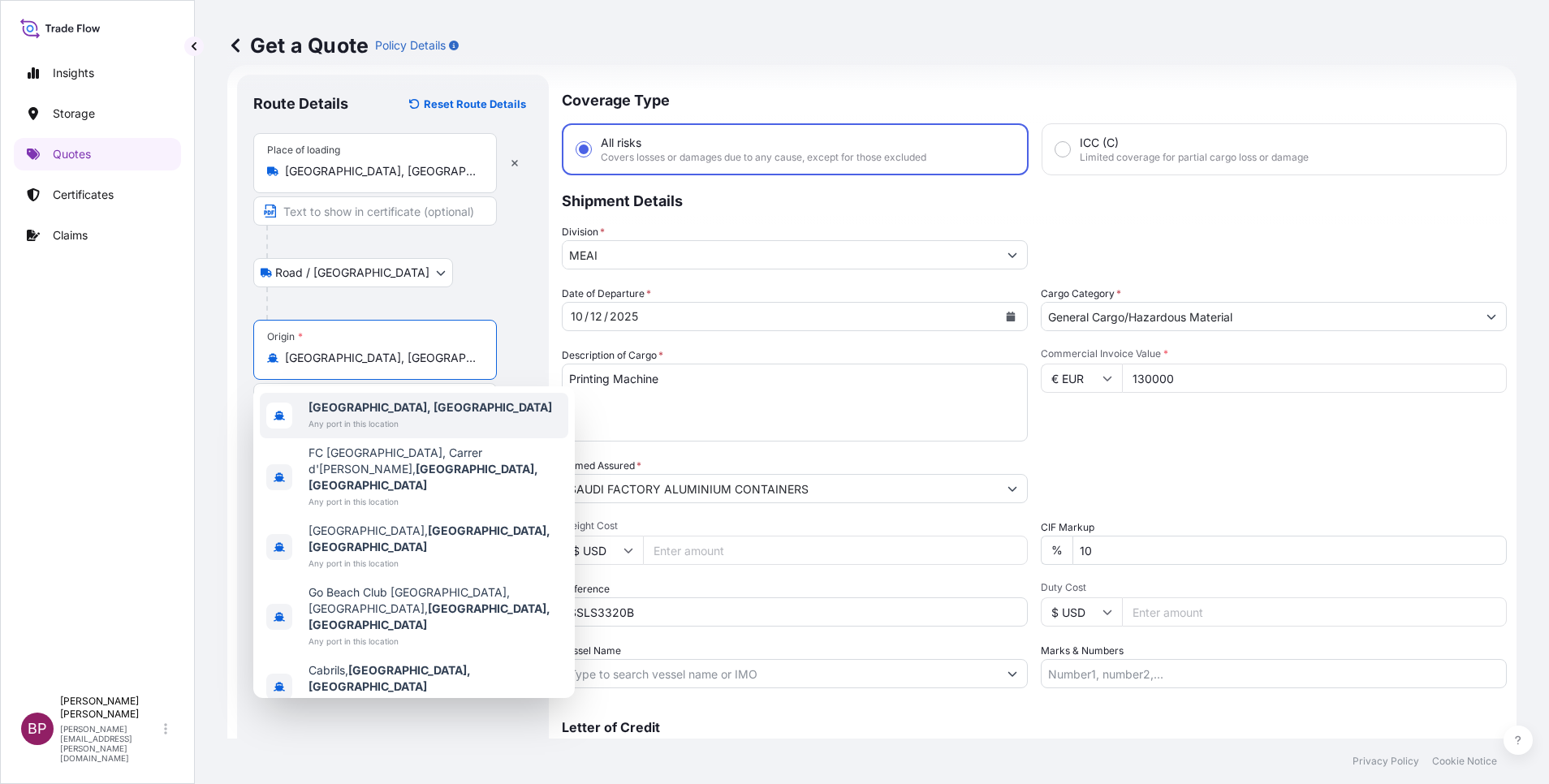
click at [389, 410] on b "[GEOGRAPHIC_DATA], [GEOGRAPHIC_DATA]" at bounding box center [430, 407] width 244 height 14
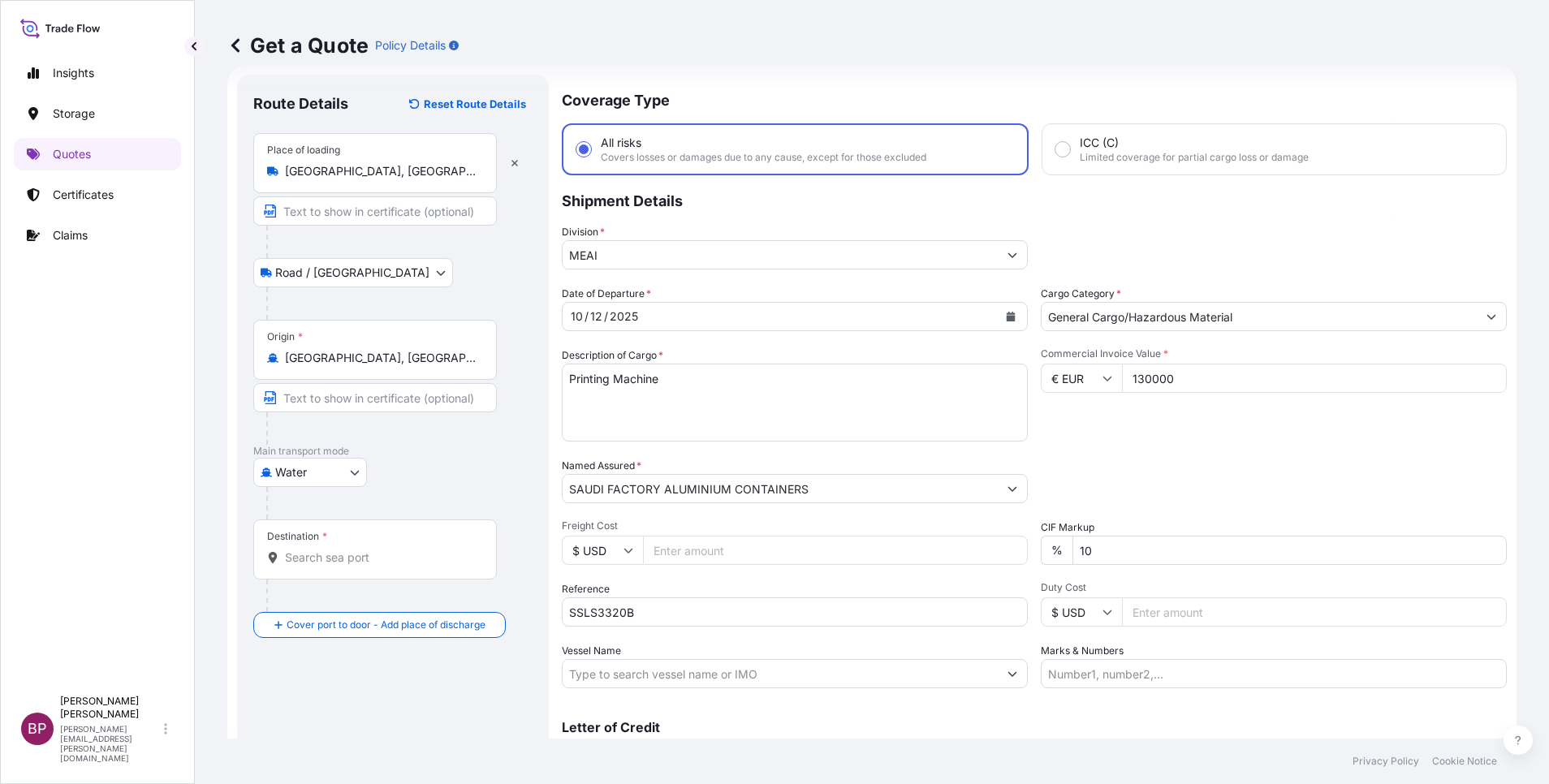
click at [348, 566] on div "Destination *" at bounding box center [375, 549] width 244 height 60
click at [348, 565] on input "Destination *" at bounding box center [380, 557] width 191 height 16
paste input "Jeddah"
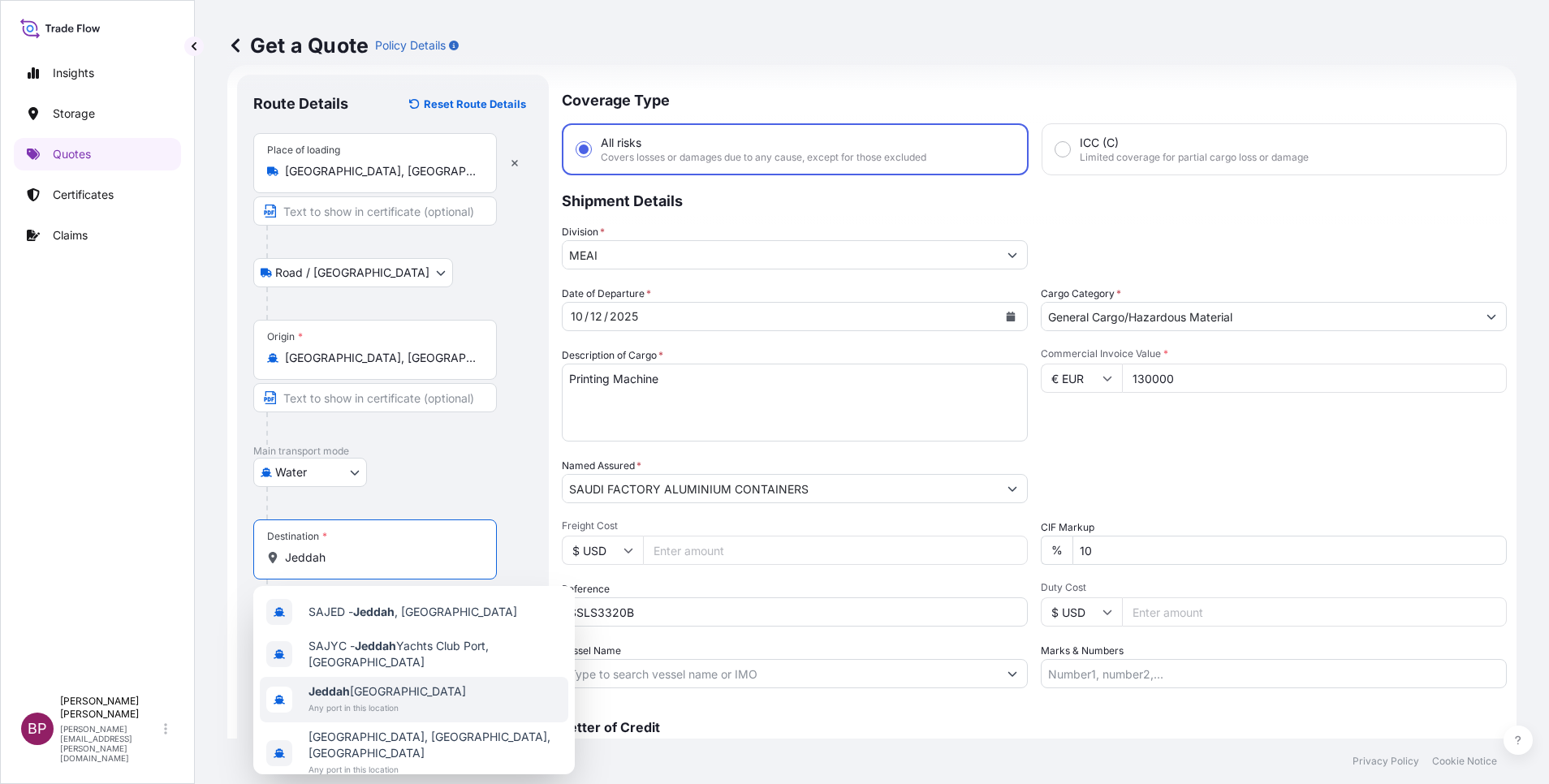
click at [381, 698] on span "Jeddah [GEOGRAPHIC_DATA]" at bounding box center [386, 691] width 157 height 16
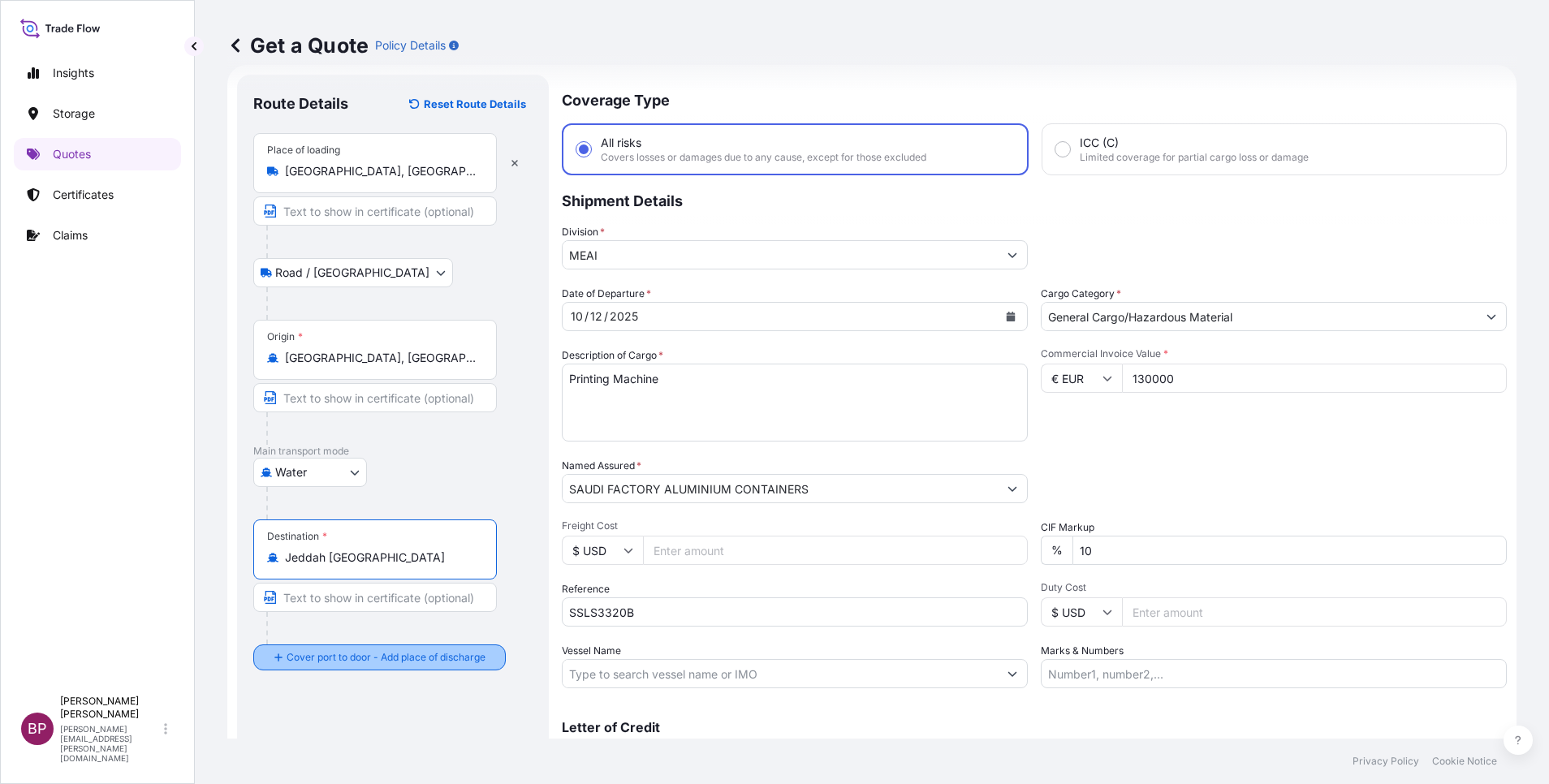
type input "Jeddah [GEOGRAPHIC_DATA]"
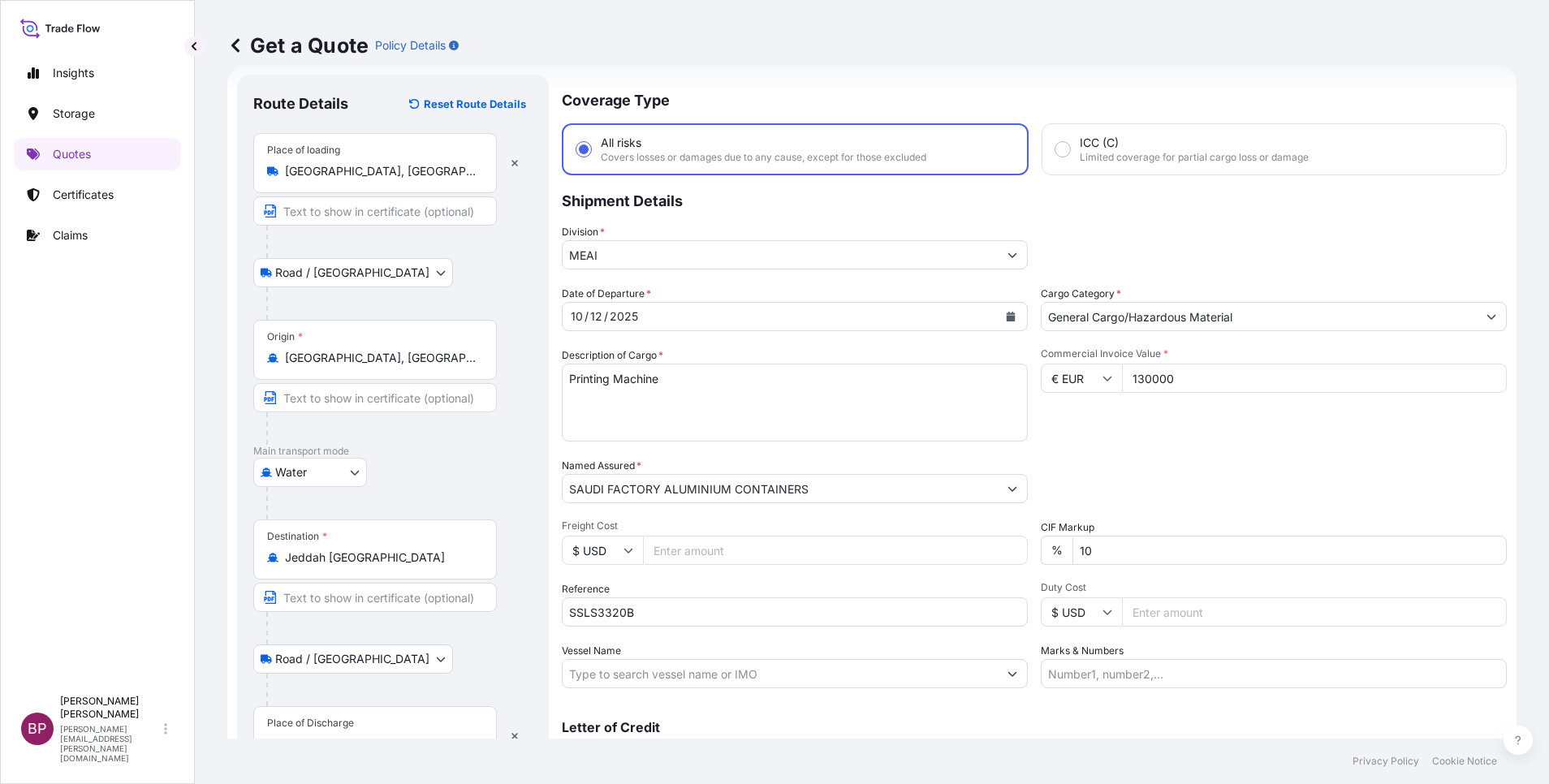
scroll to position [106, 0]
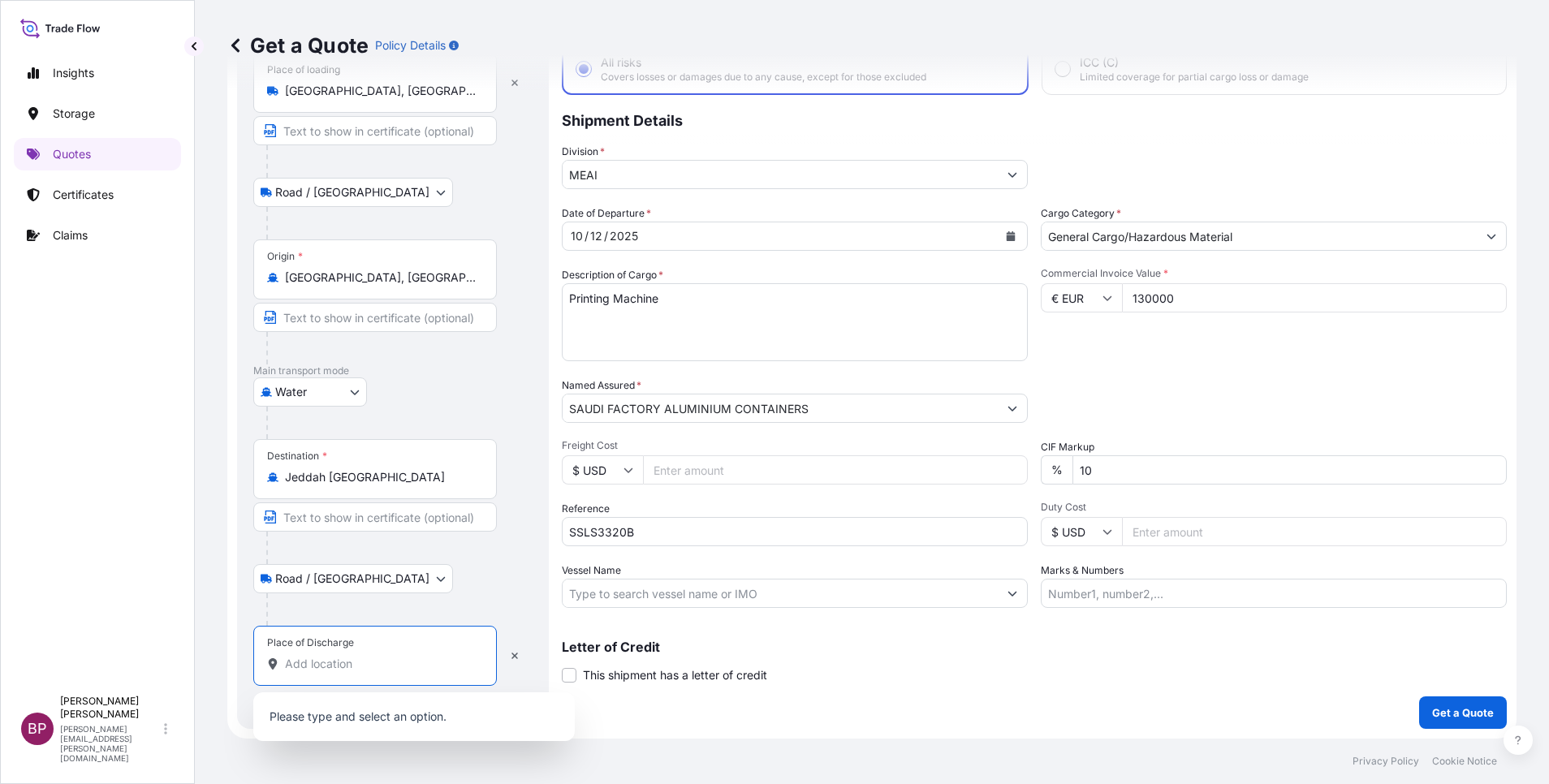
click at [352, 664] on input "Place of Discharge" at bounding box center [380, 663] width 191 height 16
paste input "Jeddah"
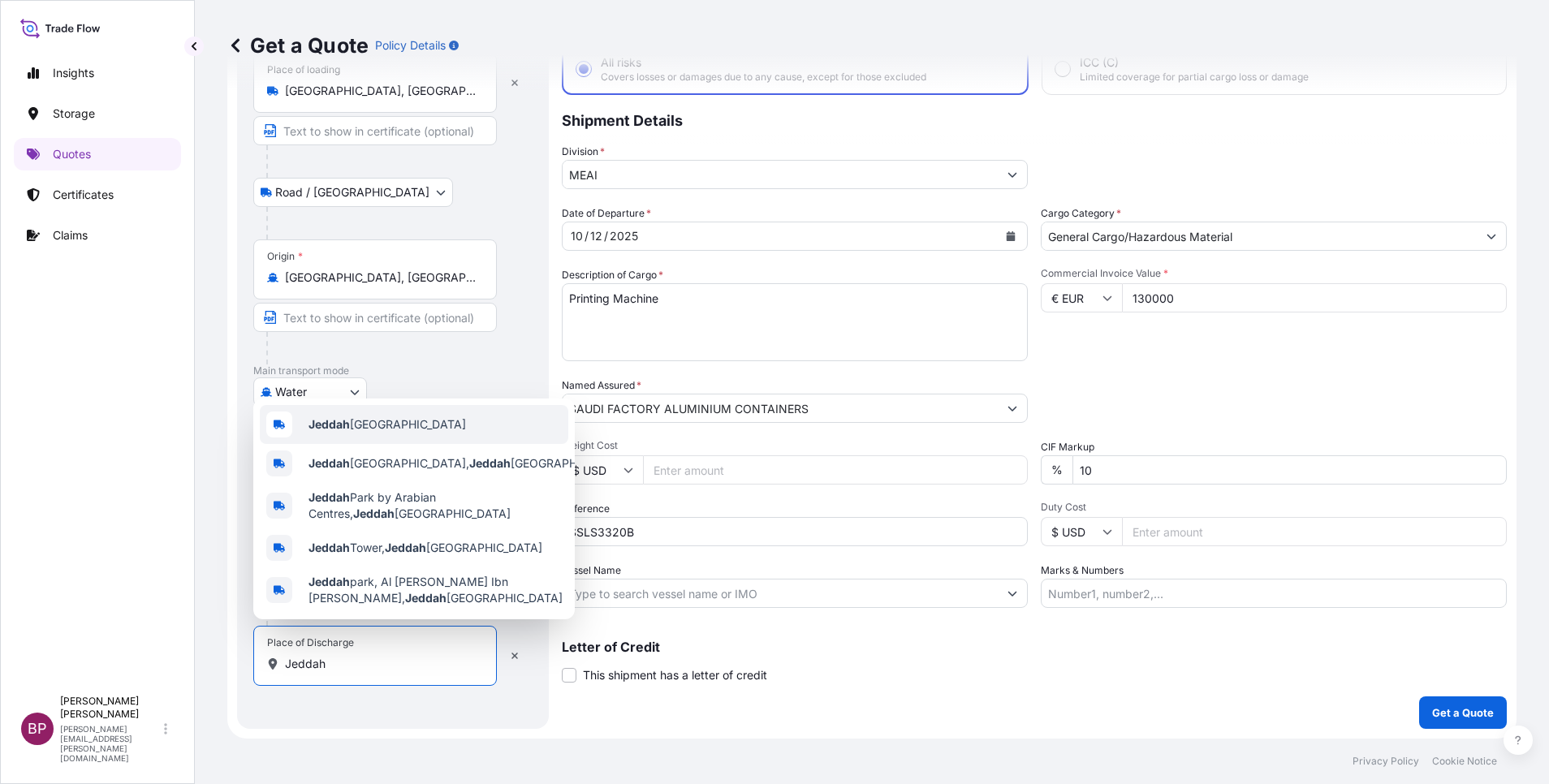
click at [420, 424] on span "Jeddah [GEOGRAPHIC_DATA]" at bounding box center [386, 424] width 157 height 16
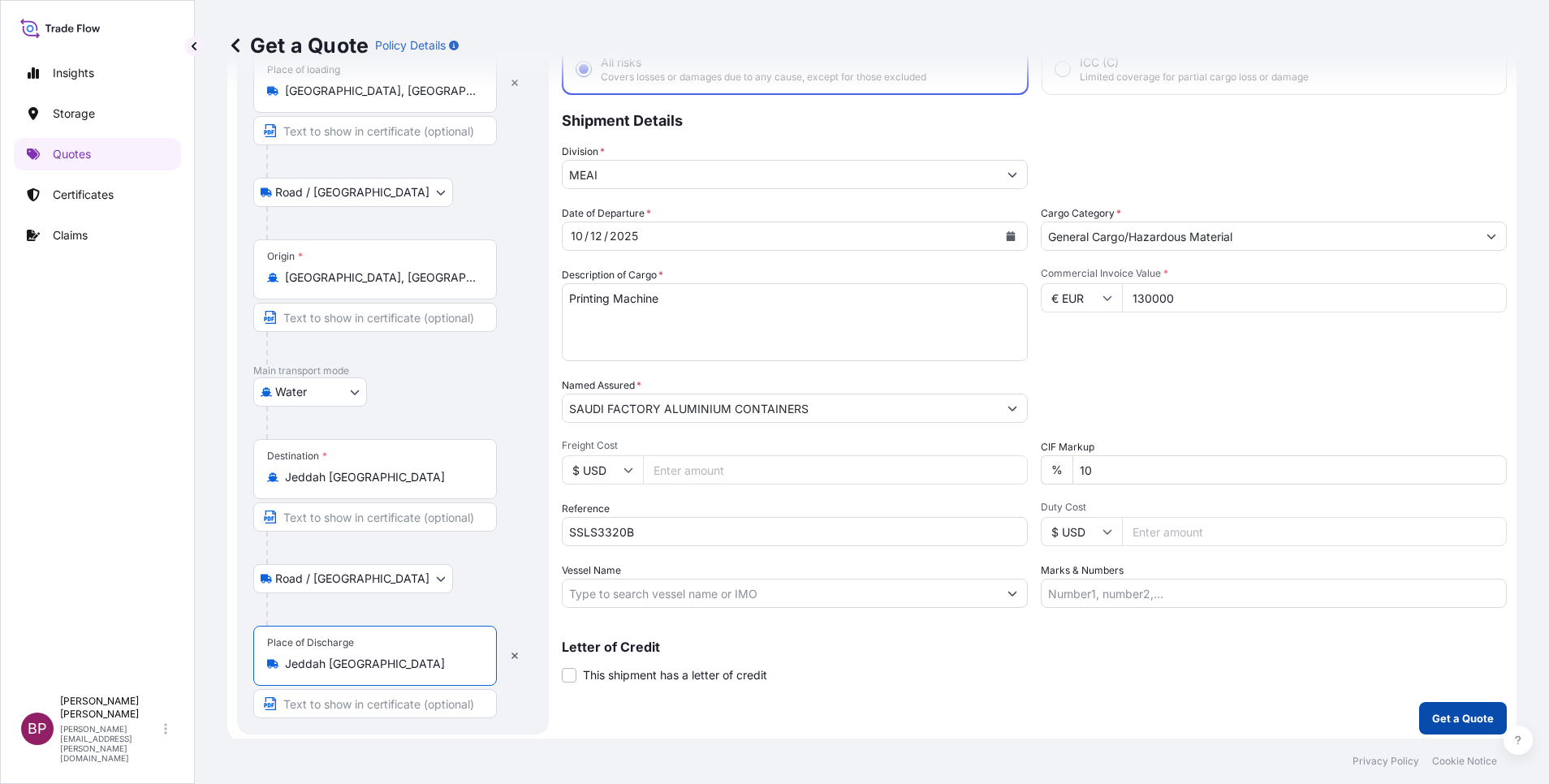
type input "Jeddah [GEOGRAPHIC_DATA]"
click at [1446, 710] on p "Get a Quote" at bounding box center [1463, 718] width 61 height 16
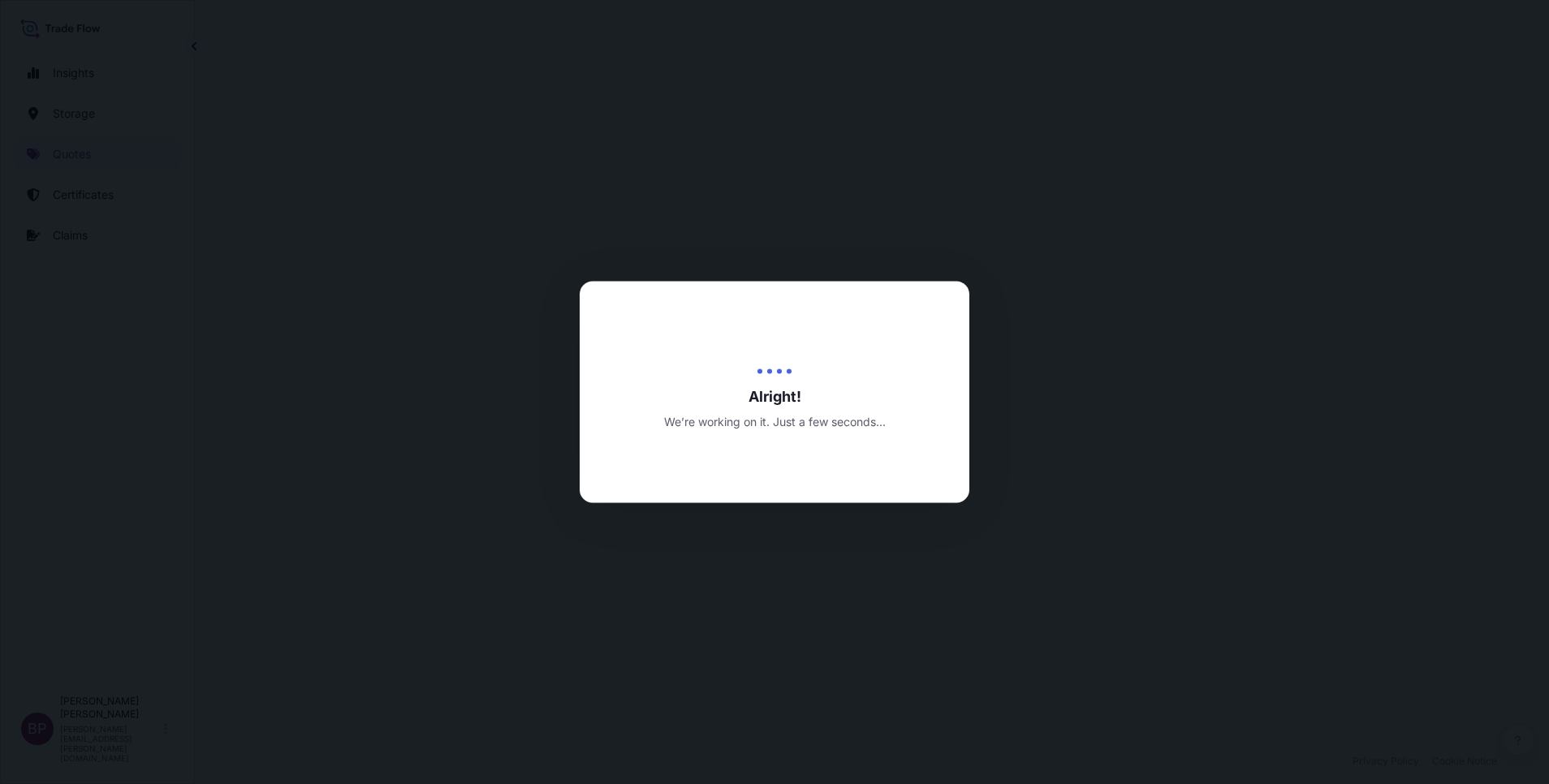
select select "Road / [GEOGRAPHIC_DATA]"
select select "Water"
select select "Road / [GEOGRAPHIC_DATA]"
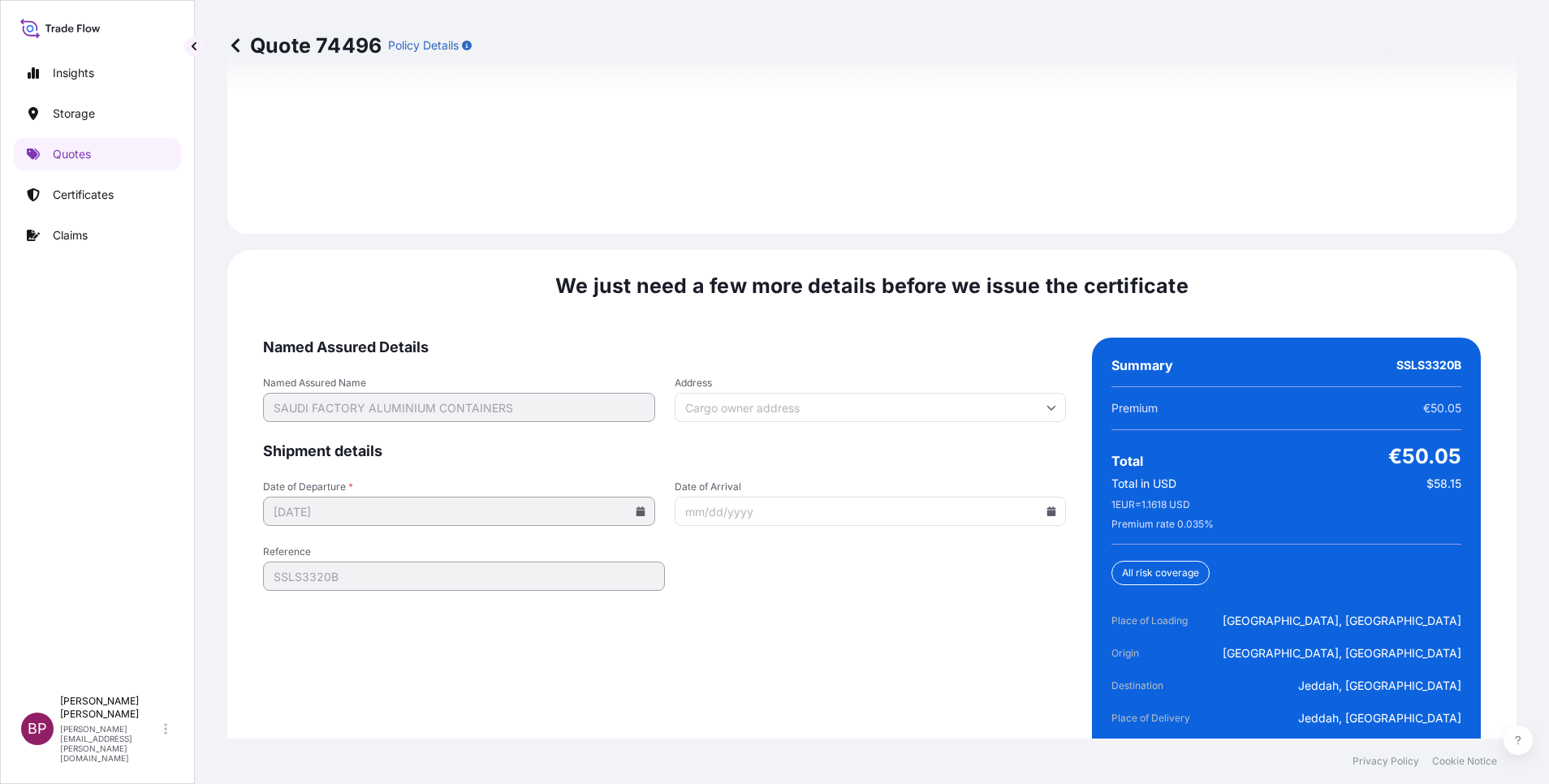
scroll to position [2490, 0]
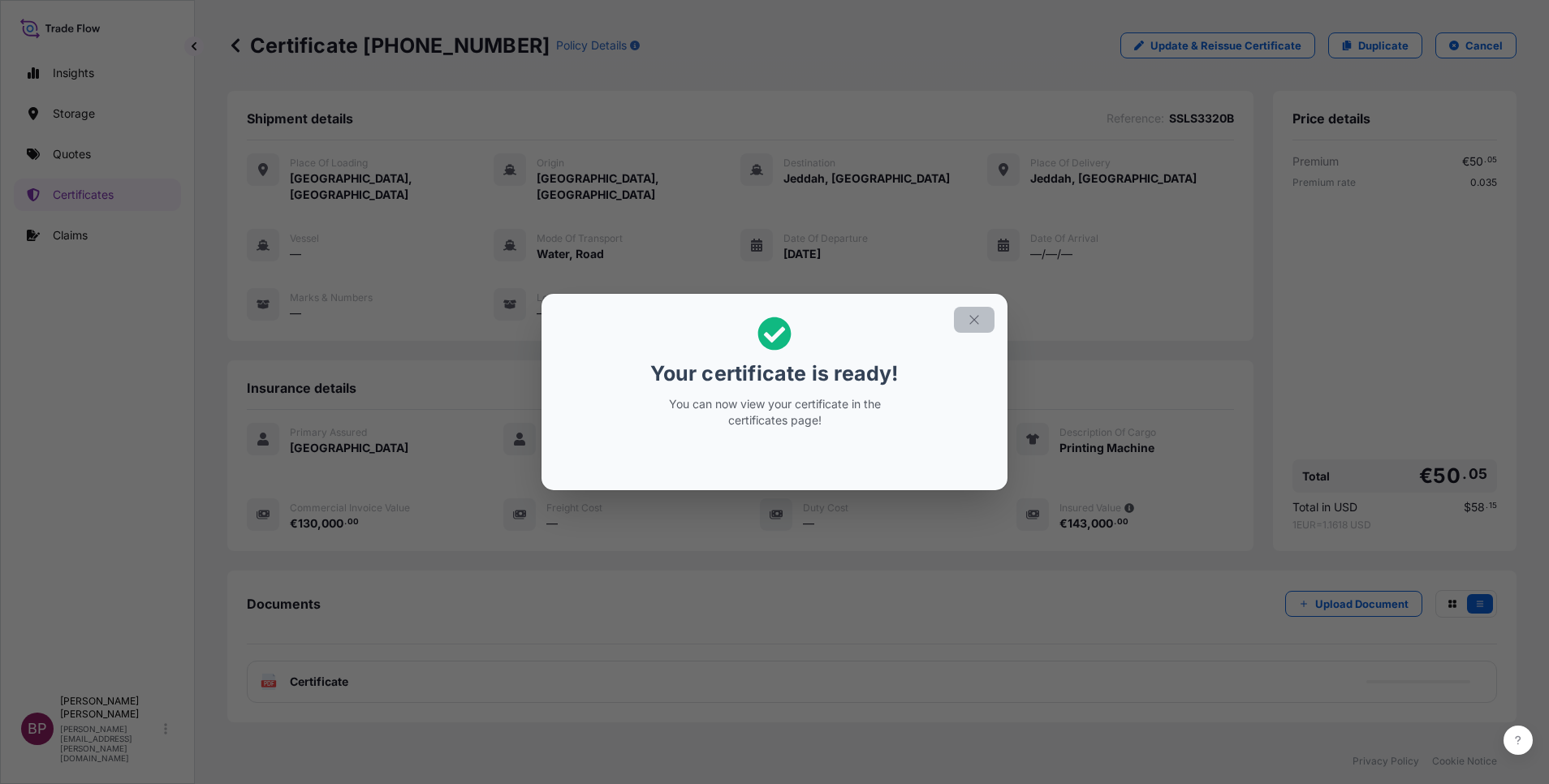
click at [976, 319] on icon "button" at bounding box center [974, 320] width 15 height 15
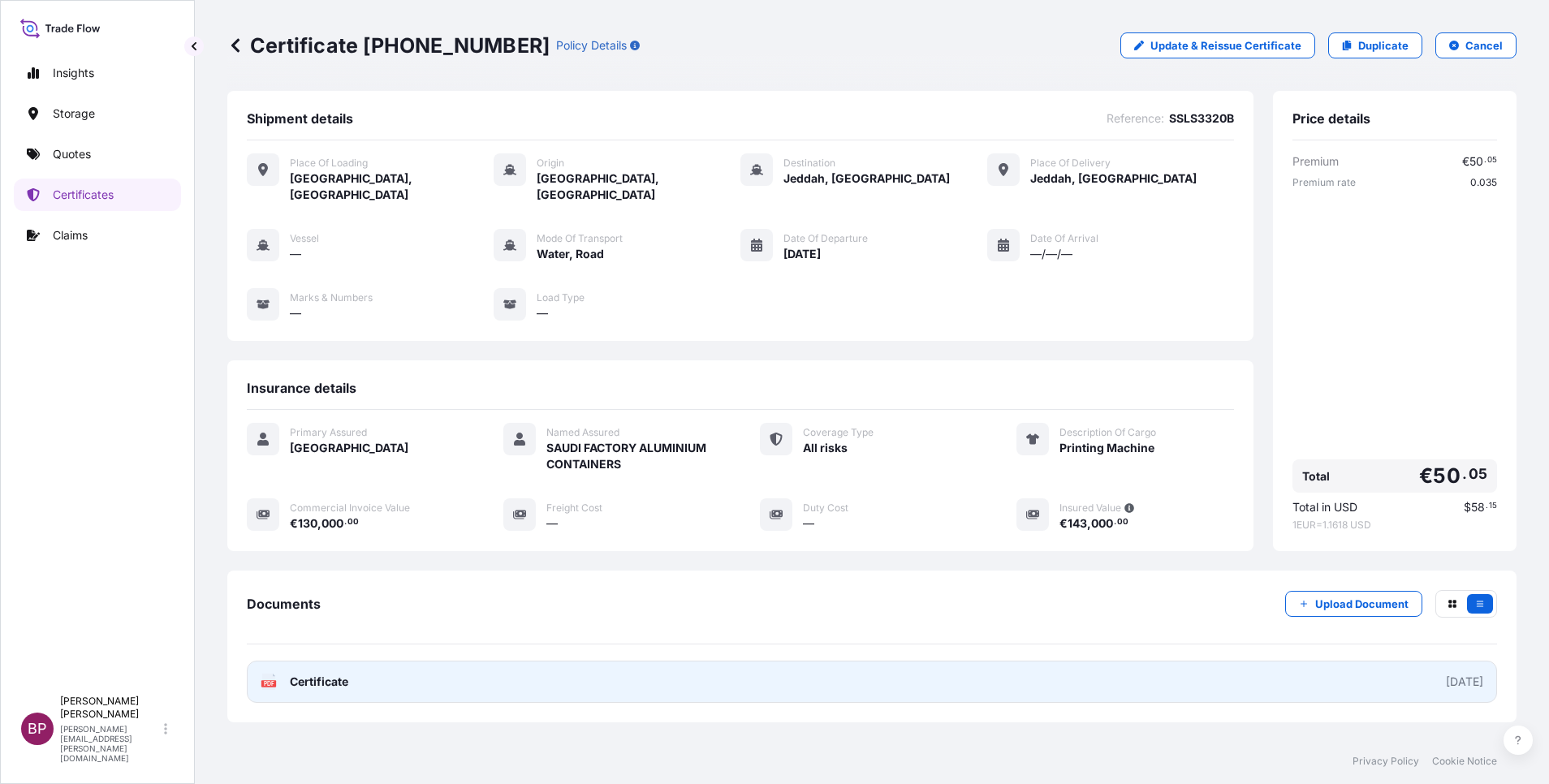
click at [320, 673] on span "Certificate" at bounding box center [319, 681] width 58 height 16
